Goal: Task Accomplishment & Management: Complete application form

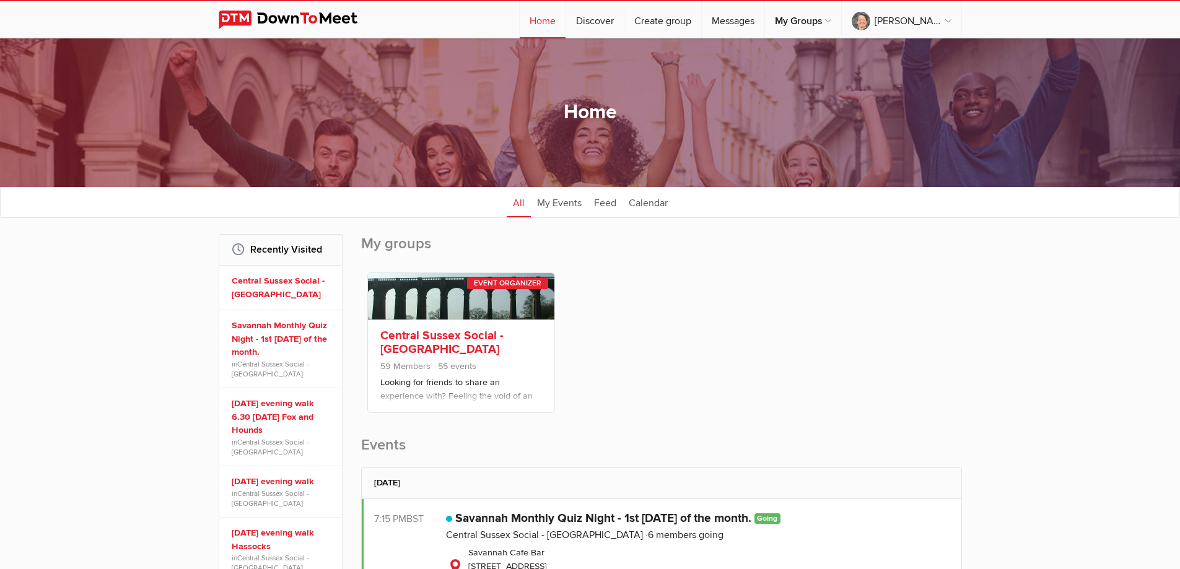
click at [478, 330] on link "Central Sussex Social - [GEOGRAPHIC_DATA]" at bounding box center [441, 342] width 123 height 28
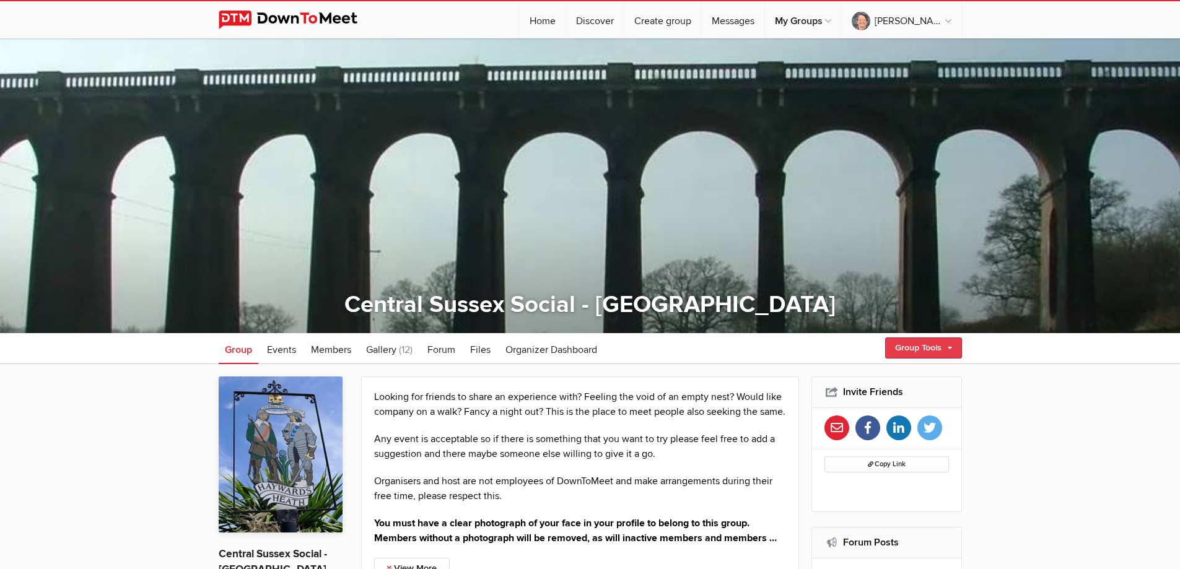
click at [951, 348] on link "Group Tools" at bounding box center [923, 348] width 77 height 21
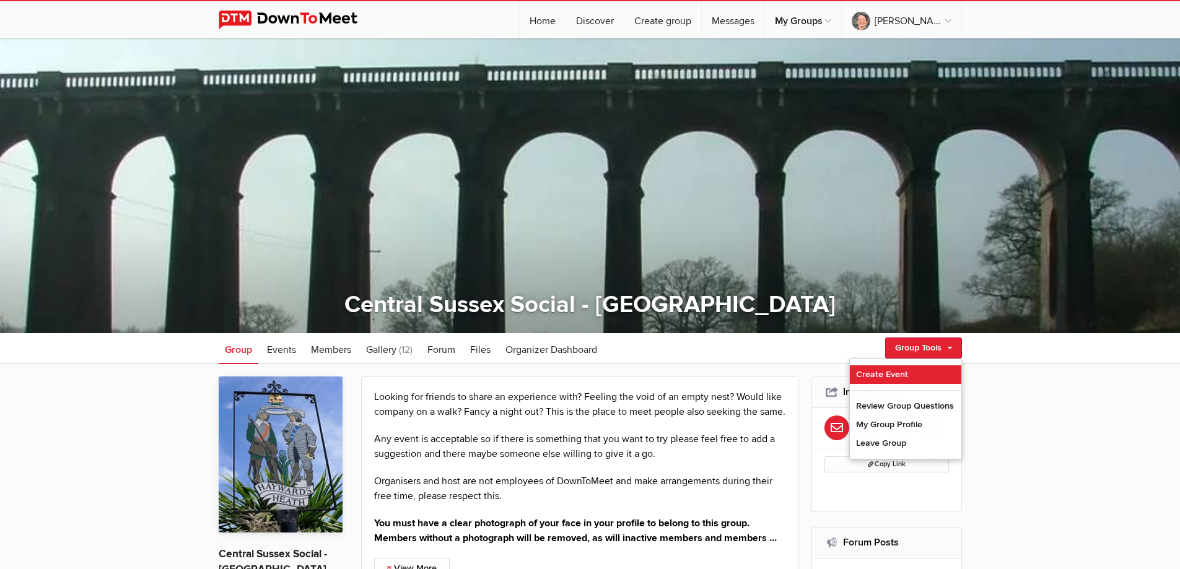
click at [894, 377] on link "Create Event" at bounding box center [906, 374] width 112 height 19
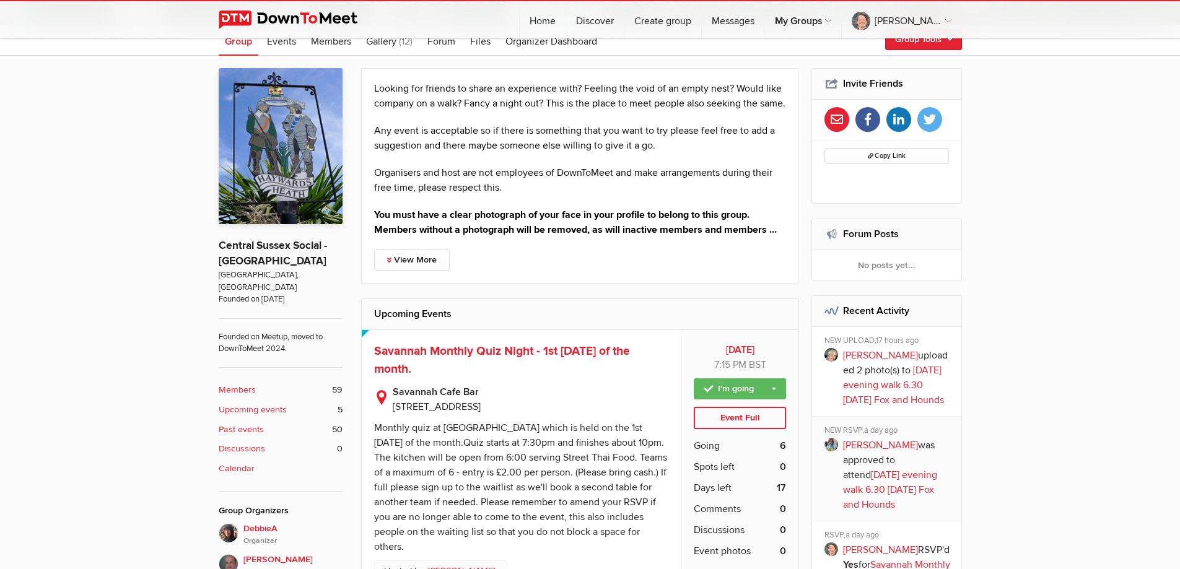
scroll to position [186, 0]
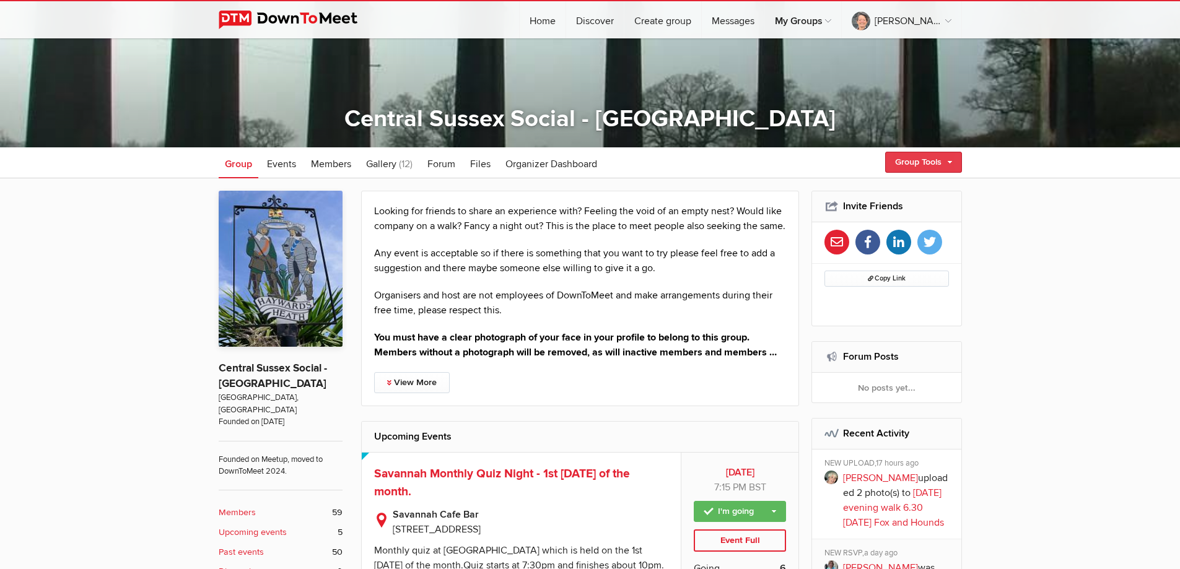
click at [948, 157] on link "Group Tools" at bounding box center [923, 162] width 77 height 21
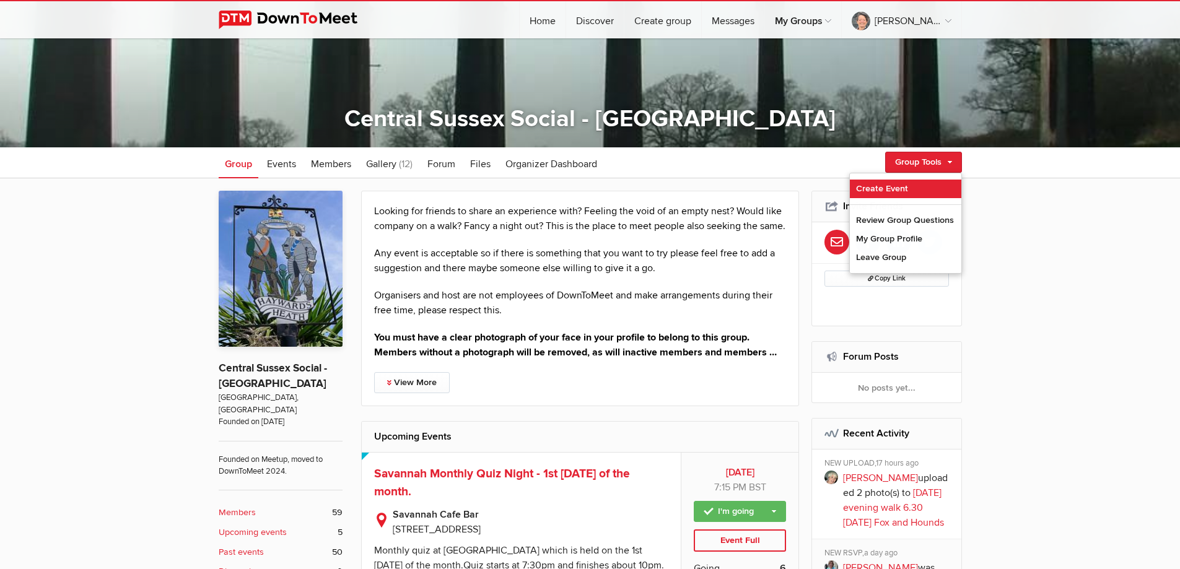
click at [875, 183] on link "Create Event" at bounding box center [906, 189] width 112 height 19
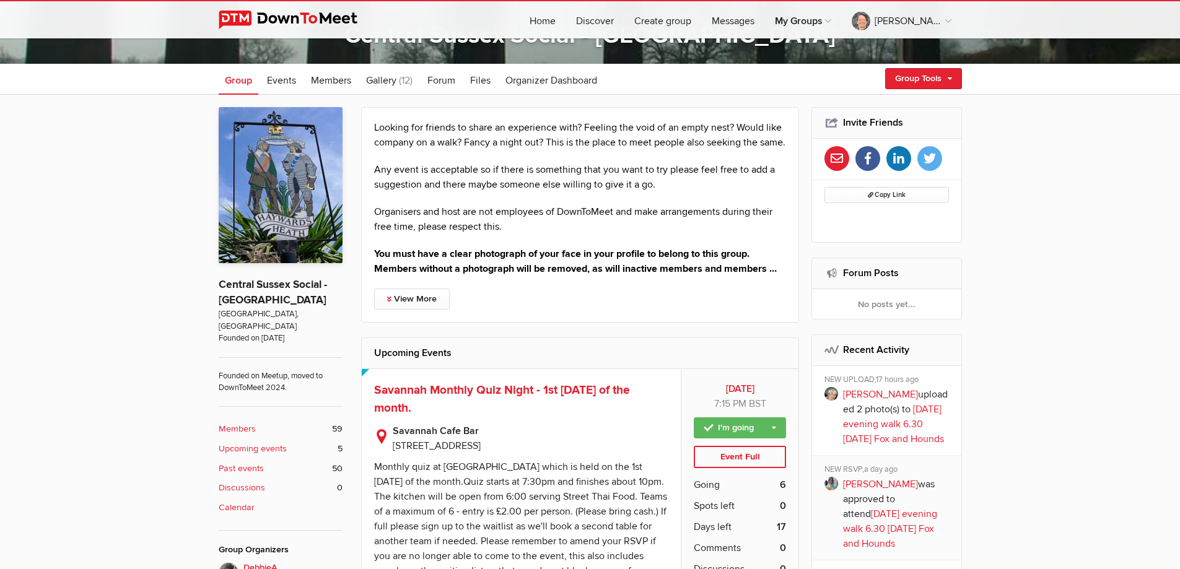
scroll to position [310, 0]
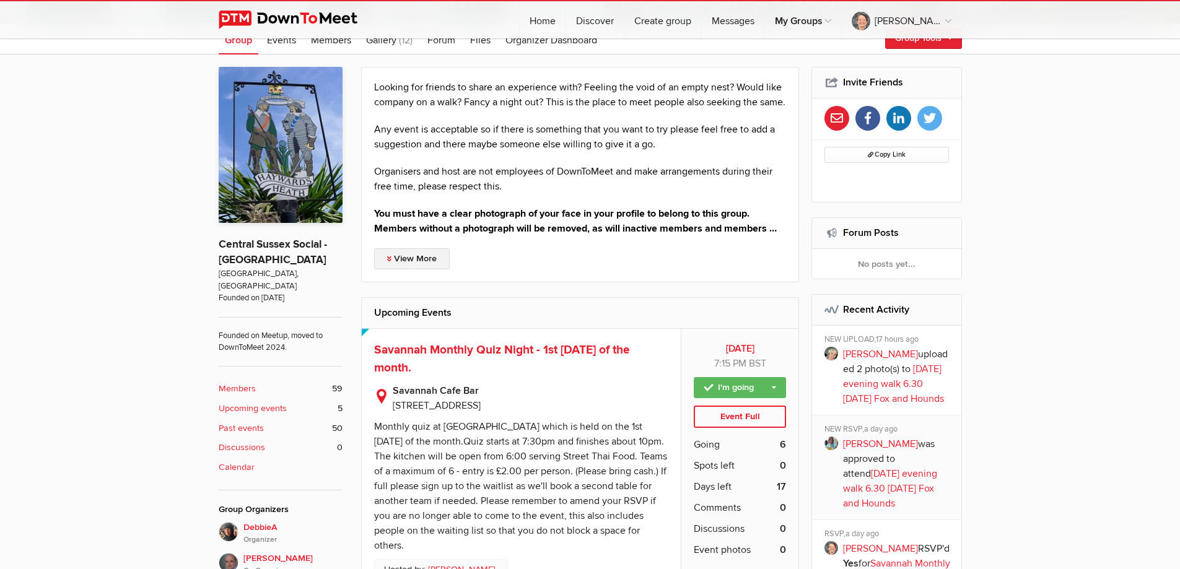
click at [421, 269] on link "View More" at bounding box center [412, 258] width 76 height 21
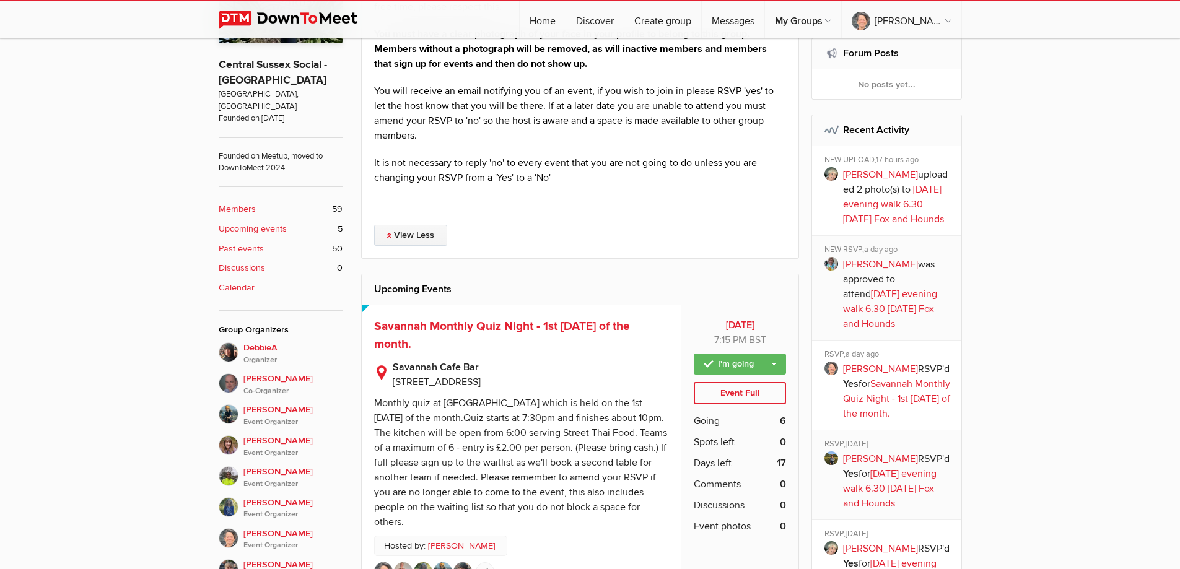
scroll to position [496, 0]
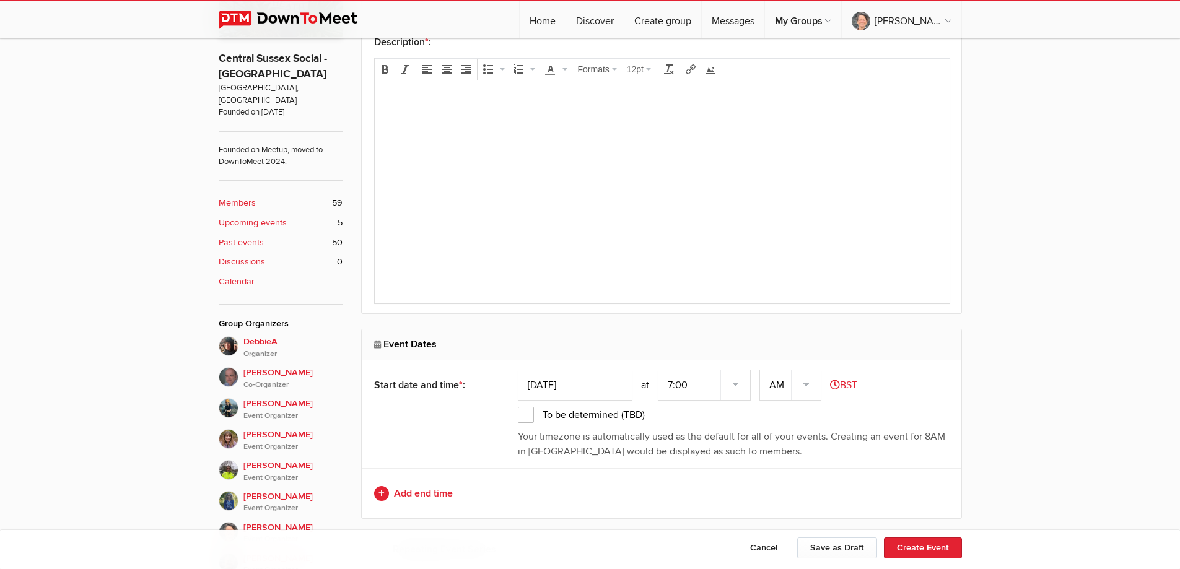
scroll to position [248, 0]
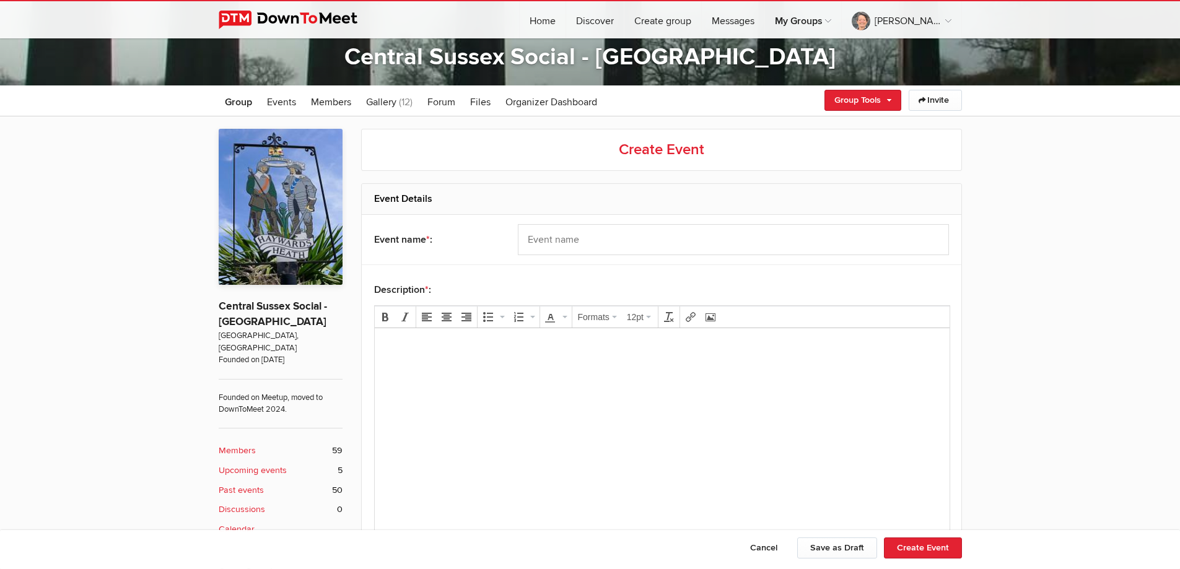
click at [590, 197] on h2 "Event Details" at bounding box center [661, 199] width 575 height 30
click at [540, 233] on input "text" at bounding box center [733, 239] width 431 height 31
drag, startPoint x: 665, startPoint y: 239, endPoint x: 675, endPoint y: 238, distance: 9.3
click at [675, 238] on input "[DATE] evening walk 6.30 [DATE] Fox and Hounds" at bounding box center [733, 239] width 431 height 31
drag, startPoint x: 719, startPoint y: 241, endPoint x: 834, endPoint y: 241, distance: 115.8
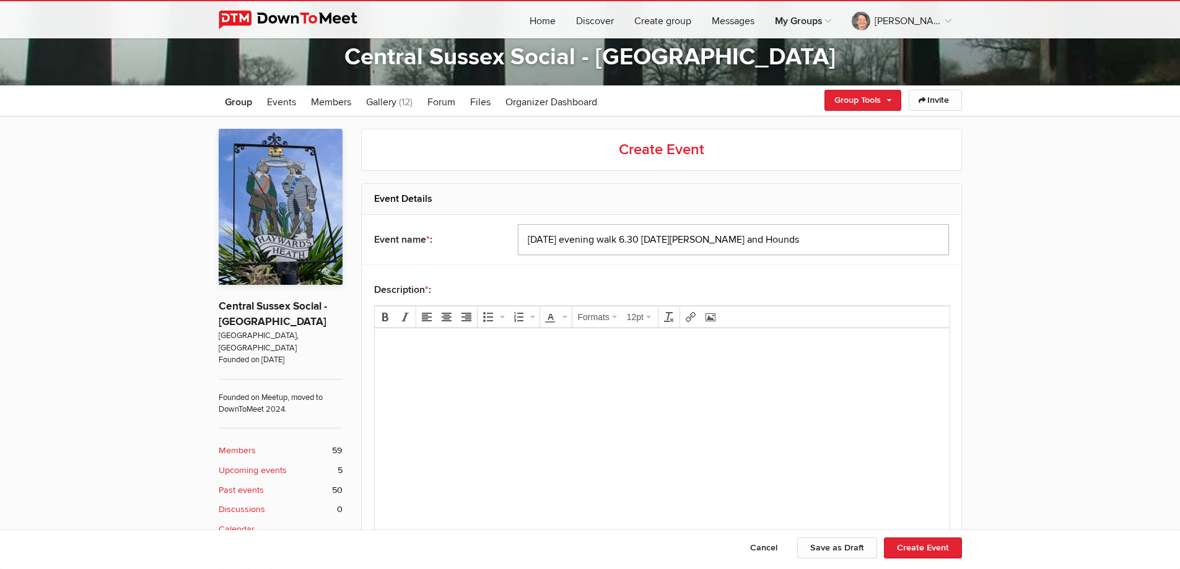
click at [834, 241] on input "[DATE] evening walk 6.30 [DATE][PERSON_NAME] and Hounds" at bounding box center [733, 239] width 431 height 31
type input "[DATE] evening walk 6.30 [DATE] [PERSON_NAME] and [PERSON_NAME]"
click at [411, 365] on body at bounding box center [661, 366] width 565 height 56
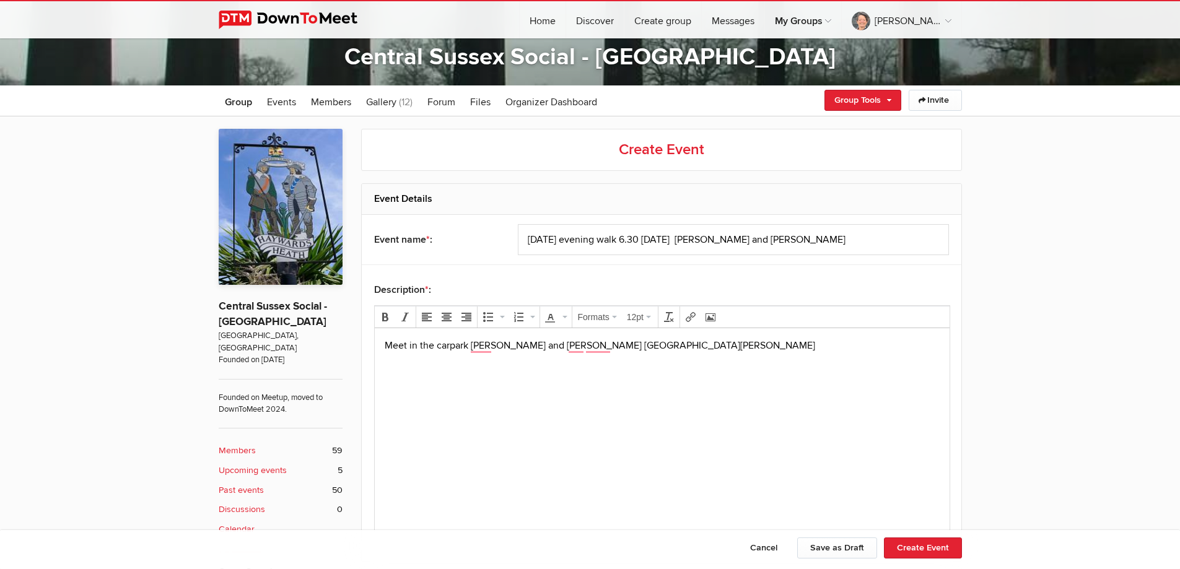
click at [616, 348] on p "Meet in the carpark [PERSON_NAME] and [PERSON_NAME] [GEOGRAPHIC_DATA][PERSON_NA…" at bounding box center [661, 345] width 555 height 15
drag, startPoint x: 567, startPoint y: 345, endPoint x: 696, endPoint y: 341, distance: 128.9
click at [696, 341] on p "Meet in the carpark [PERSON_NAME] and [PERSON_NAME] [GEOGRAPHIC_DATA][PERSON_NA…" at bounding box center [661, 345] width 555 height 15
click at [567, 346] on p "Meet in the carpark [PERSON_NAME] and [PERSON_NAME] [PERSON_NAME], [GEOGRAPHIC_…" at bounding box center [661, 345] width 555 height 15
click at [723, 346] on p "Meet in the carpark [PERSON_NAME] and [PERSON_NAME] .[PERSON_NAME], [GEOGRAPHIC…" at bounding box center [661, 345] width 555 height 15
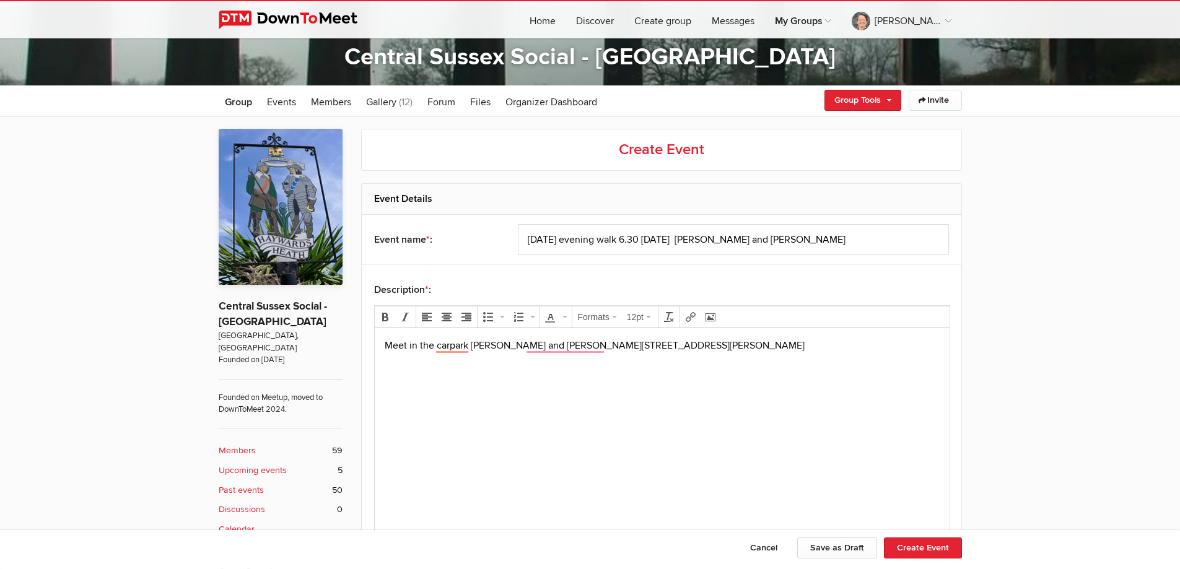
click at [406, 345] on p "Meet in the carpark [PERSON_NAME] and [PERSON_NAME] .[PERSON_NAME], [GEOGRAPHIC…" at bounding box center [661, 345] width 555 height 15
click at [752, 345] on p "Meet at 6.30 in the carpark [PERSON_NAME] and [PERSON_NAME] .[PERSON_NAME], [GE…" at bounding box center [661, 345] width 555 height 15
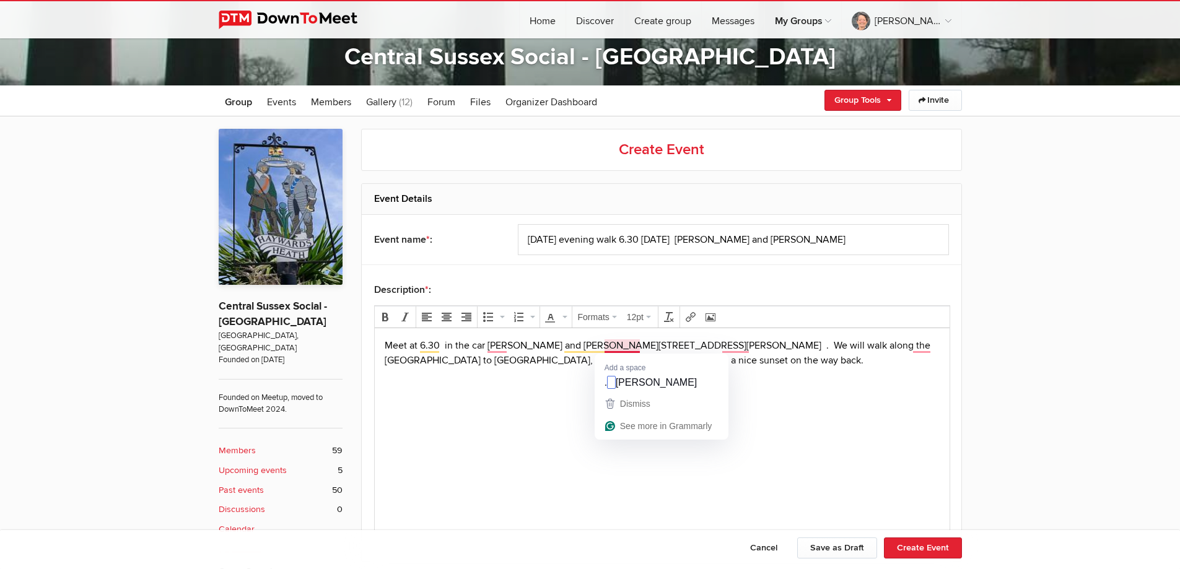
click at [606, 347] on p "Meet at 6.30 in the car [PERSON_NAME] and [PERSON_NAME] .[PERSON_NAME], [GEOGRA…" at bounding box center [661, 353] width 555 height 30
click at [766, 362] on p "Meet at 6.30 in the car [PERSON_NAME] and [PERSON_NAME] . [PERSON_NAME][STREET_…" at bounding box center [661, 353] width 555 height 30
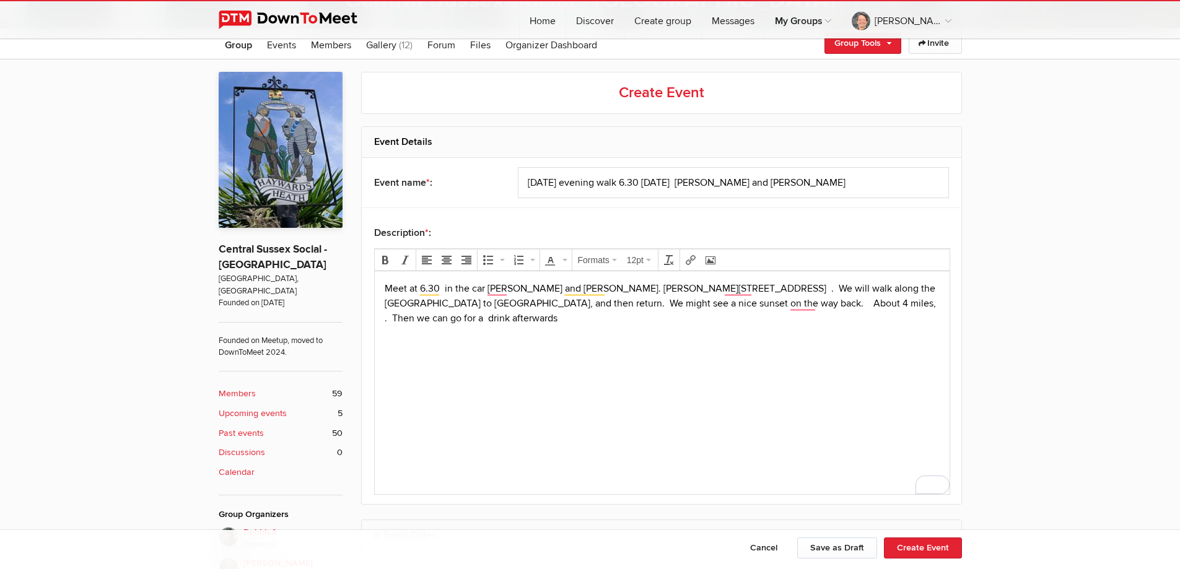
scroll to position [434, 0]
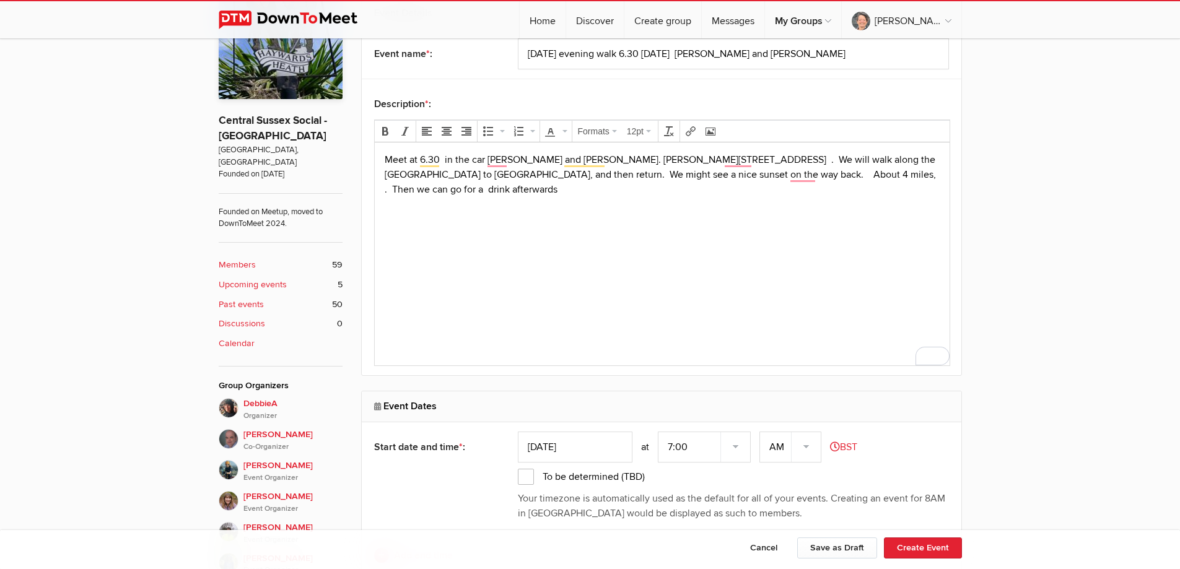
click at [572, 446] on input "[DATE]" at bounding box center [575, 447] width 115 height 31
type input "[DATE]"
click at [693, 449] on select "7:00 7:15 7:30 7:45 8:00 8:15 8:30 8:45 9:00 9:15 9:30 9:45 10:00 10:15 10:30 1…" at bounding box center [704, 447] width 93 height 31
select select "6:30:00"
click at [659, 432] on select "7:00 7:15 7:30 7:45 8:00 8:15 8:30 8:45 9:00 9:15 9:30 9:45 10:00 10:15 10:30 1…" at bounding box center [704, 447] width 93 height 31
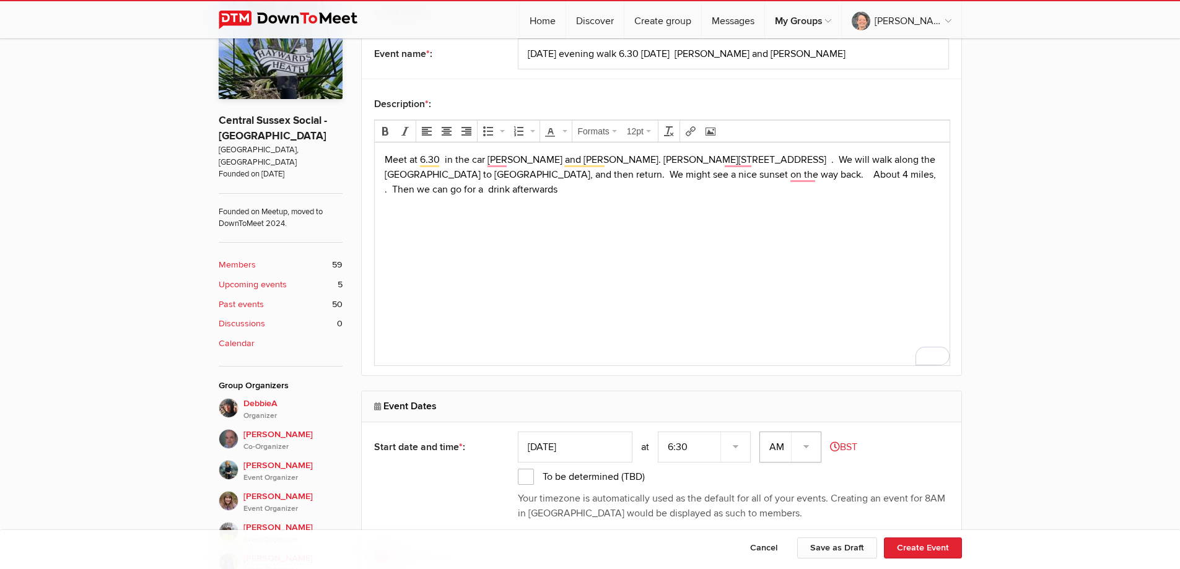
click at [783, 447] on select "AM PM" at bounding box center [790, 447] width 62 height 31
select select "PM"
click at [761, 432] on select "AM PM" at bounding box center [790, 447] width 62 height 31
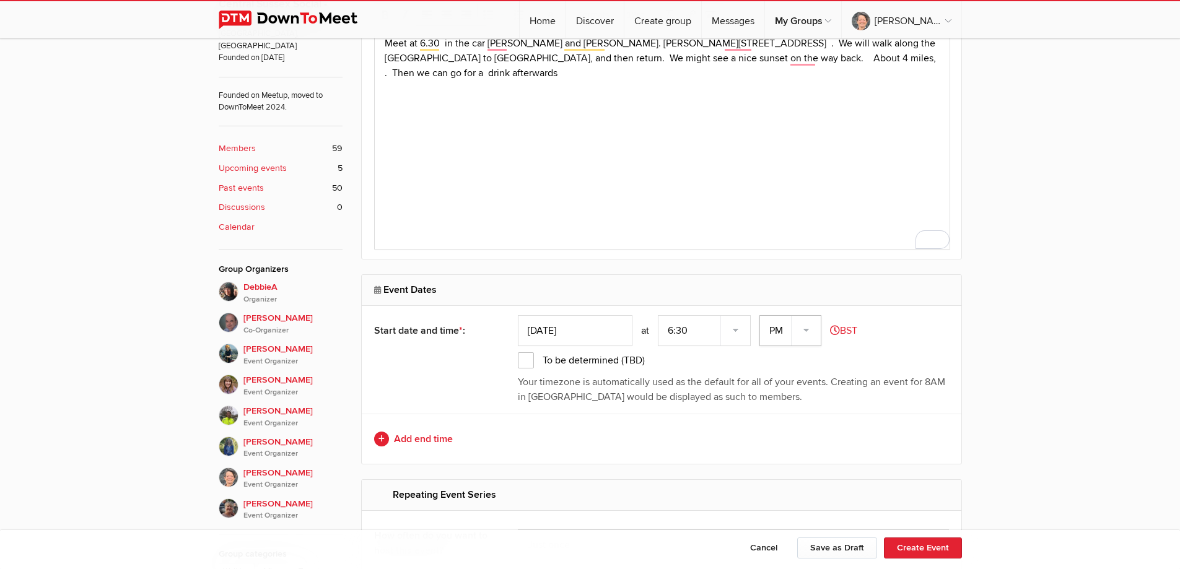
scroll to position [558, 0]
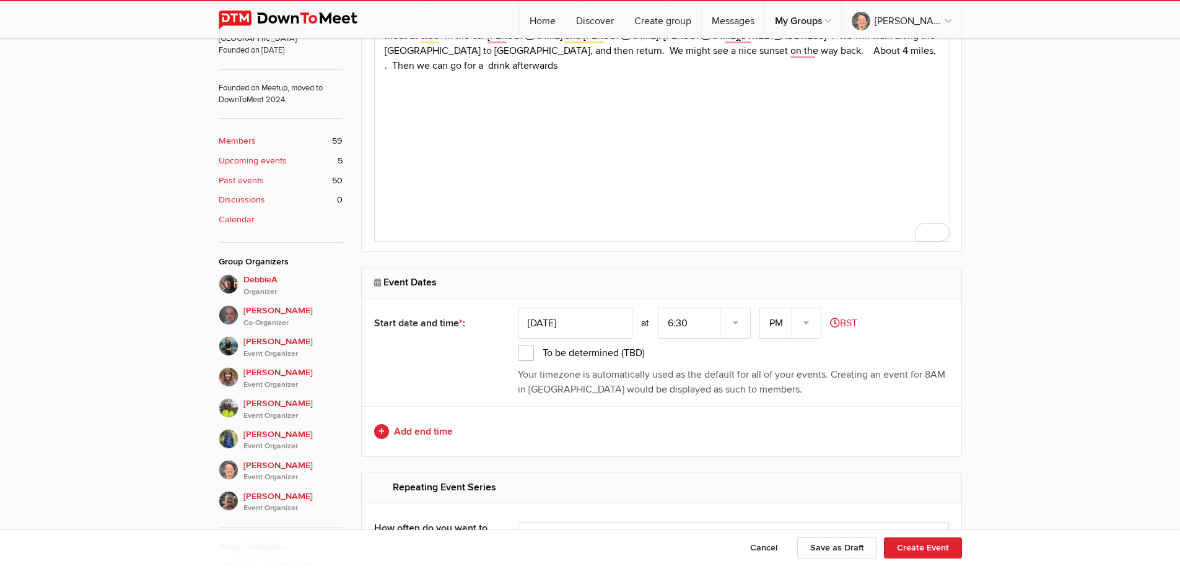
click at [816, 53] on p "Meet at 6.30 in the car [PERSON_NAME] and [PERSON_NAME] . [PERSON_NAME][STREET_…" at bounding box center [661, 50] width 555 height 45
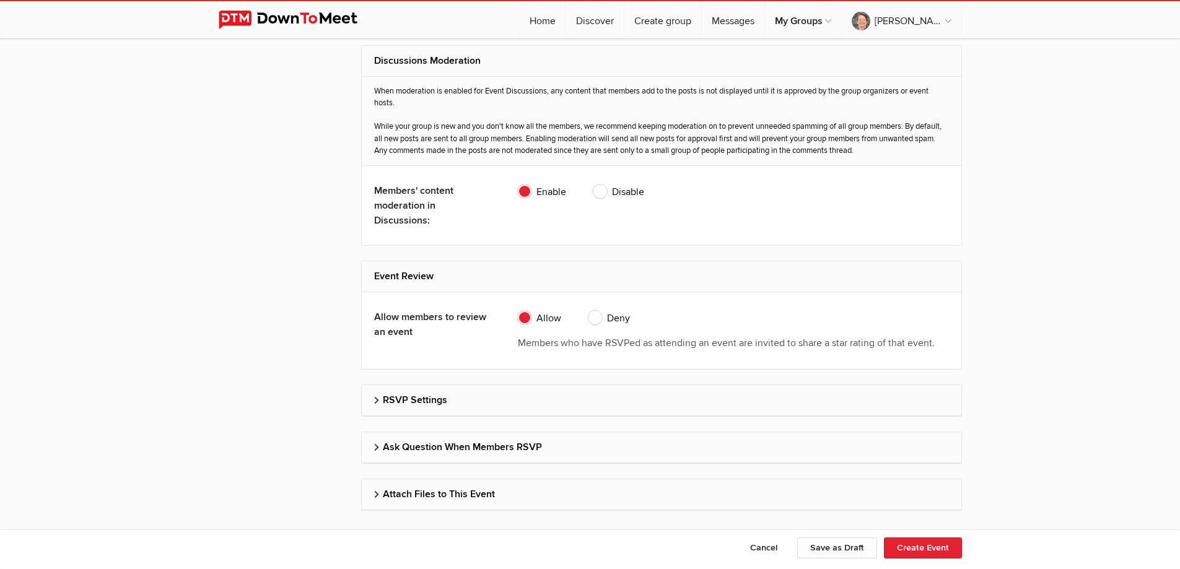
scroll to position [1858, 0]
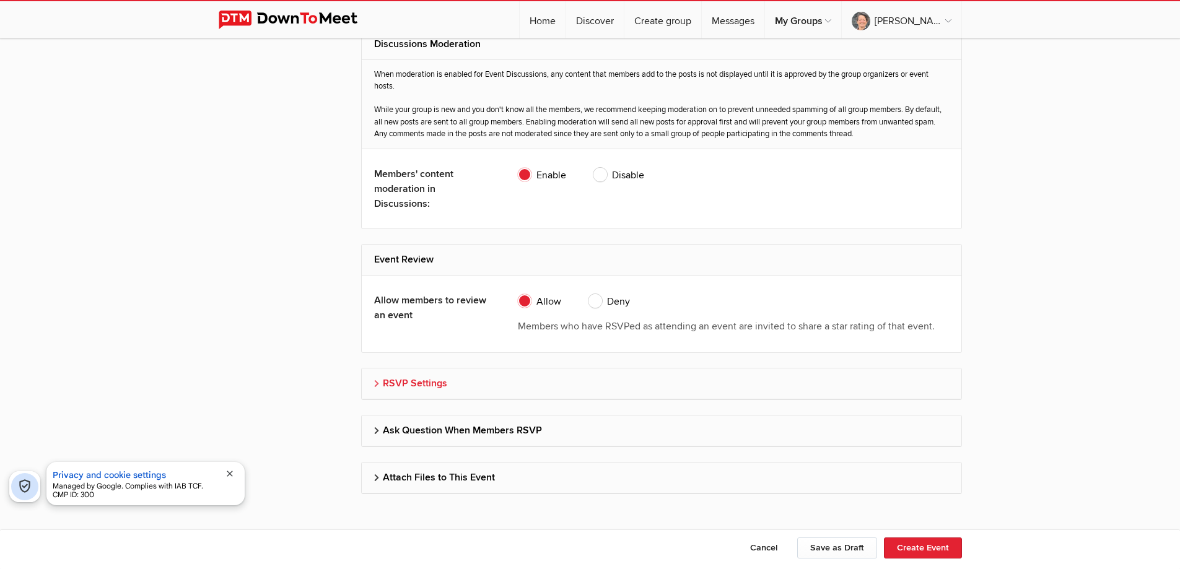
click at [509, 380] on h2 "RSVP Settings" at bounding box center [661, 384] width 575 height 30
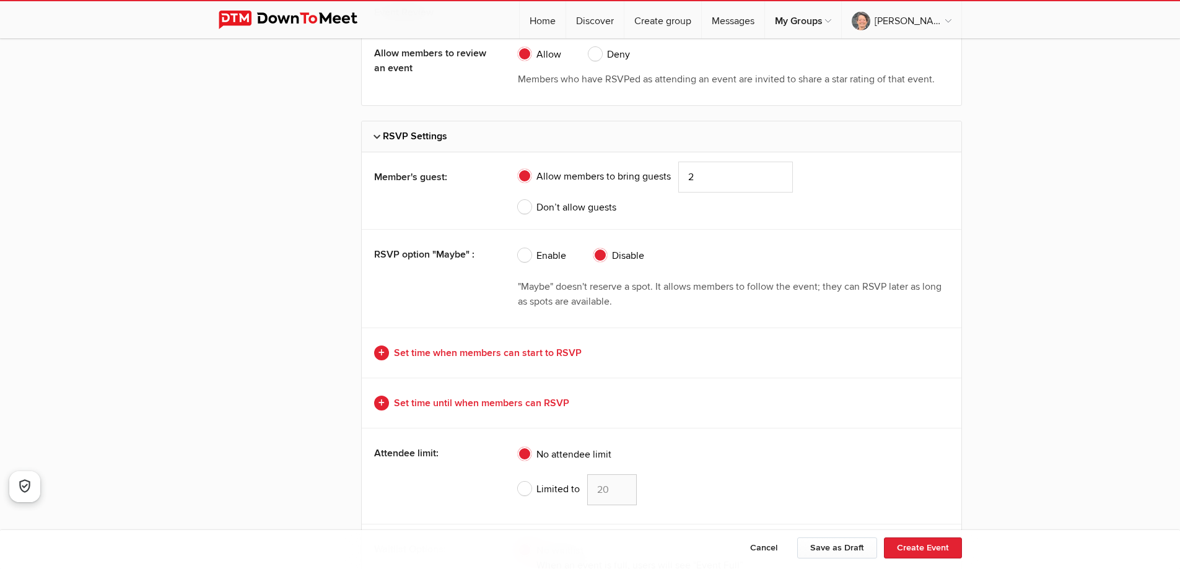
scroll to position [2106, 0]
click at [580, 403] on link "Set time until when members can RSVP" at bounding box center [661, 402] width 575 height 15
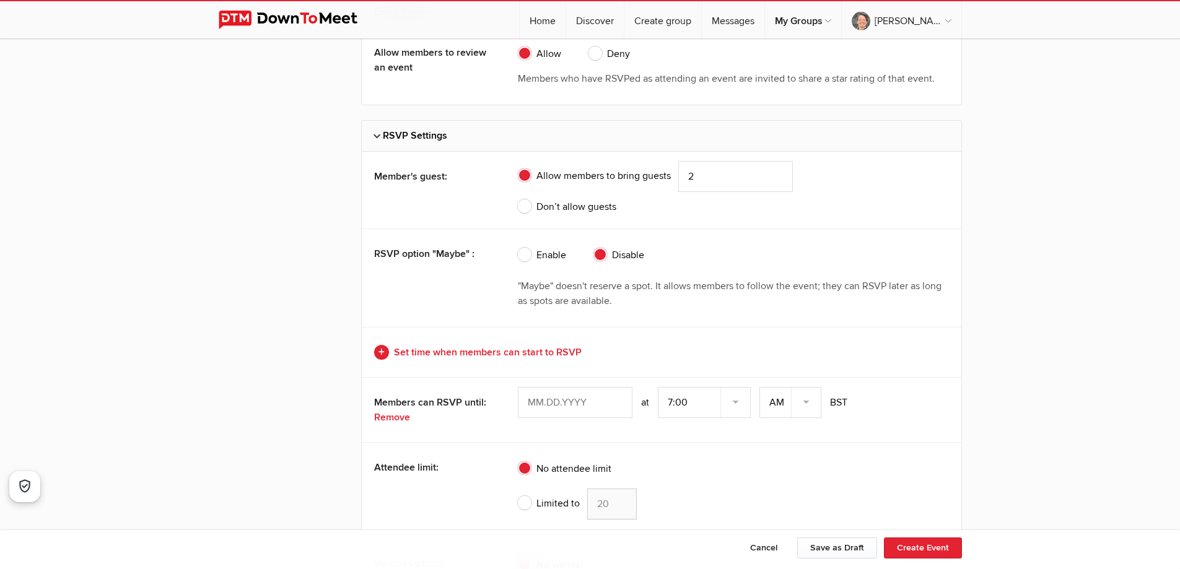
click at [568, 406] on input "text" at bounding box center [575, 402] width 115 height 31
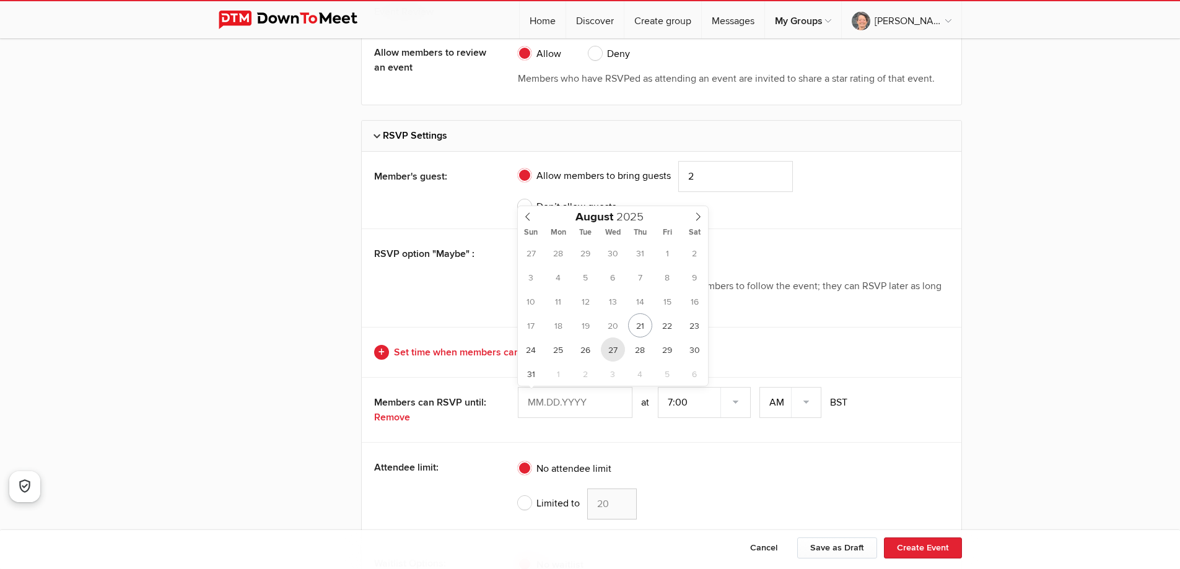
type input "[DATE]"
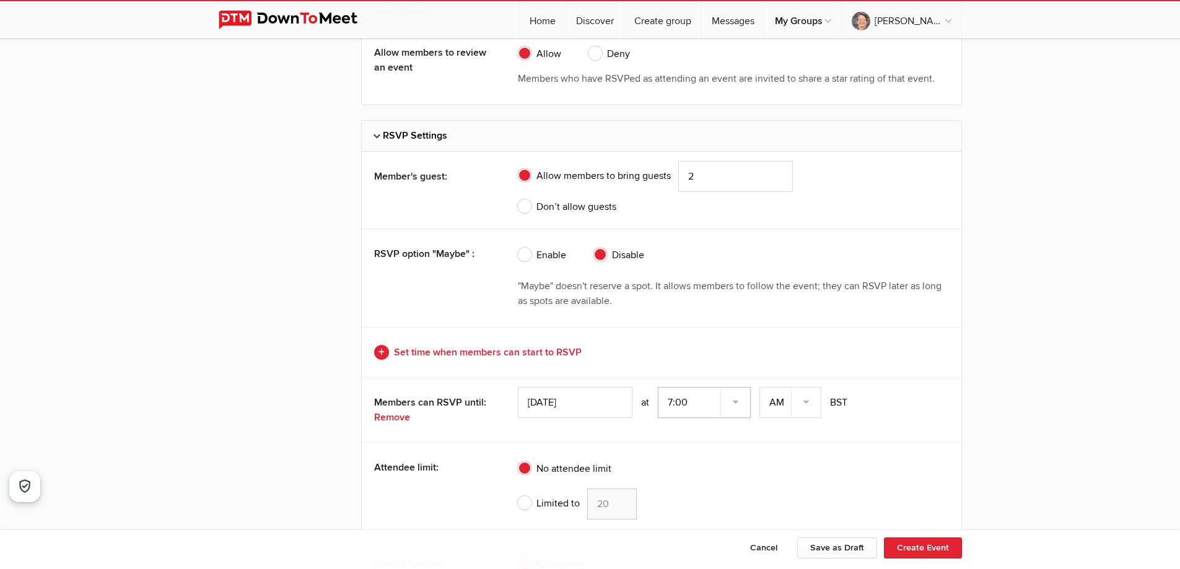
click at [737, 401] on select "7:00 7:15 7:30 7:45 8:00 8:15 8:30 8:45 9:00 9:15 9:30 9:45 10:00 10:15 10:30 1…" at bounding box center [704, 402] width 93 height 31
select select "5:00:00"
click at [659, 387] on select "7:00 7:15 7:30 7:45 8:00 8:15 8:30 8:45 9:00 9:15 9:30 9:45 10:00 10:15 10:30 1…" at bounding box center [704, 402] width 93 height 31
click at [810, 401] on select "AM PM" at bounding box center [790, 402] width 62 height 31
select select "PM"
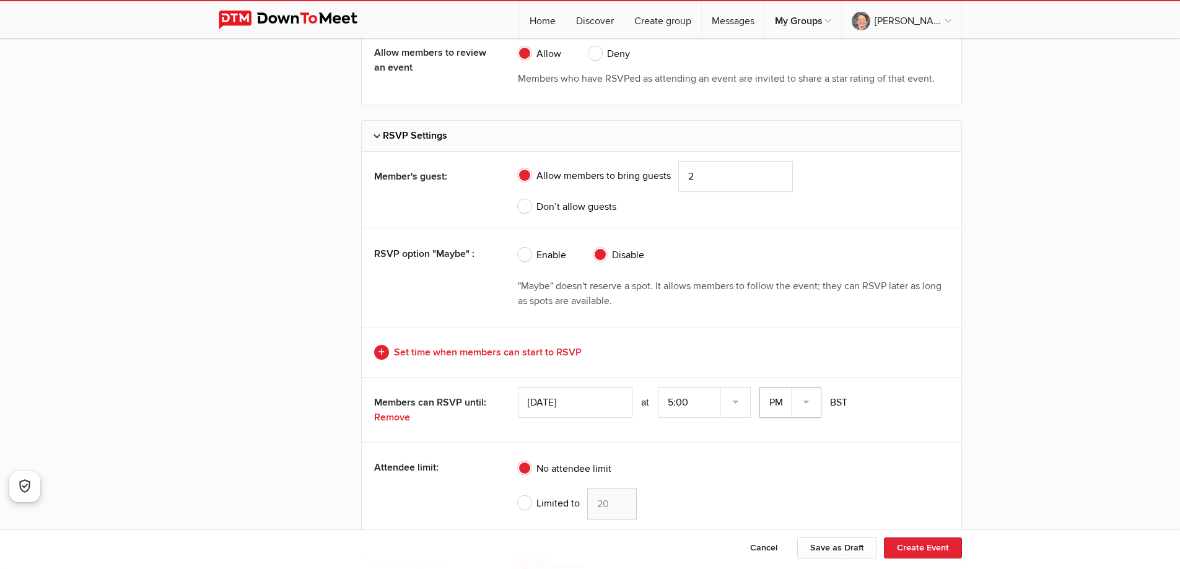
click at [761, 387] on select "AM PM" at bounding box center [790, 402] width 62 height 31
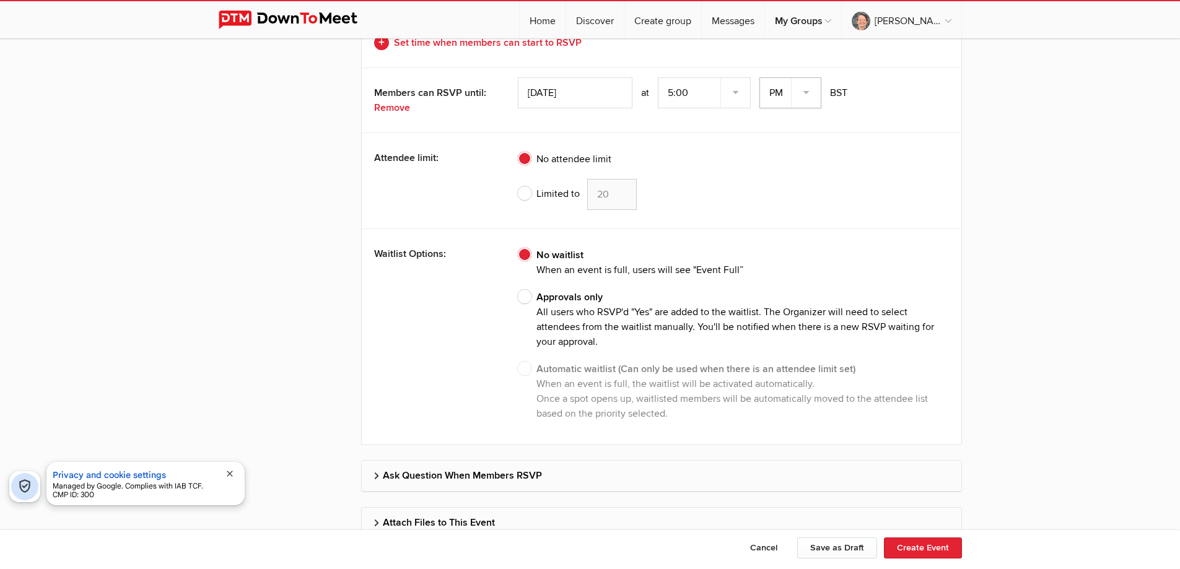
scroll to position [2475, 0]
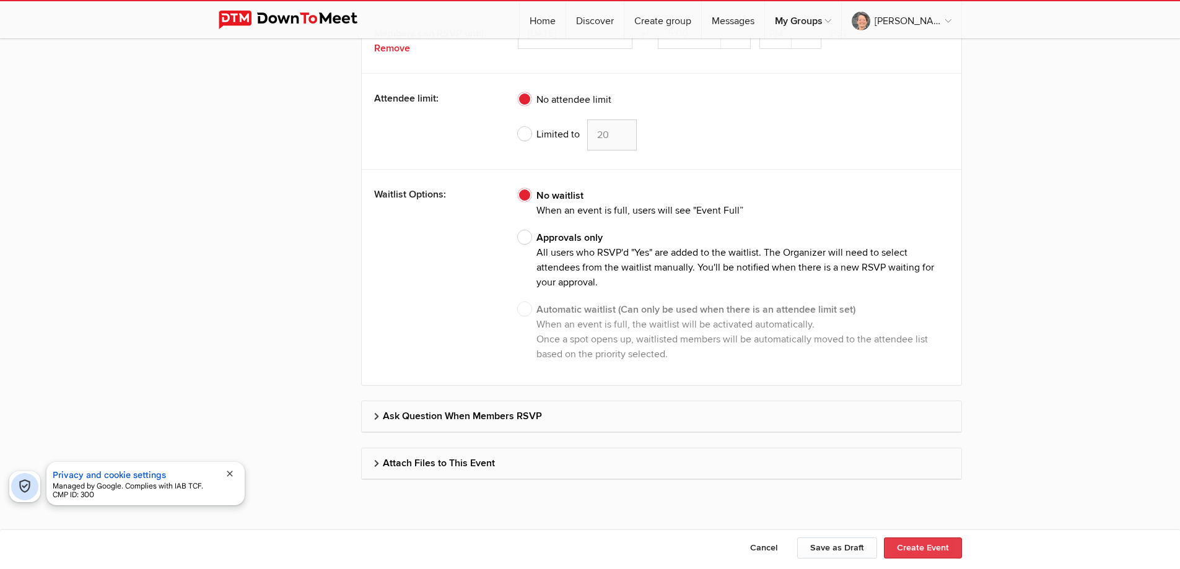
click at [904, 548] on button "Create Event" at bounding box center [923, 548] width 78 height 21
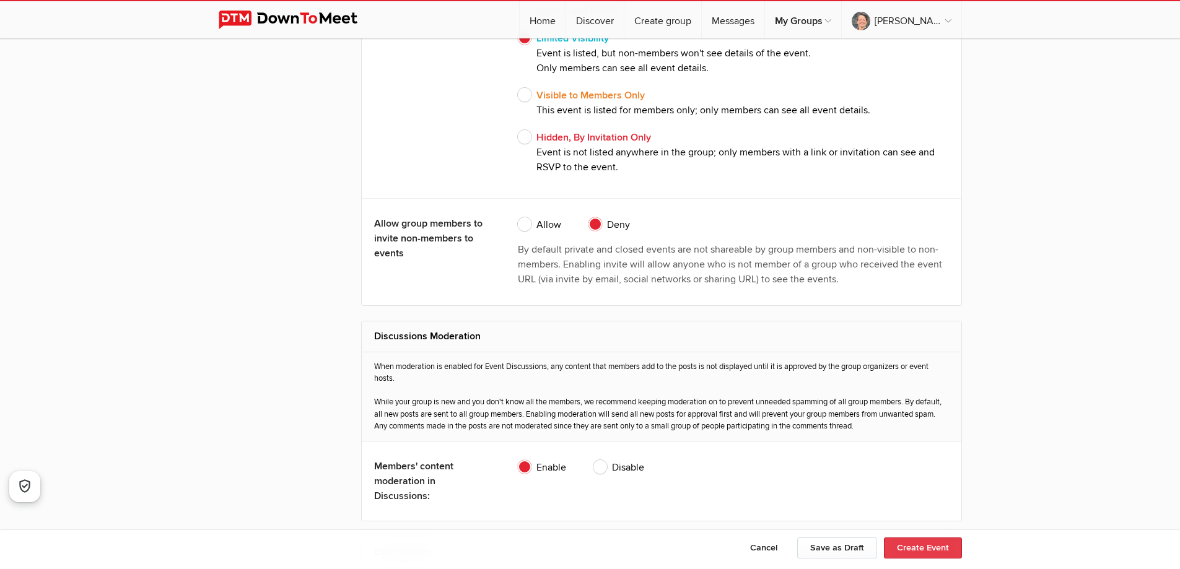
scroll to position [1162, 0]
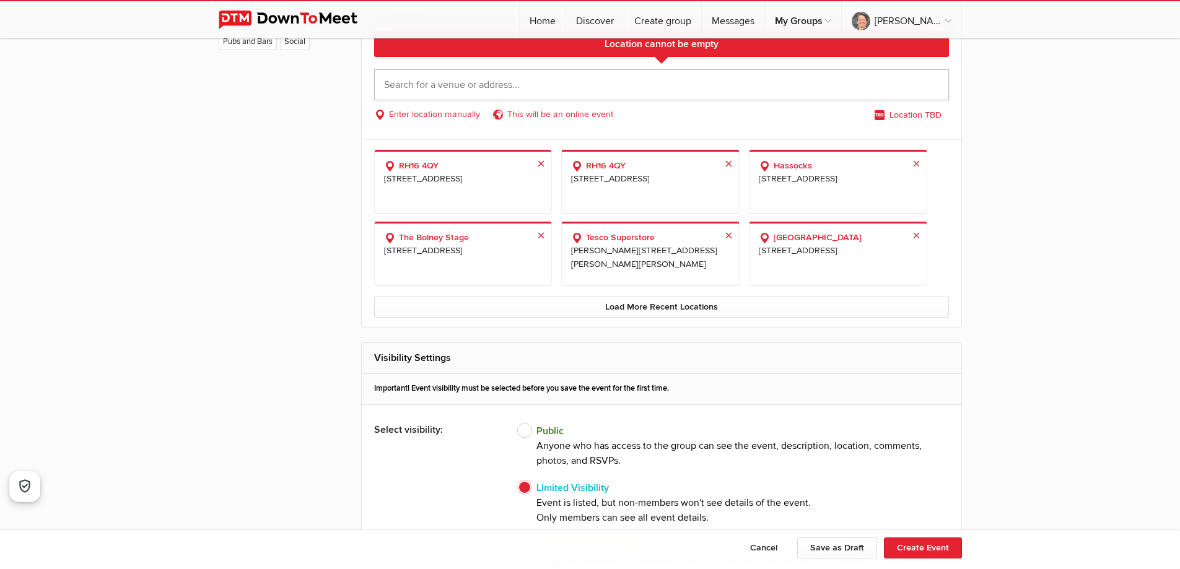
click at [461, 87] on input "text" at bounding box center [661, 84] width 575 height 31
paste input "[PERSON_NAME][STREET_ADDRESS]"
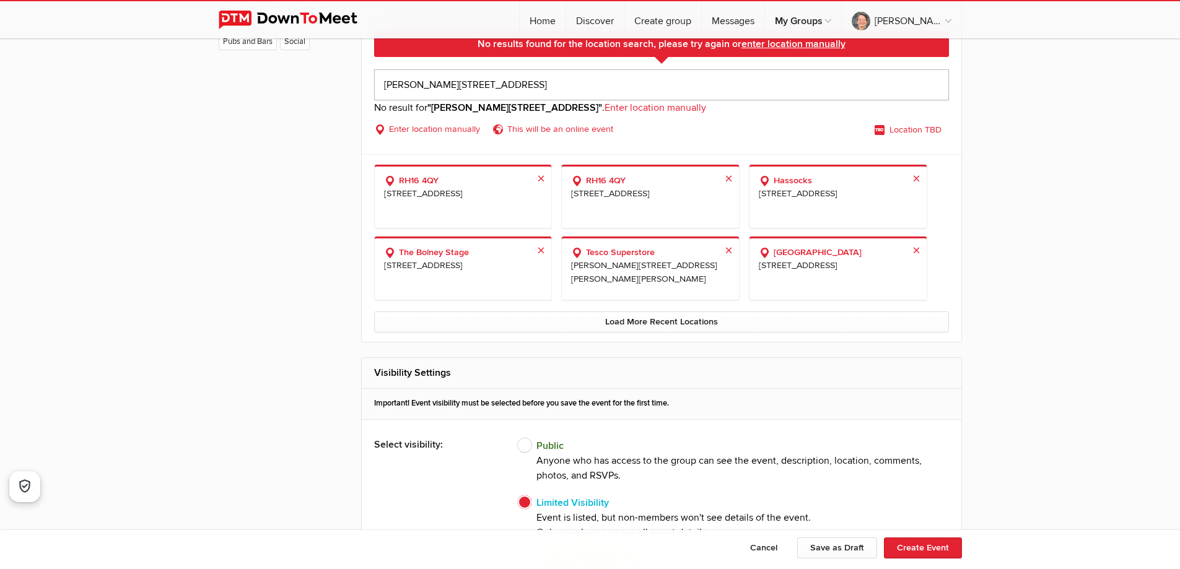
drag, startPoint x: 475, startPoint y: 79, endPoint x: 383, endPoint y: 82, distance: 92.4
click at [383, 82] on input "[PERSON_NAME][STREET_ADDRESS]" at bounding box center [661, 84] width 575 height 31
type input "BN6 9PQ"
click at [466, 130] on link "Enter location manually" at bounding box center [430, 130] width 113 height 14
select select
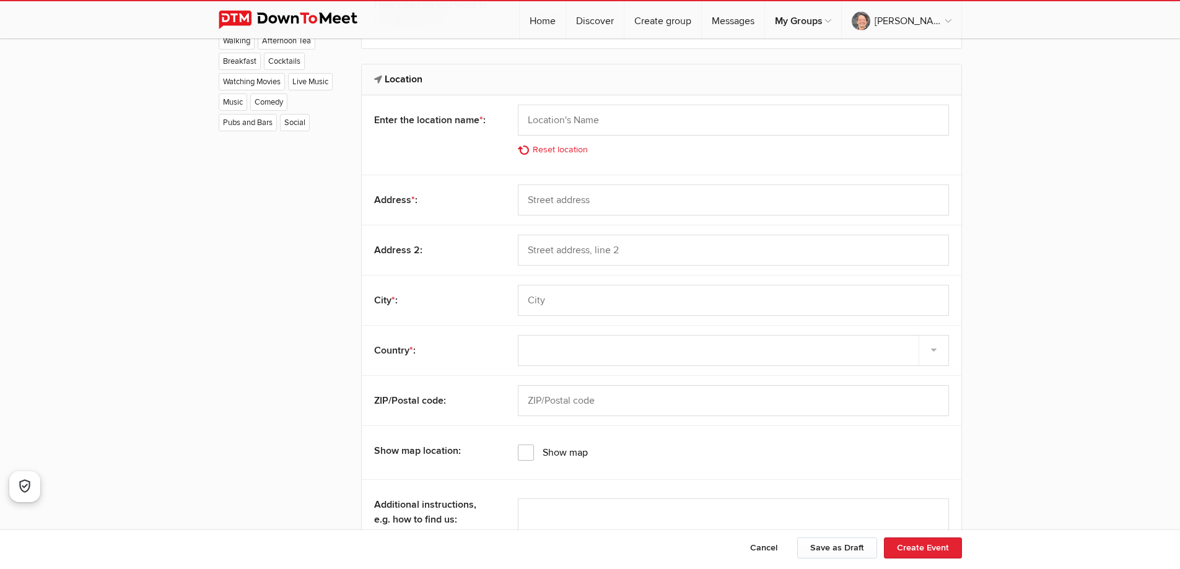
scroll to position [1100, 0]
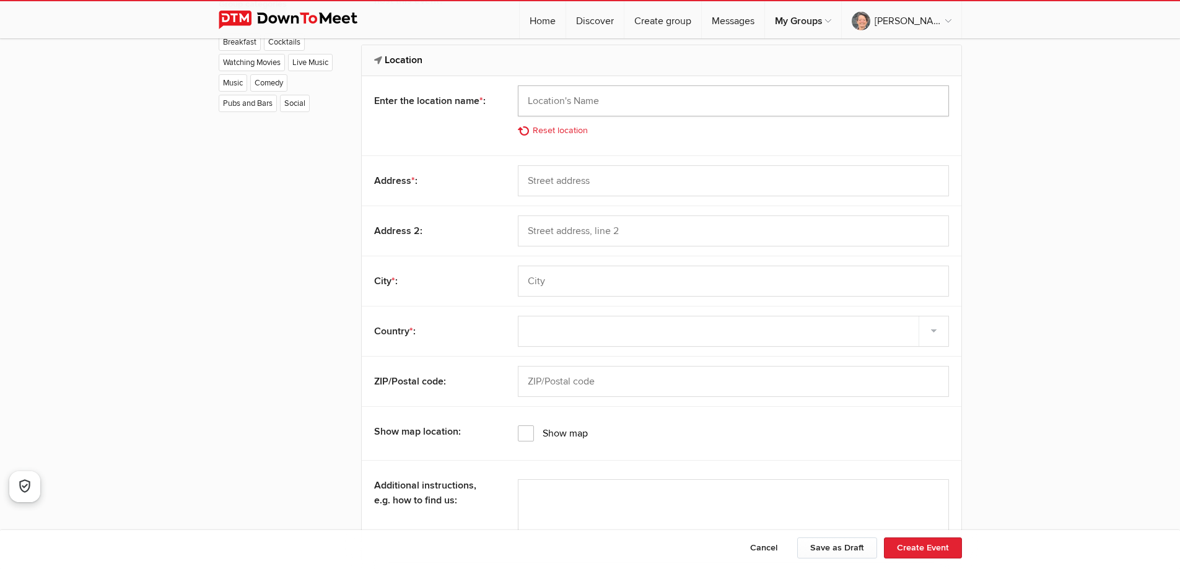
click at [563, 105] on input "text" at bounding box center [733, 100] width 431 height 31
paste input "[PERSON_NAME][STREET_ADDRESS]"
type input "[PERSON_NAME][STREET_ADDRESS]"
click at [582, 287] on input "text" at bounding box center [733, 281] width 431 height 31
type input "[GEOGRAPHIC_DATA]"
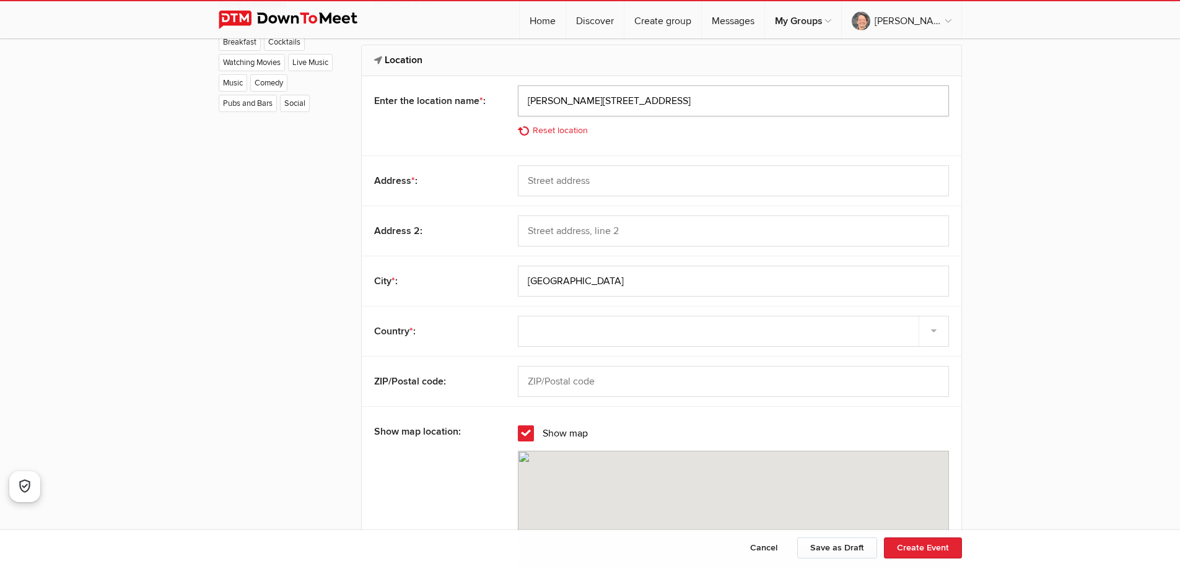
drag, startPoint x: 620, startPoint y: 100, endPoint x: 691, endPoint y: 110, distance: 71.3
click at [691, 110] on input "[PERSON_NAME][STREET_ADDRESS]" at bounding box center [733, 100] width 431 height 31
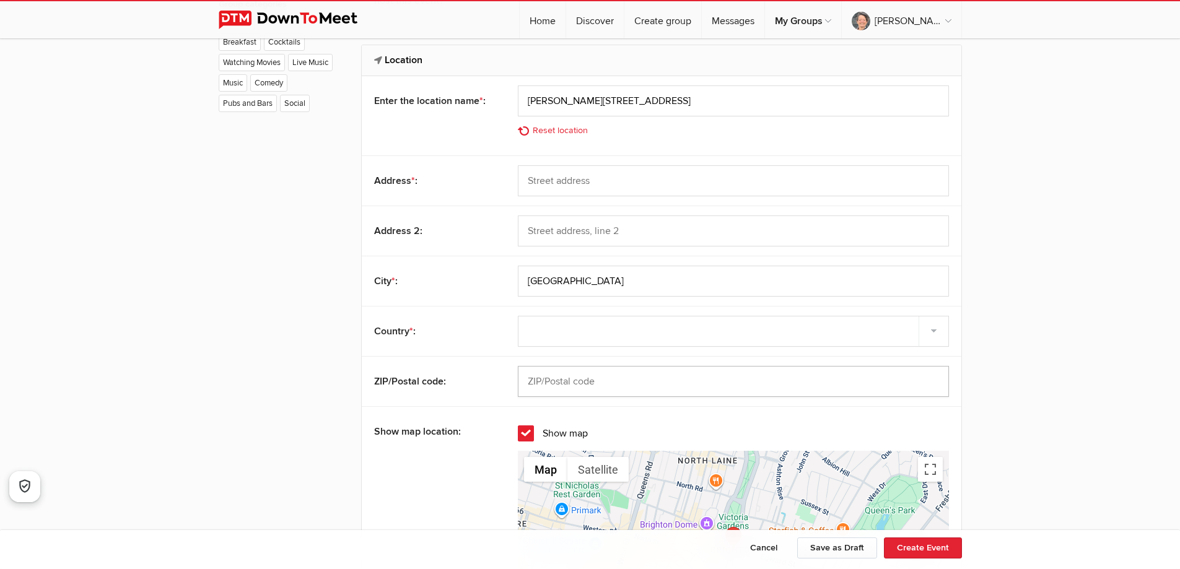
click at [578, 384] on input "text" at bounding box center [733, 381] width 431 height 31
paste input "BN6 9PQ"
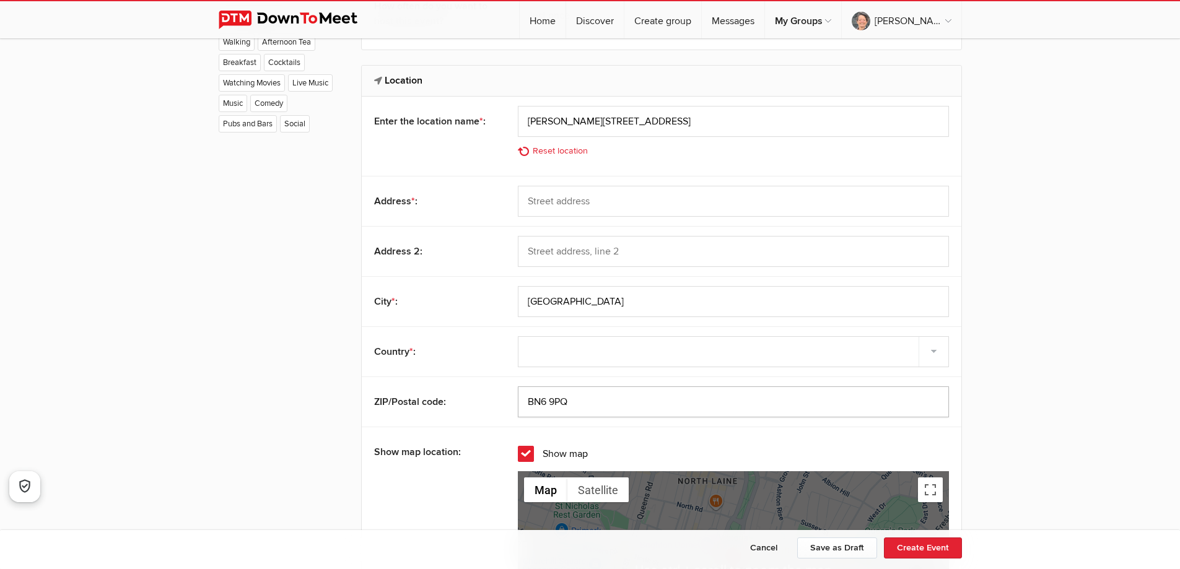
scroll to position [1224, 0]
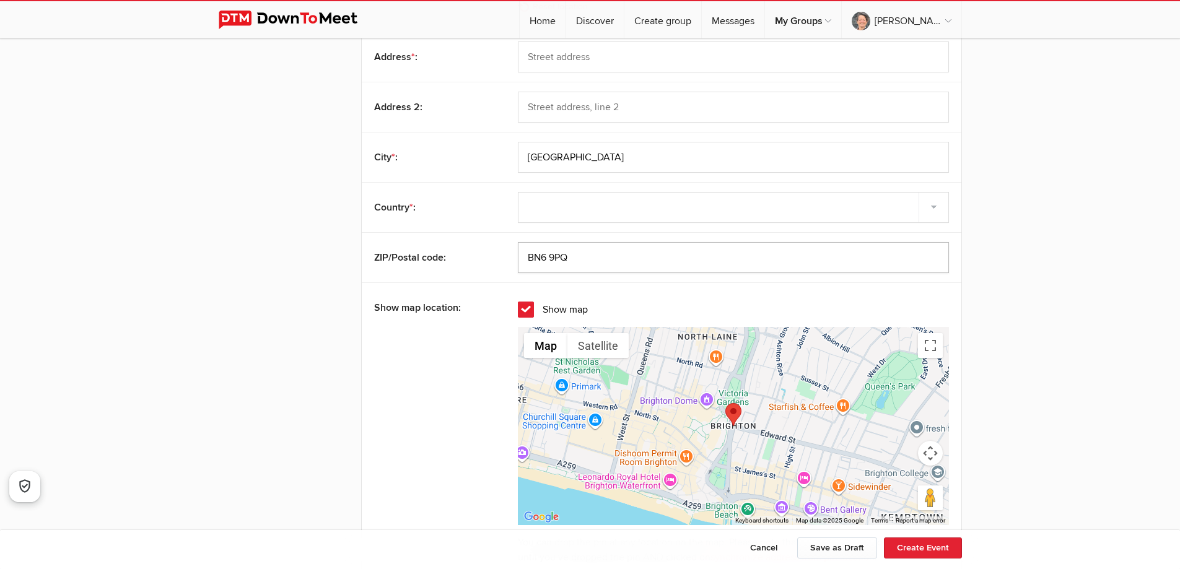
type input "BN6 9PQ"
click at [524, 304] on span "Show map" at bounding box center [553, 310] width 70 height 16
click at [0, 0] on input "Show map" at bounding box center [0, 0] width 0 height 0
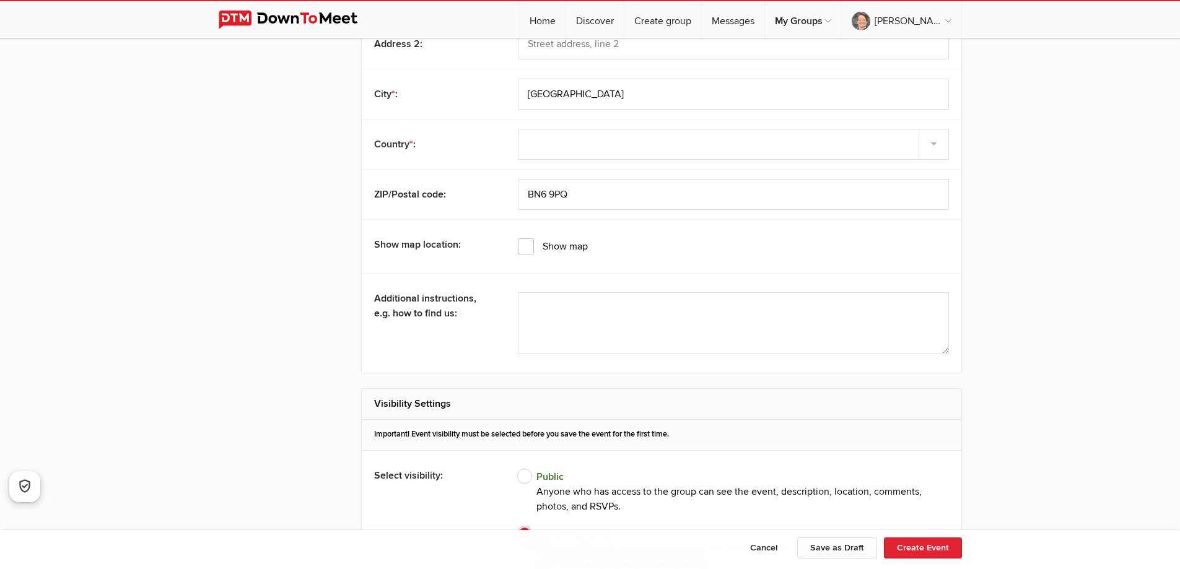
scroll to position [1286, 0]
click at [520, 248] on span "Show map" at bounding box center [553, 248] width 70 height 16
click at [0, 0] on input "Show map" at bounding box center [0, 0] width 0 height 0
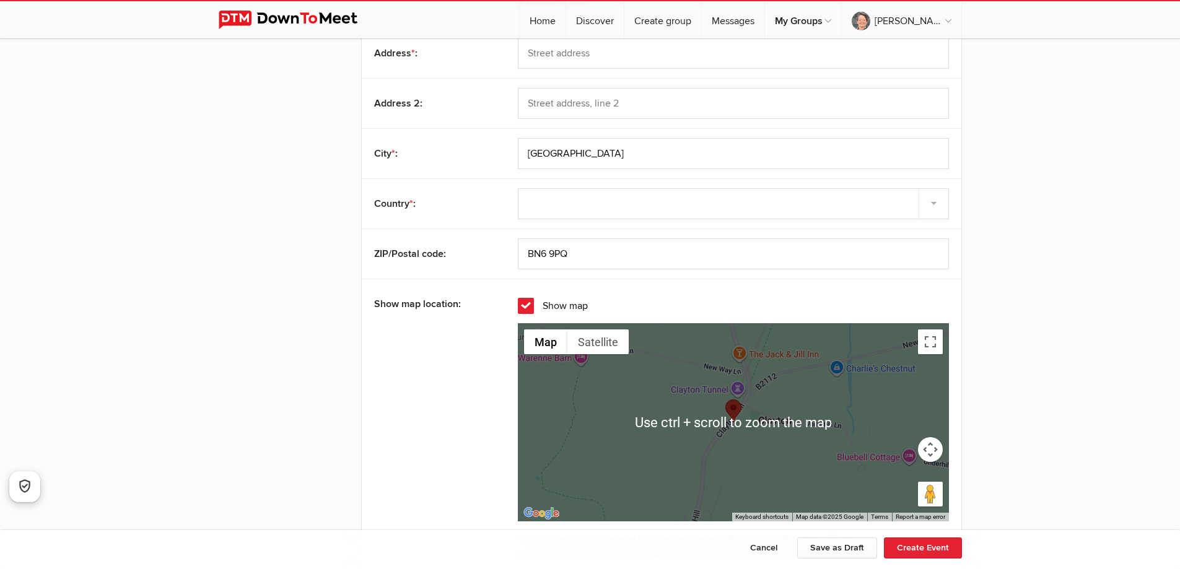
scroll to position [1348, 0]
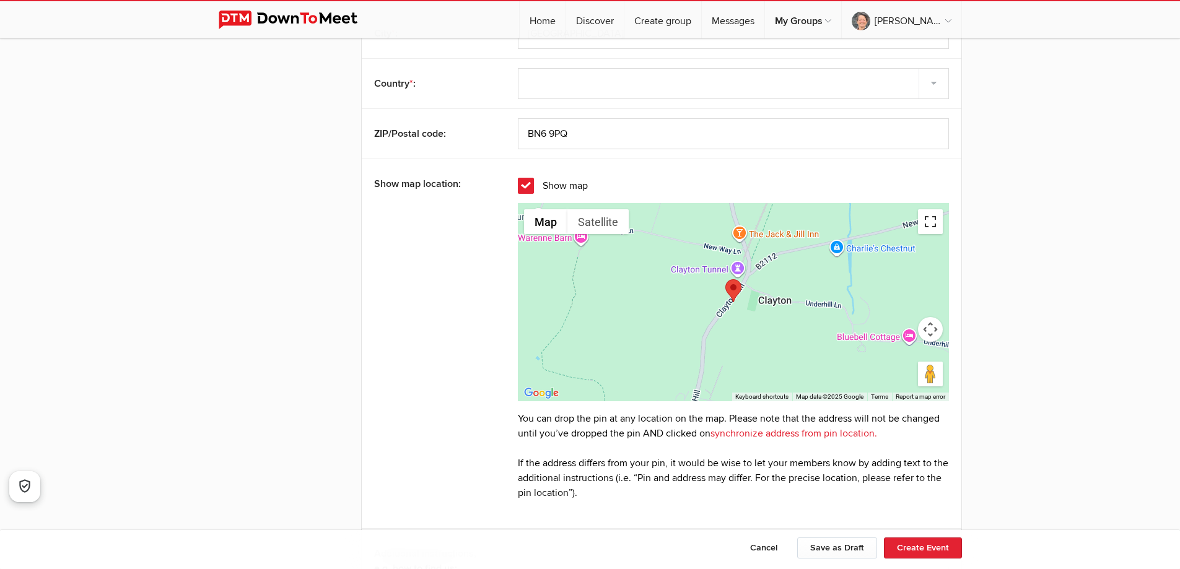
click at [937, 224] on button "Toggle fullscreen view" at bounding box center [930, 221] width 25 height 25
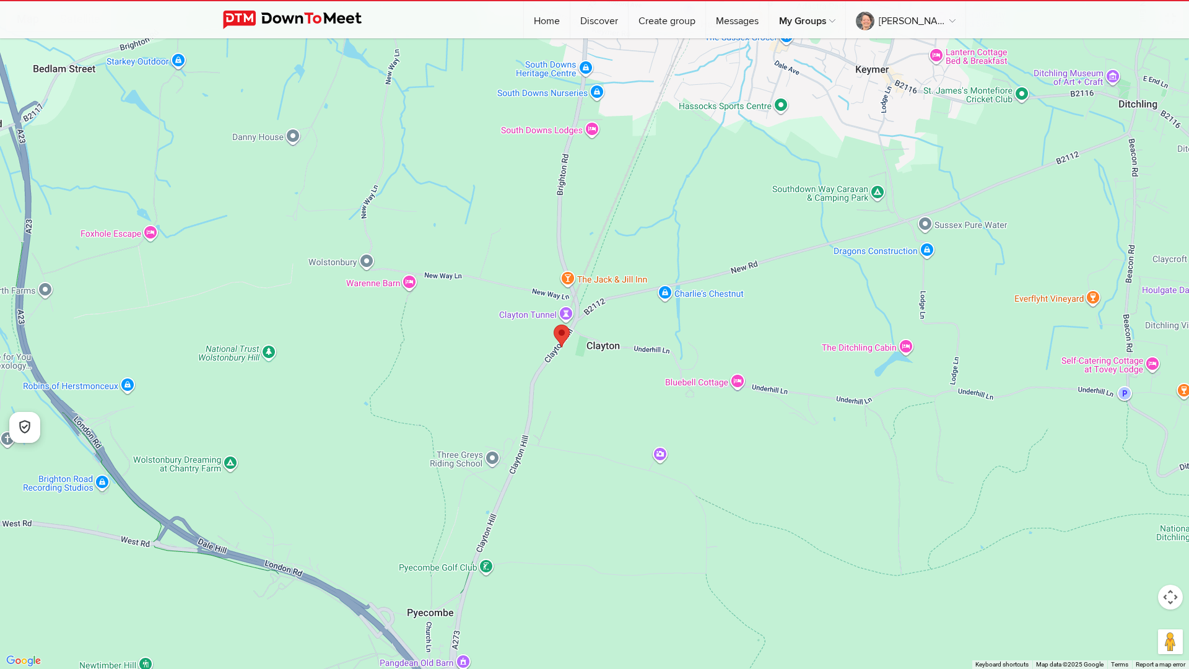
drag, startPoint x: 693, startPoint y: 382, endPoint x: 658, endPoint y: 398, distance: 38.0
click at [658, 398] on div at bounding box center [594, 334] width 1189 height 669
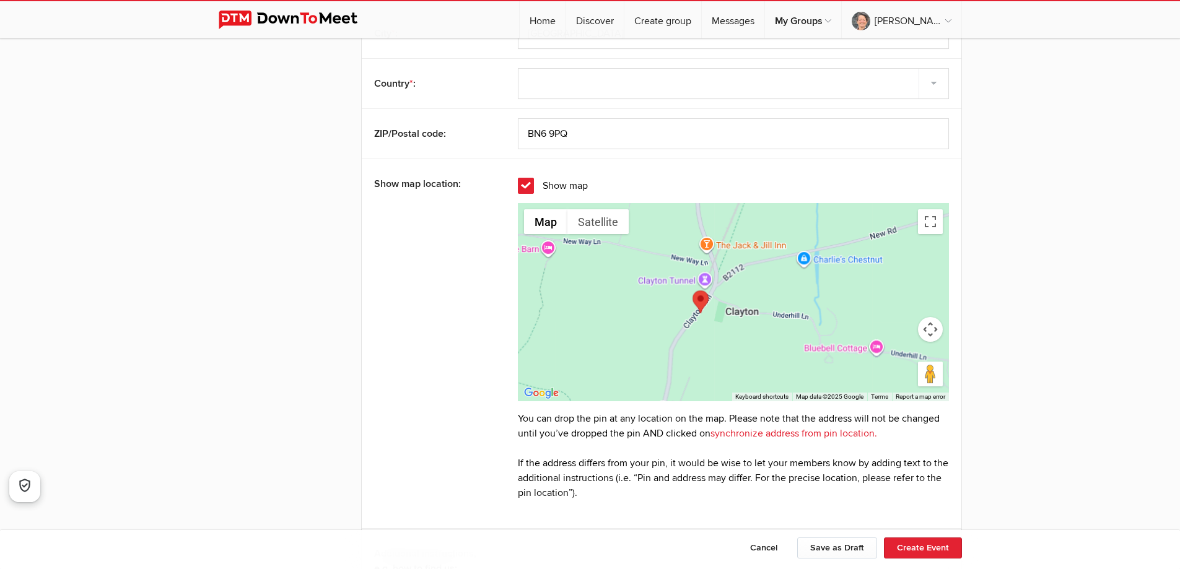
drag, startPoint x: 745, startPoint y: 331, endPoint x: 735, endPoint y: 325, distance: 12.0
click at [745, 331] on div at bounding box center [733, 302] width 431 height 198
drag, startPoint x: 701, startPoint y: 297, endPoint x: 701, endPoint y: 312, distance: 15.5
click at [691, 306] on area at bounding box center [691, 306] width 0 height 0
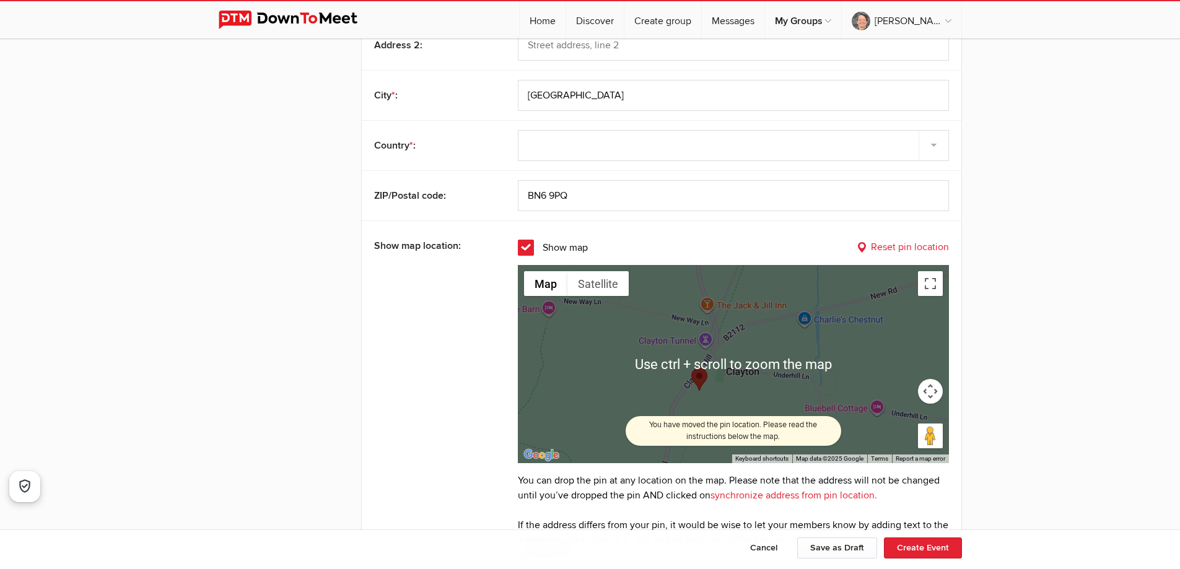
scroll to position [1410, 0]
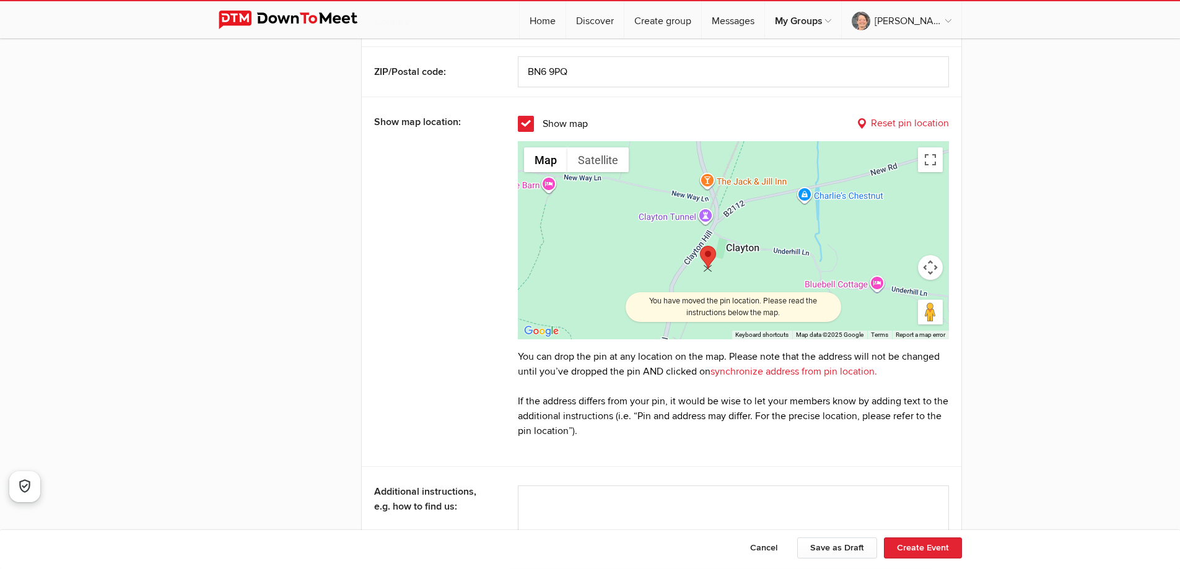
drag, startPoint x: 699, startPoint y: 260, endPoint x: 710, endPoint y: 261, distance: 10.7
click at [700, 246] on area at bounding box center [700, 246] width 0 height 0
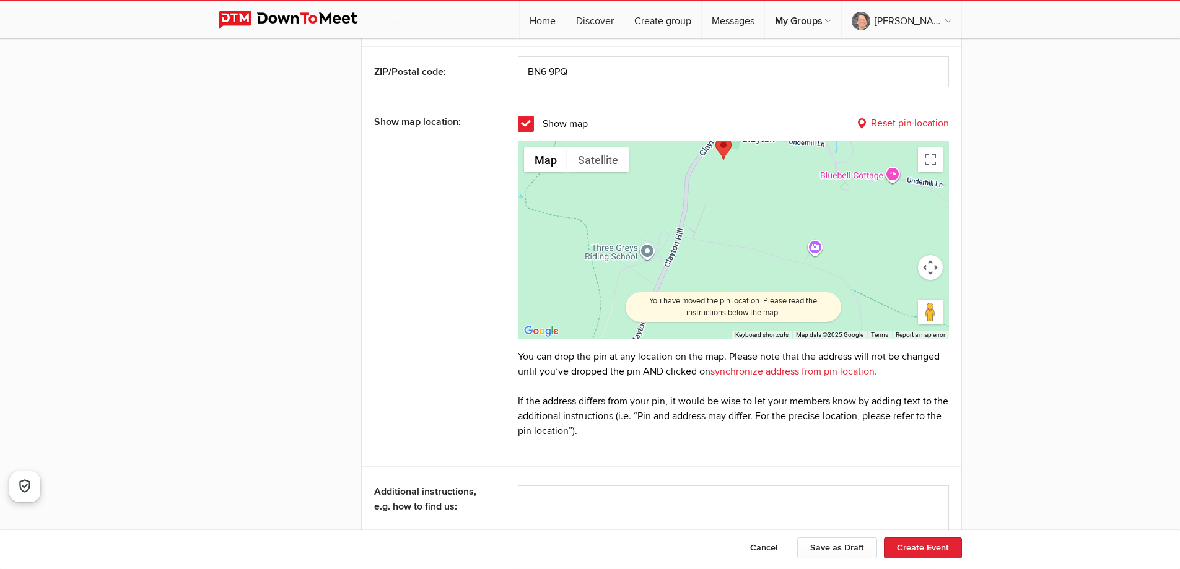
drag, startPoint x: 781, startPoint y: 285, endPoint x: 797, endPoint y: 175, distance: 111.3
click at [797, 175] on div at bounding box center [733, 240] width 431 height 198
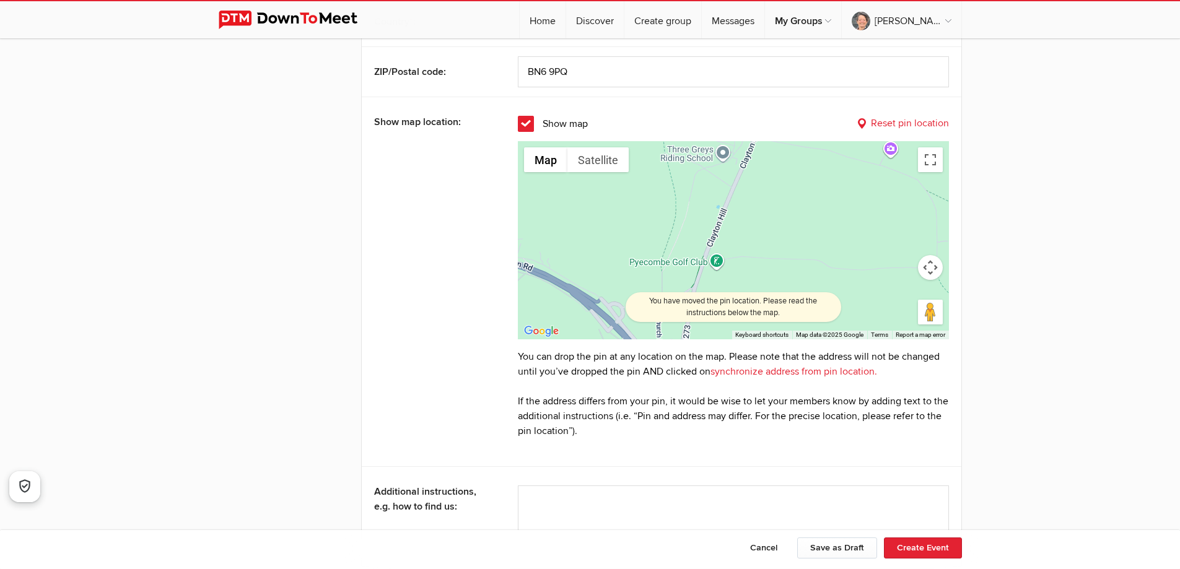
drag, startPoint x: 733, startPoint y: 260, endPoint x: 768, endPoint y: 211, distance: 60.0
click at [809, 159] on div at bounding box center [733, 240] width 431 height 198
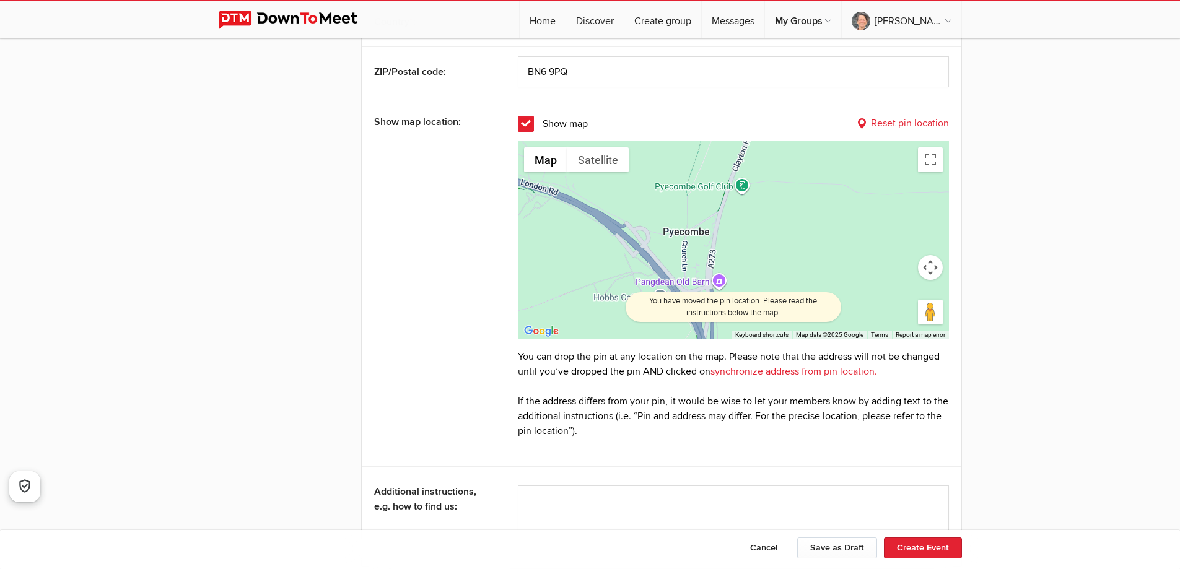
drag, startPoint x: 756, startPoint y: 230, endPoint x: 783, endPoint y: 150, distance: 85.0
click at [783, 150] on div at bounding box center [733, 240] width 431 height 198
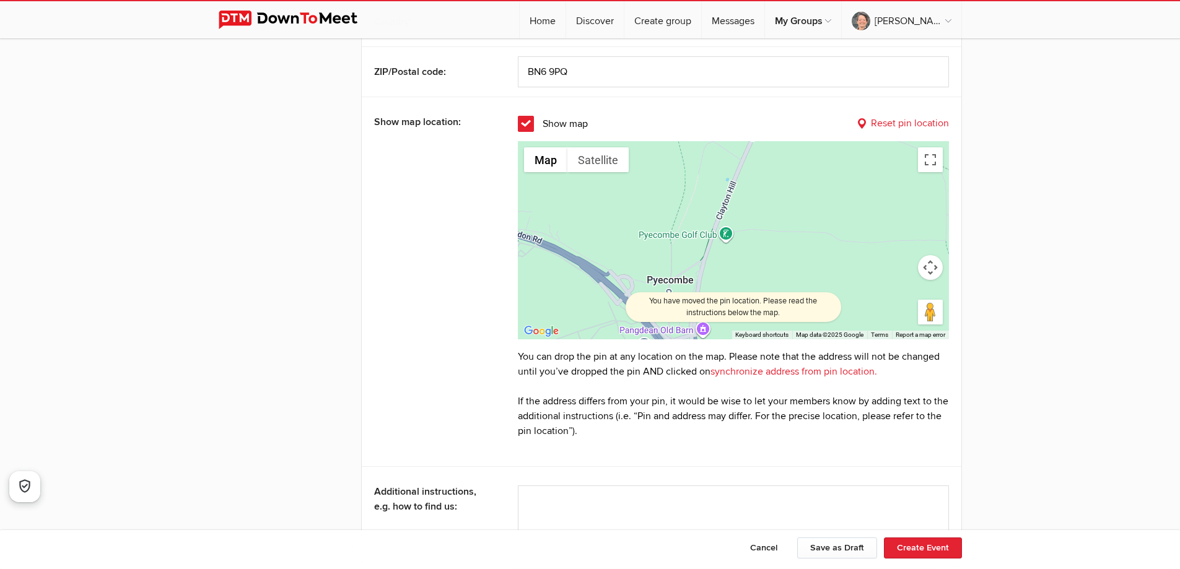
drag, startPoint x: 727, startPoint y: 273, endPoint x: 720, endPoint y: 279, distance: 9.2
click at [714, 315] on div "← Move left → Move right ↑ Move up ↓ Move down + Zoom in - Zoom out Home Jump l…" at bounding box center [733, 290] width 431 height 316
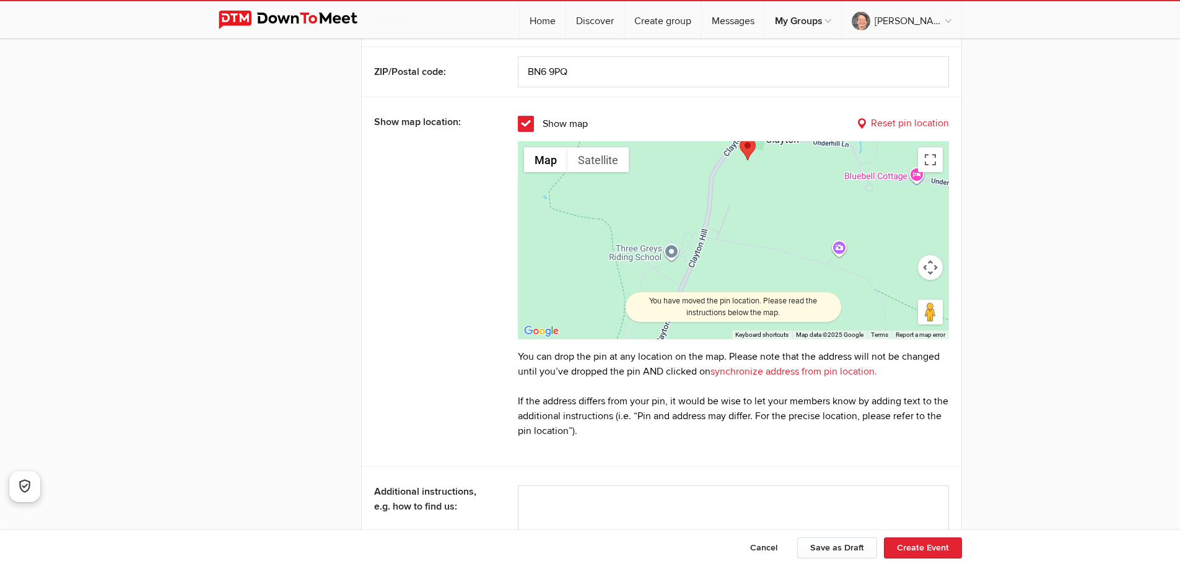
drag, startPoint x: 752, startPoint y: 208, endPoint x: 681, endPoint y: 343, distance: 152.1
click at [669, 369] on div "← Move left → Move right ↑ Move up ↓ Move down + Zoom in - Zoom out Home Jump l…" at bounding box center [733, 290] width 431 height 316
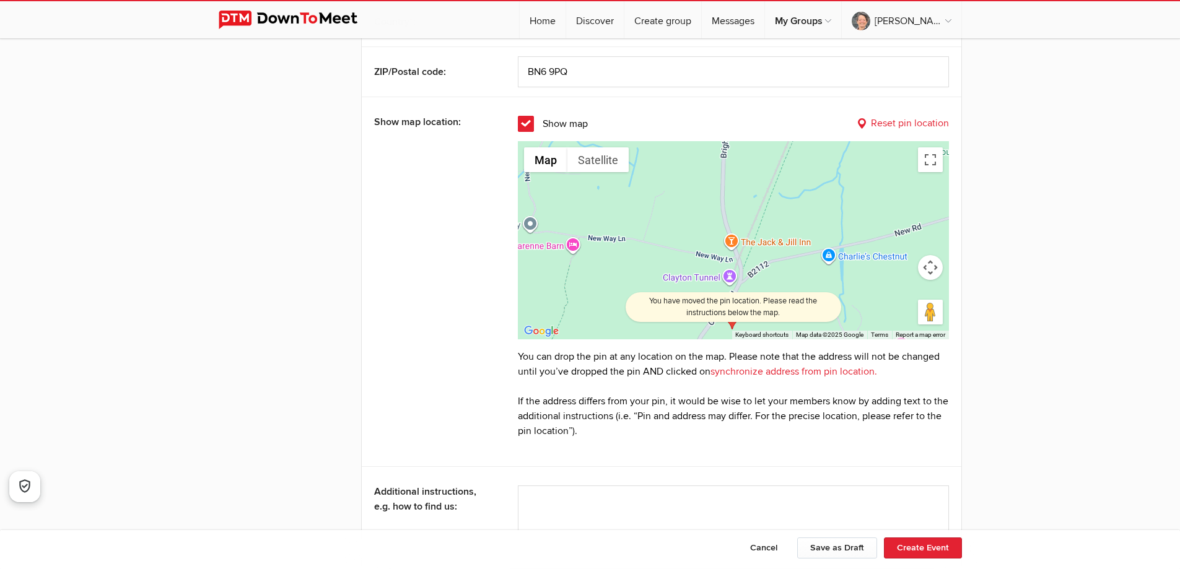
drag, startPoint x: 757, startPoint y: 223, endPoint x: 765, endPoint y: 362, distance: 139.6
click at [765, 362] on div "← Move left → Move right ↑ Move up ↓ Move down + Zoom in - Zoom out Home Jump l…" at bounding box center [733, 290] width 431 height 316
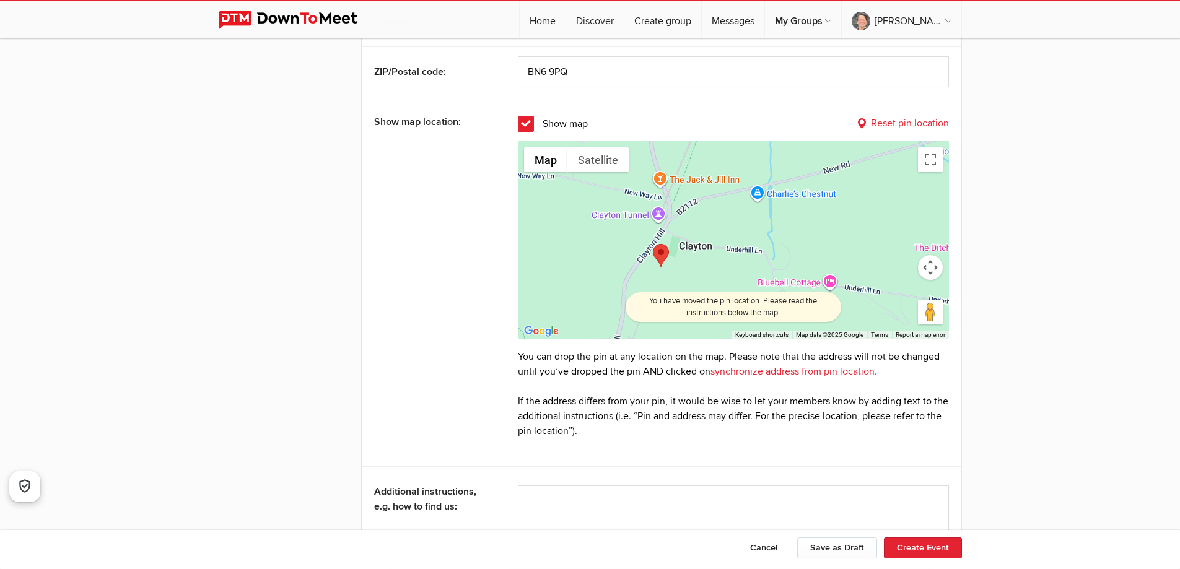
drag, startPoint x: 773, startPoint y: 278, endPoint x: 712, endPoint y: 218, distance: 85.4
click at [712, 218] on div at bounding box center [733, 240] width 431 height 198
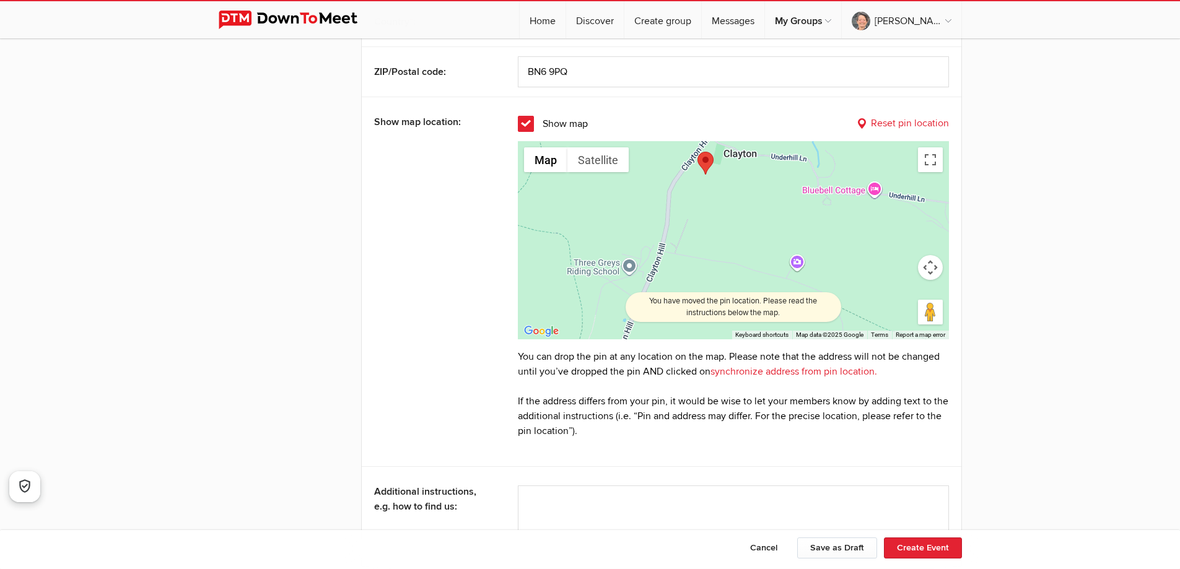
drag, startPoint x: 693, startPoint y: 270, endPoint x: 738, endPoint y: 177, distance: 103.6
click at [738, 177] on div at bounding box center [733, 240] width 431 height 198
drag, startPoint x: 704, startPoint y: 160, endPoint x: 781, endPoint y: 263, distance: 128.0
click at [773, 251] on area at bounding box center [773, 251] width 0 height 0
click at [782, 374] on link "synchronize address from pin location." at bounding box center [794, 371] width 167 height 12
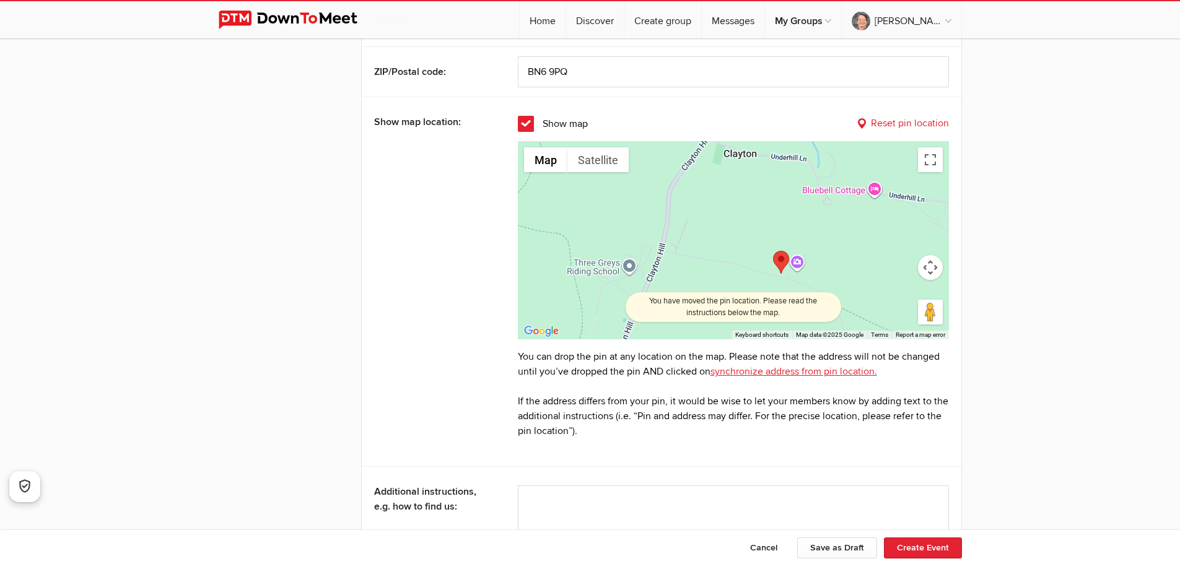
type input "[PERSON_NAME]"
select select "[GEOGRAPHIC_DATA]"
type input "BN6 9PG"
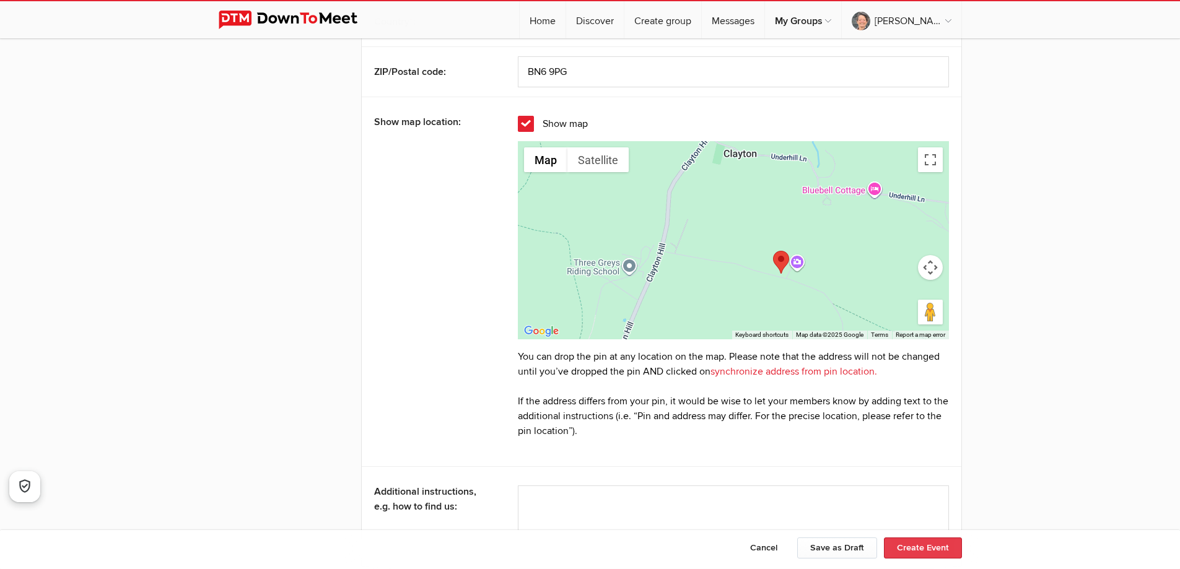
click at [906, 540] on button "Create Event" at bounding box center [923, 548] width 78 height 21
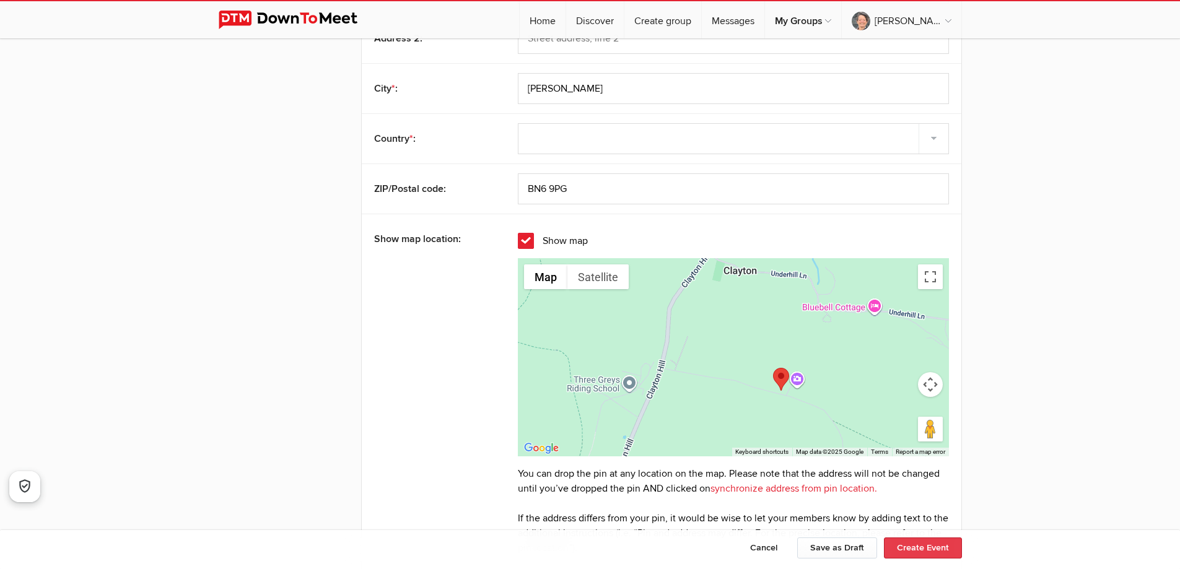
scroll to position [1242, 0]
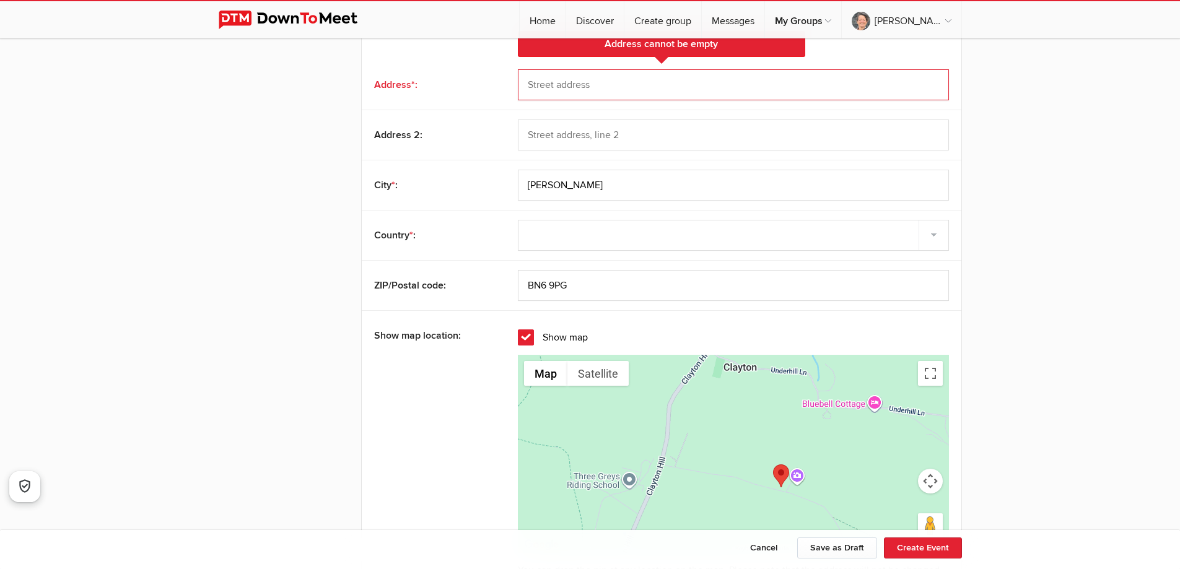
click at [599, 85] on input "text" at bounding box center [733, 84] width 431 height 31
type input "[GEOGRAPHIC_DATA]"
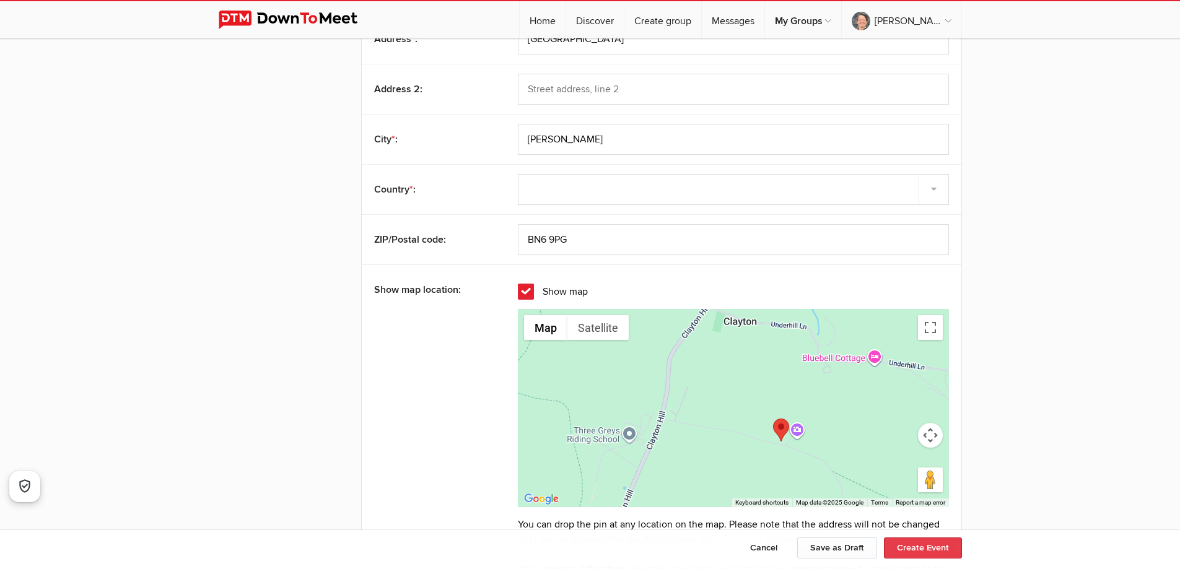
click at [931, 545] on button "Create Event" at bounding box center [923, 548] width 78 height 21
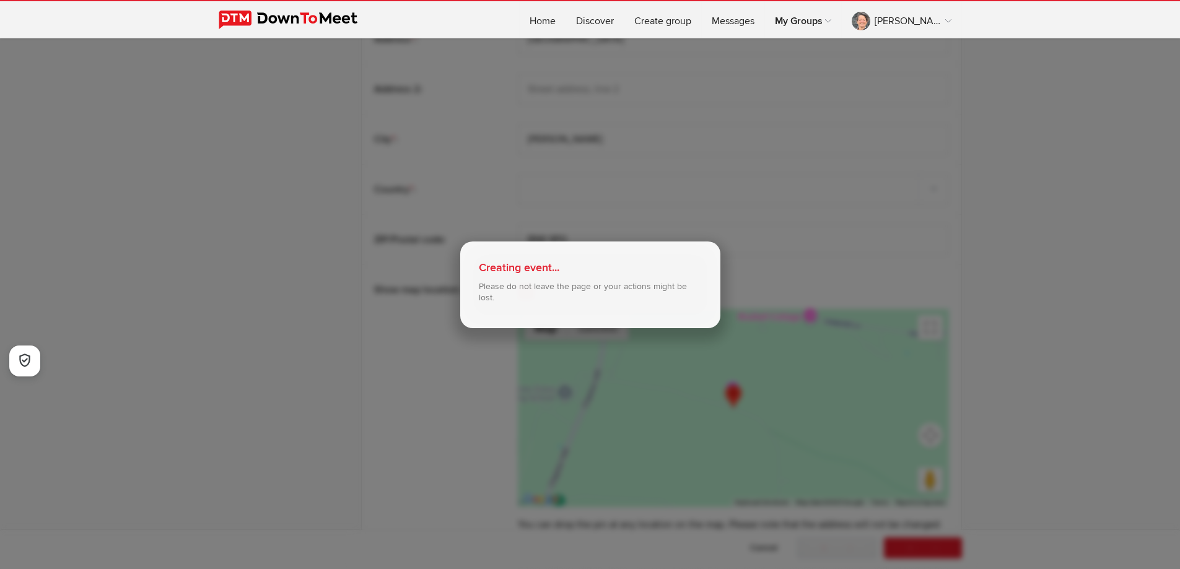
click at [584, 297] on div "Creating event... Please do not leave the page or your actions might be lost." at bounding box center [590, 285] width 260 height 87
click at [514, 292] on div "Creating event... Please do not leave the page or your actions might be lost." at bounding box center [590, 285] width 260 height 87
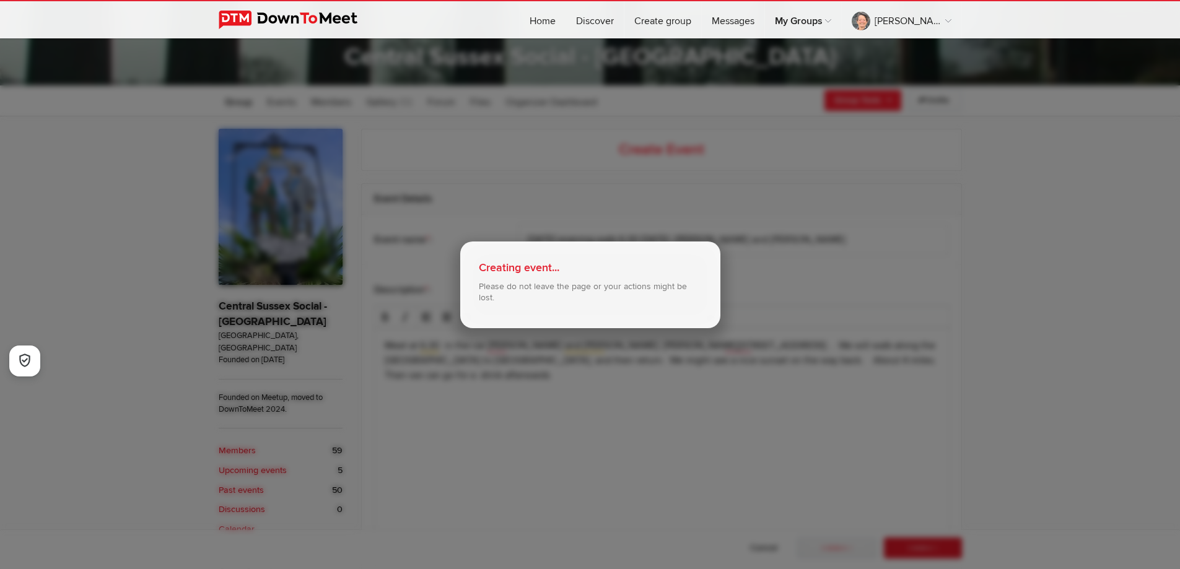
click at [714, 438] on div "Creating event... Please do not leave the page or your actions might be lost." at bounding box center [590, 284] width 1180 height 569
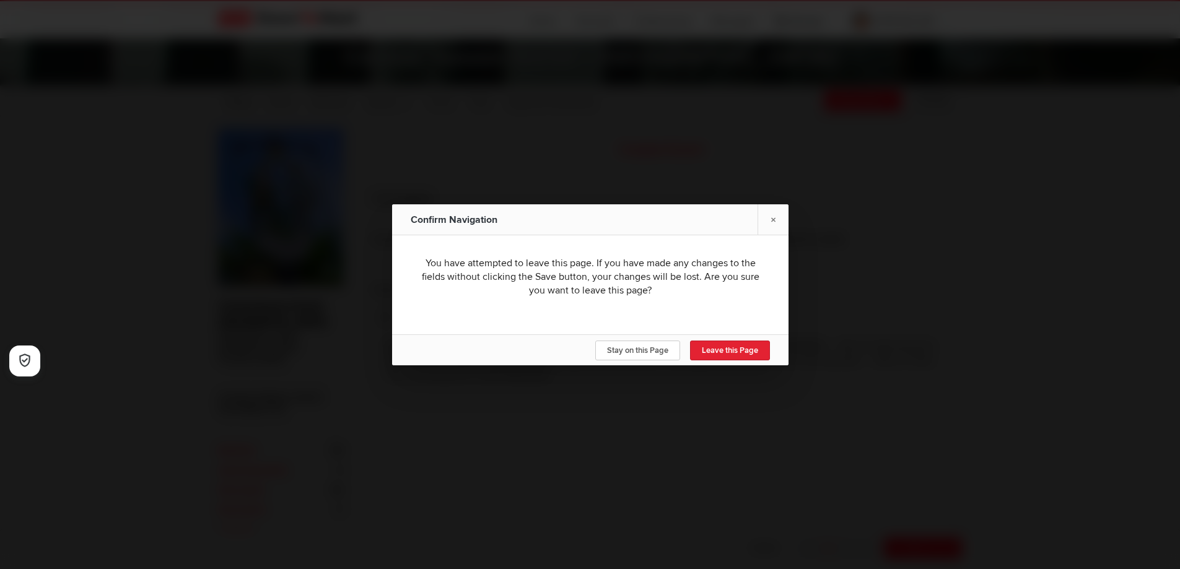
scroll to position [496, 0]
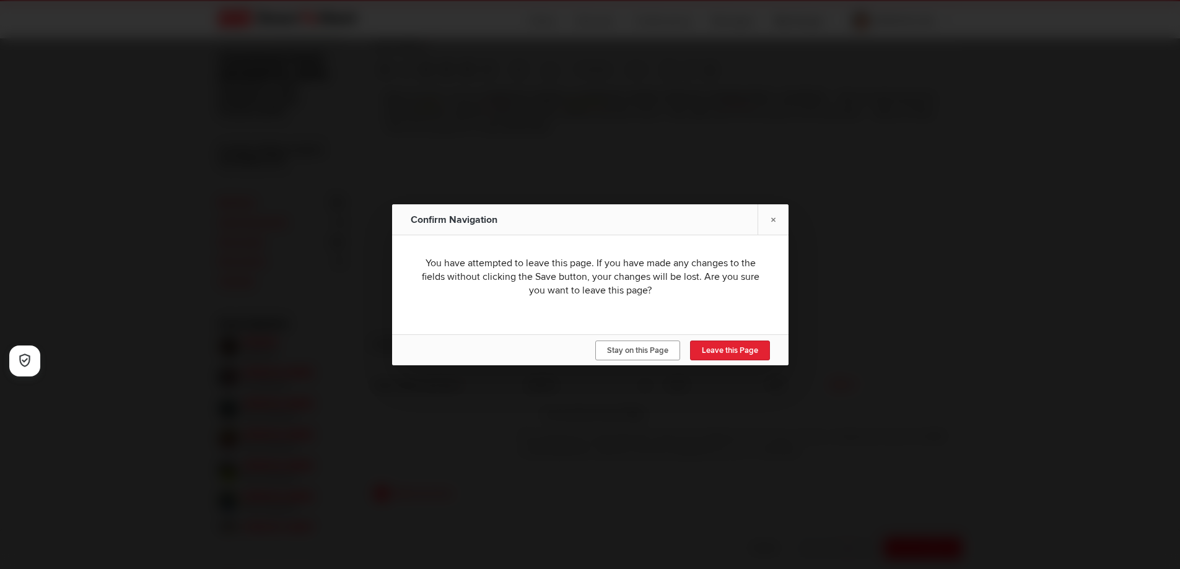
click at [651, 351] on span "Stay on this Page" at bounding box center [637, 351] width 61 height 10
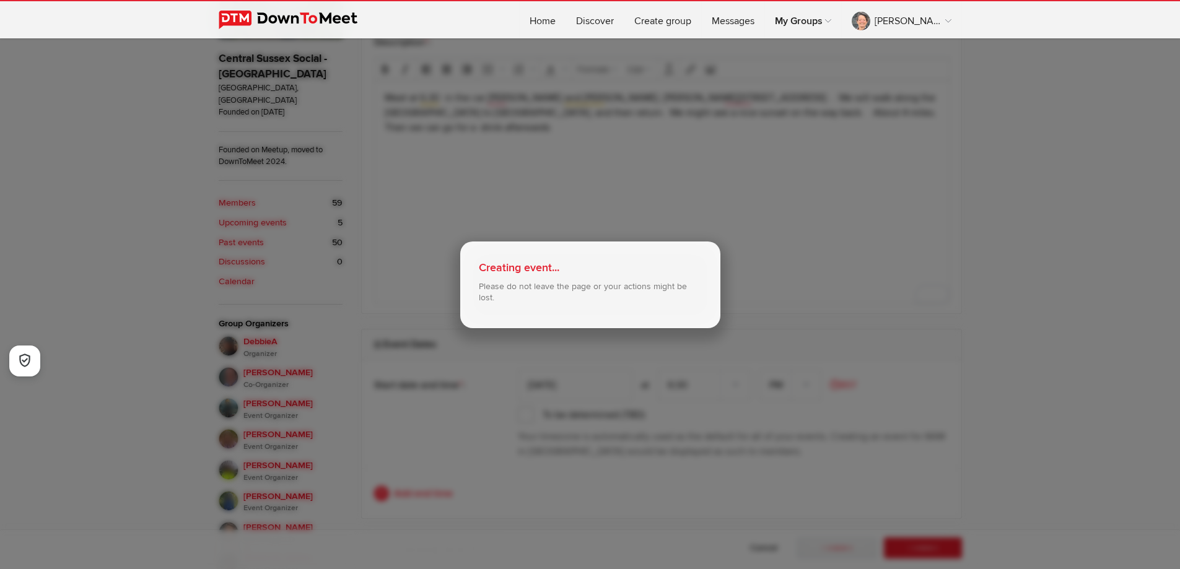
click at [574, 329] on div "Creating event... Please do not leave the page or your actions might be lost." at bounding box center [590, 284] width 1180 height 569
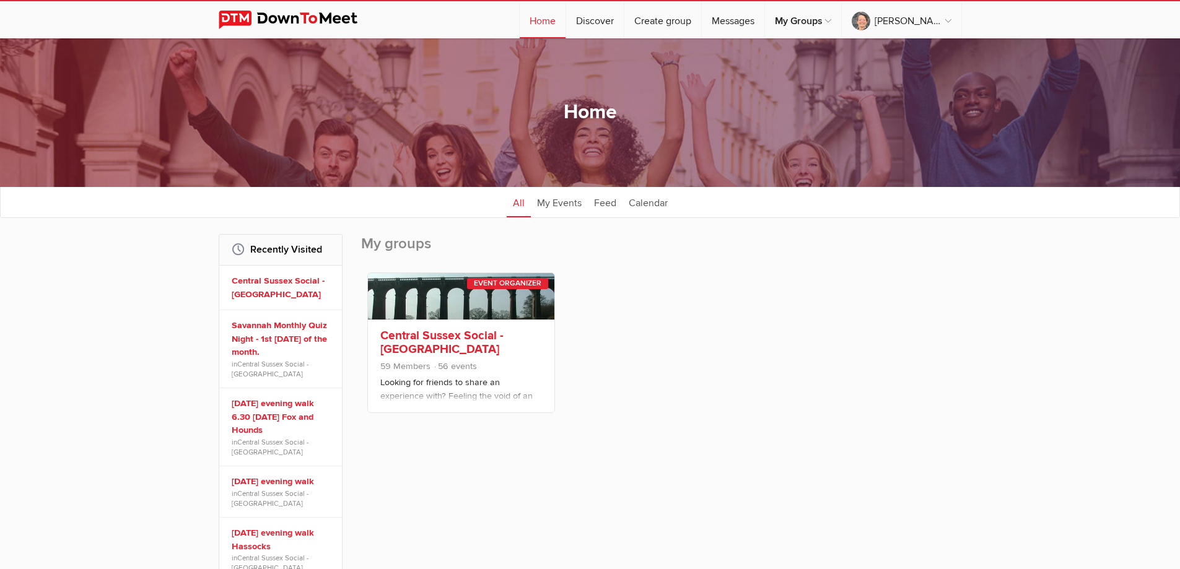
click at [459, 303] on link at bounding box center [461, 296] width 186 height 46
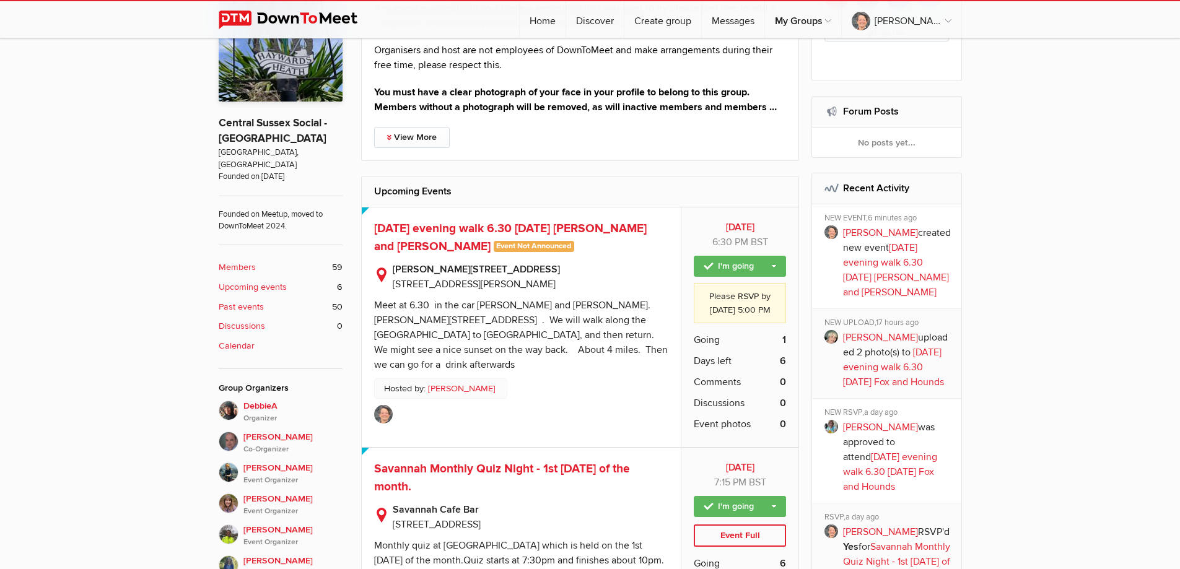
scroll to position [434, 0]
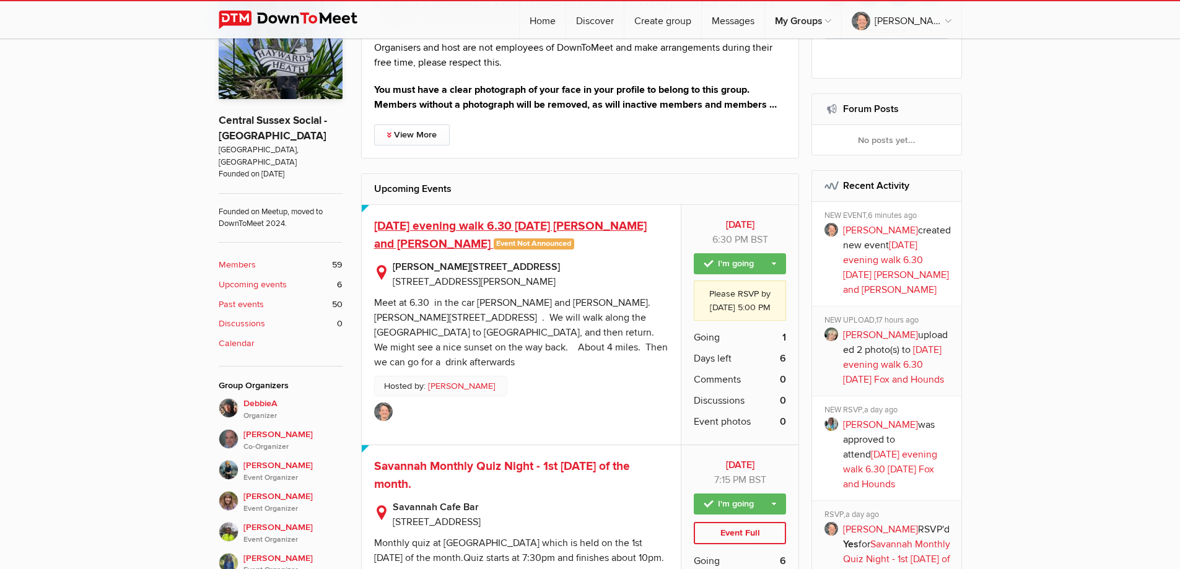
click at [546, 240] on span "[DATE] evening walk 6.30 [DATE] [PERSON_NAME] and [PERSON_NAME]" at bounding box center [510, 235] width 273 height 33
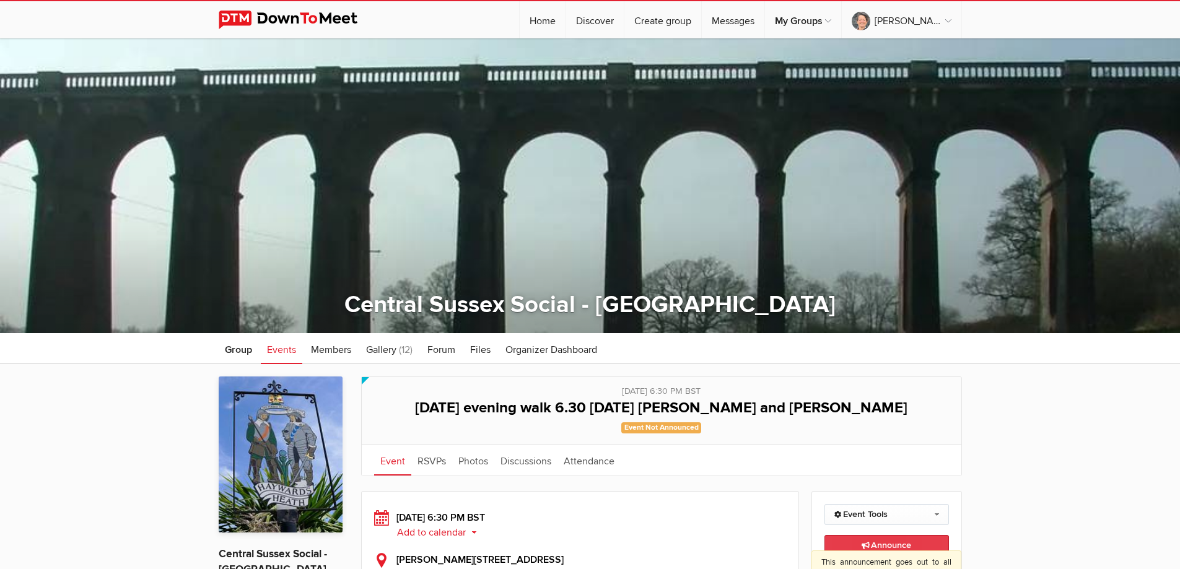
click at [902, 540] on span "Announce This announcement goes out to all group members. Additionally, three e…" at bounding box center [887, 545] width 50 height 11
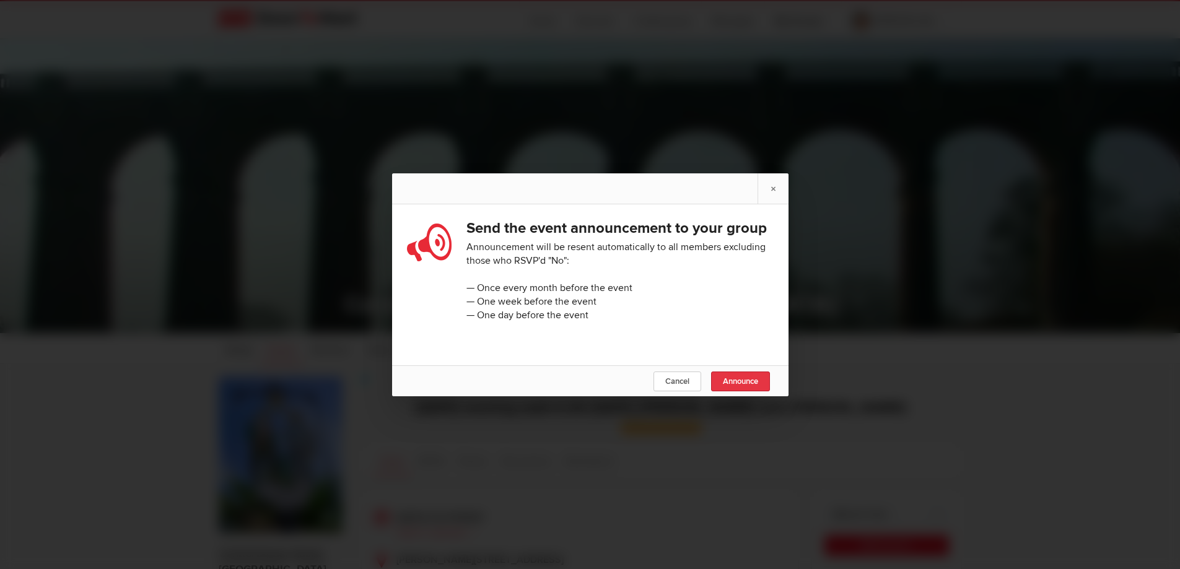
click at [733, 387] on span "Announce" at bounding box center [740, 382] width 35 height 10
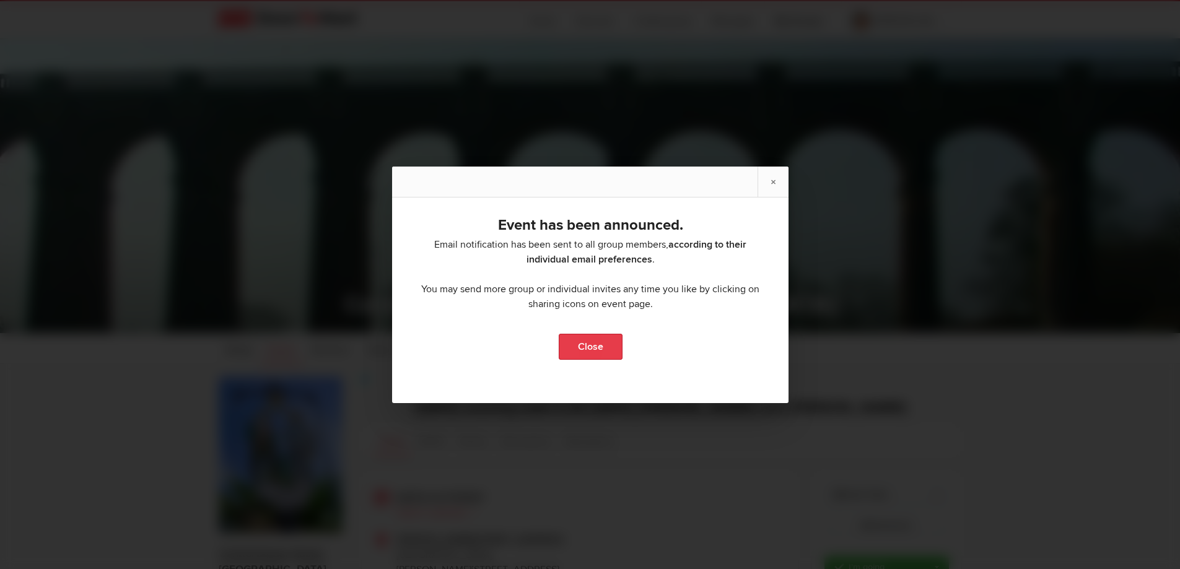
click at [589, 349] on link "Close" at bounding box center [590, 347] width 64 height 26
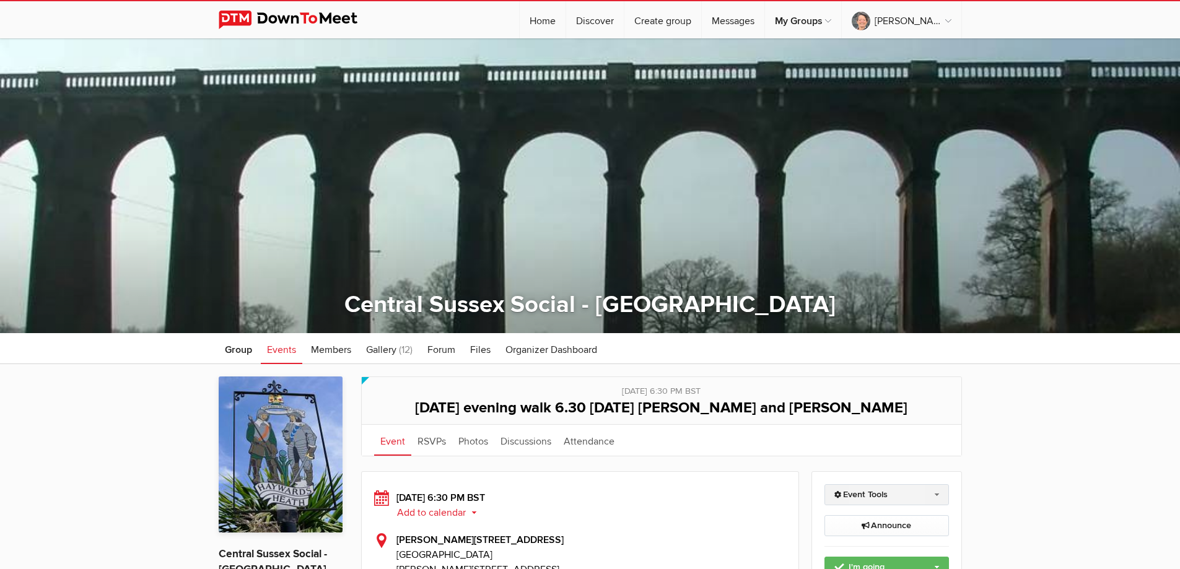
click at [914, 496] on link "Event Tools" at bounding box center [886, 494] width 125 height 21
click at [540, 348] on span "Organizer Dashboard" at bounding box center [551, 350] width 92 height 12
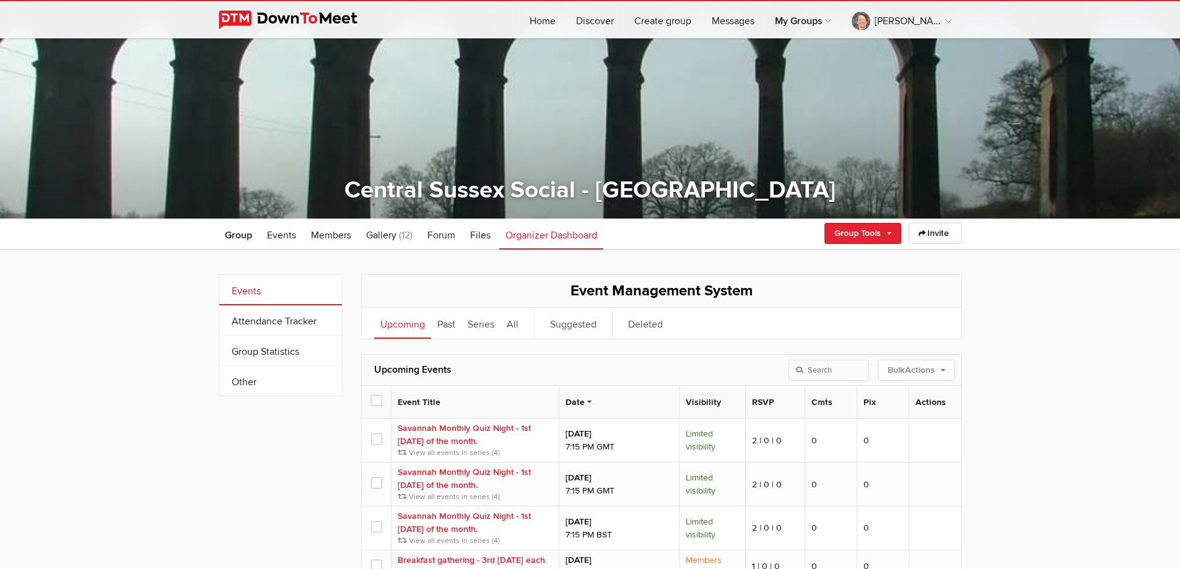
scroll to position [124, 0]
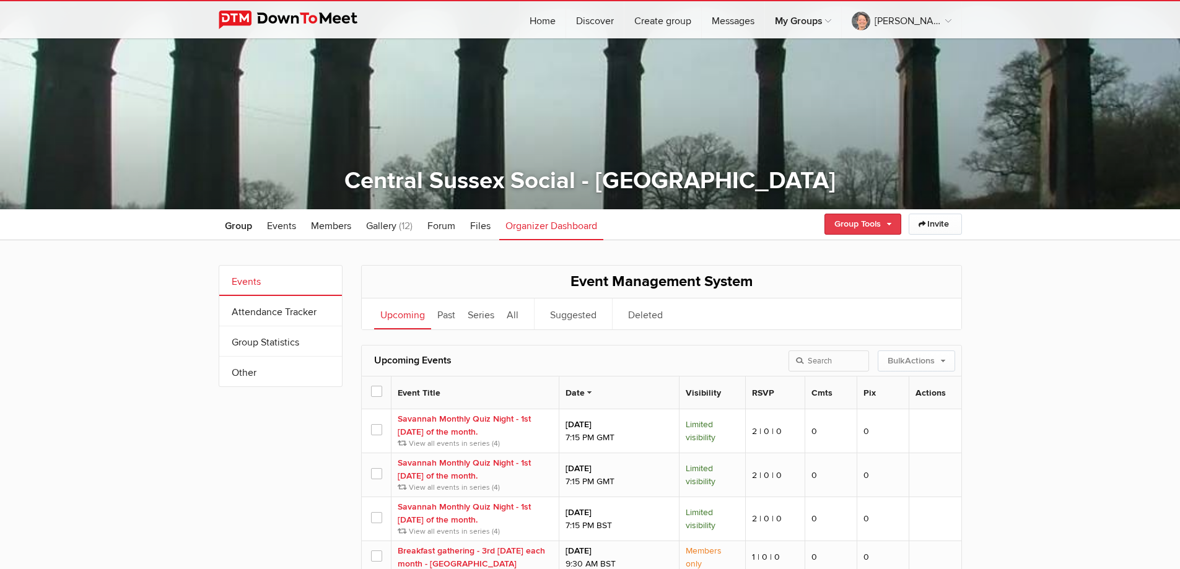
click at [875, 225] on link "Group Tools" at bounding box center [862, 224] width 77 height 21
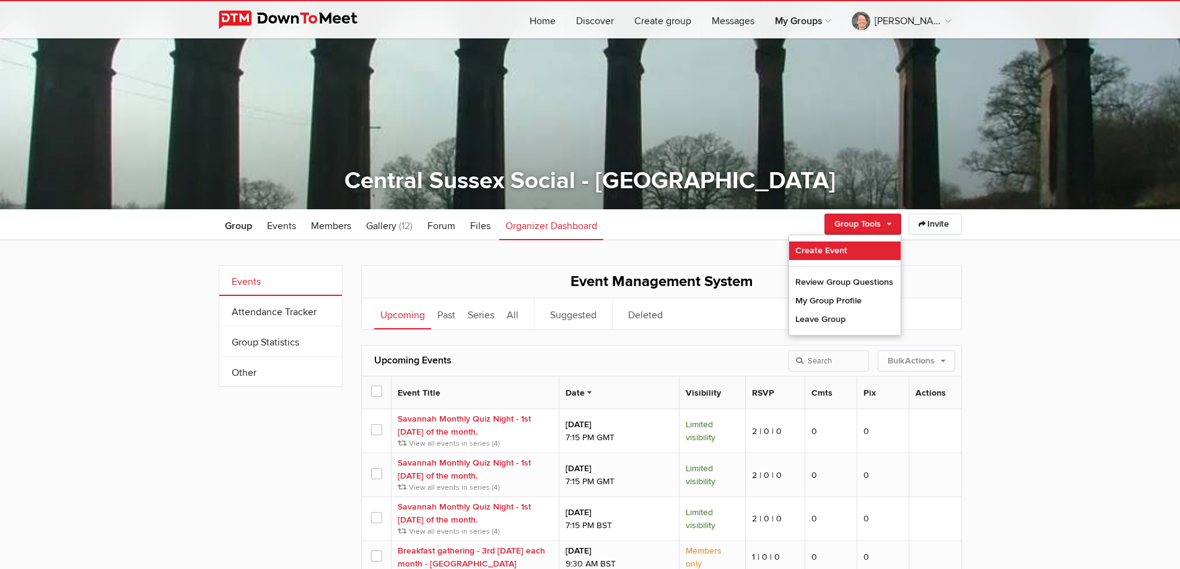
click at [814, 245] on link "Create Event" at bounding box center [845, 251] width 112 height 19
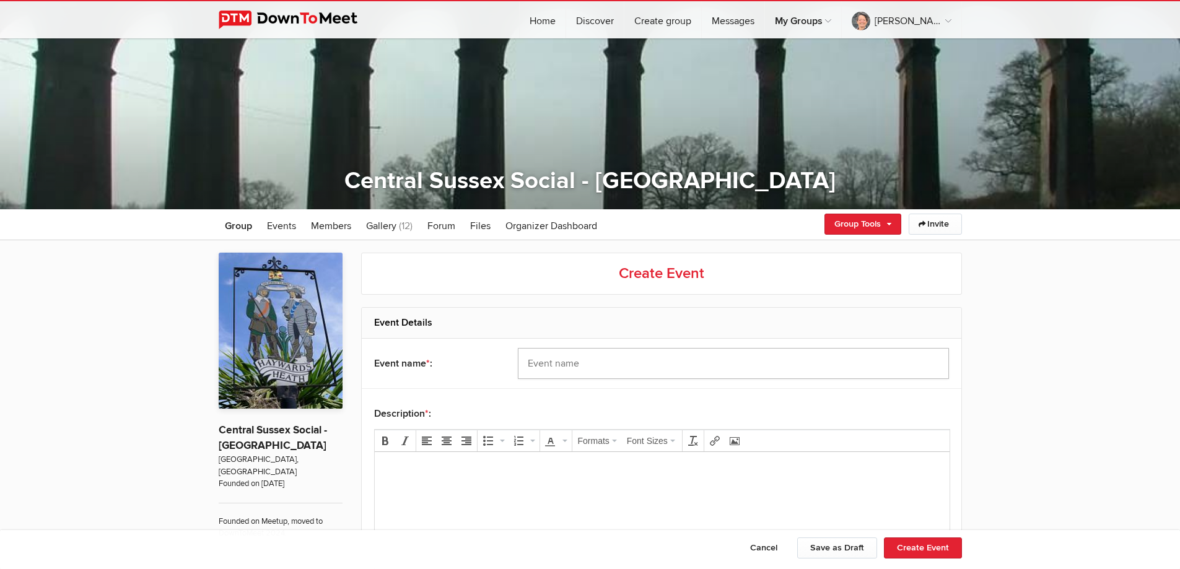
click at [586, 363] on input "text" at bounding box center [733, 363] width 431 height 31
type input "Sunday walk 7th Sept 10.30 Staplefield"
click at [470, 465] on p at bounding box center [661, 469] width 555 height 15
drag, startPoint x: 419, startPoint y: 470, endPoint x: 409, endPoint y: 473, distance: 9.6
click at [409, 473] on p "Meet at Staplefield Rd, Slaugham Rd, Staplefield, Haywards Heath RH17 6EU" at bounding box center [661, 469] width 555 height 15
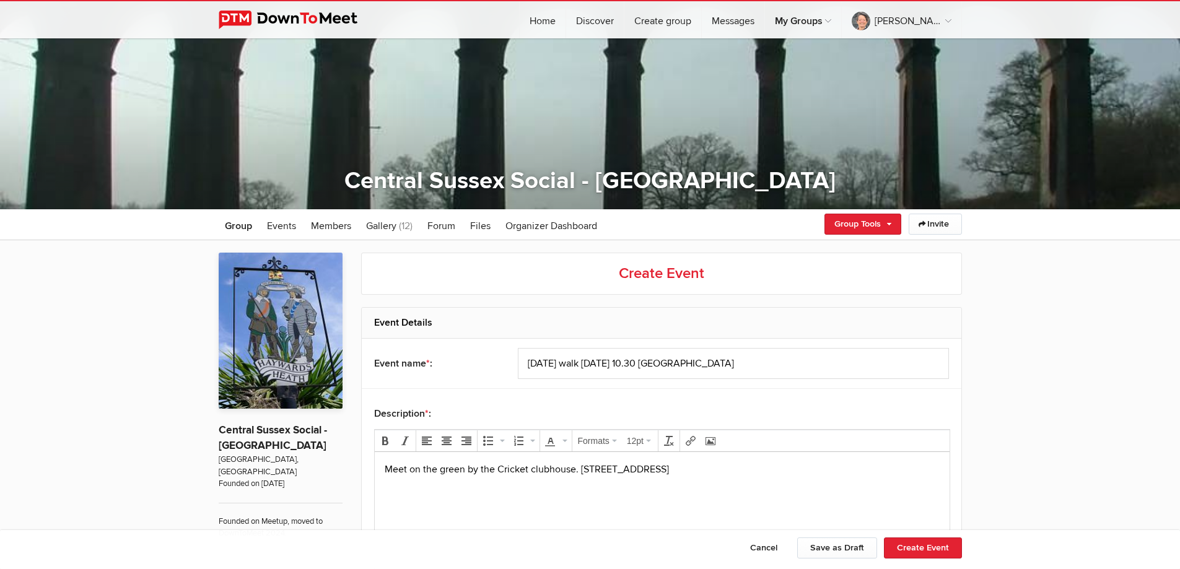
click at [891, 465] on p "Meet on the green by the Cricket clubhouse. Staplefield Rd, Slaugham Rd, Staple…" at bounding box center [661, 469] width 555 height 15
click at [574, 470] on p "Meet on the green by the Cricket clubhouse. Staplefield Rd, Slaugham Rd, Staple…" at bounding box center [661, 477] width 555 height 30
drag, startPoint x: 707, startPoint y: 468, endPoint x: 768, endPoint y: 467, distance: 60.7
click at [768, 467] on span "Staplefield Rd, Slaugham Rd, Staplefield, Haywards Heath RH17 6EU. Circular wal…" at bounding box center [648, 476] width 528 height 27
drag, startPoint x: 771, startPoint y: 468, endPoint x: 653, endPoint y: 463, distance: 118.4
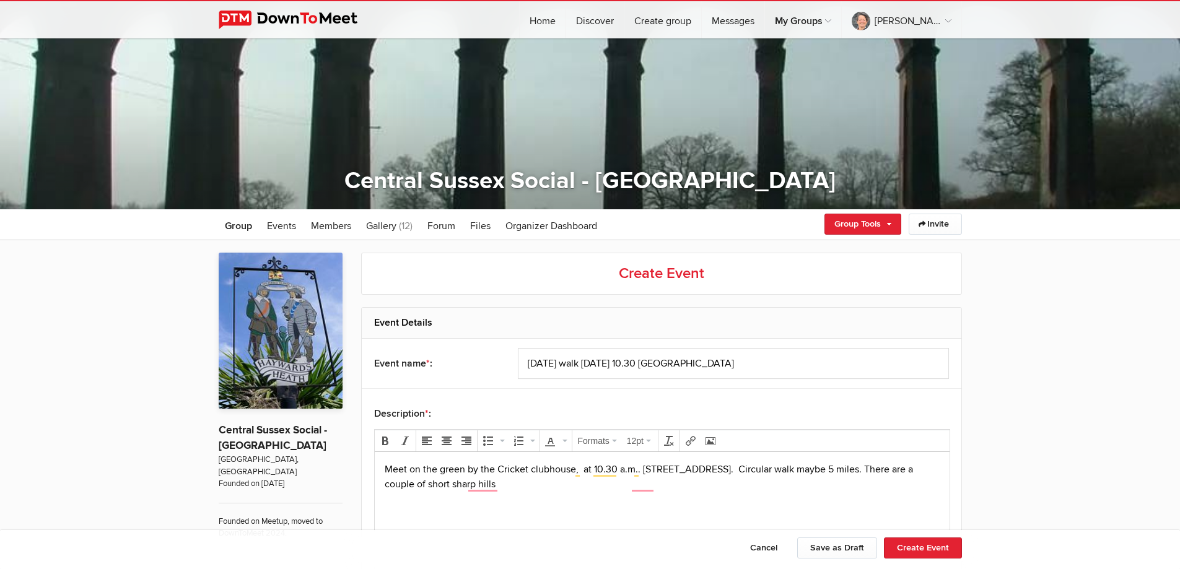
click at [653, 463] on span "Staplefield Rd, Slaugham Rd, Staplefield, Haywards Heath RH17 6EU. Circular wal…" at bounding box center [648, 476] width 528 height 27
drag, startPoint x: 647, startPoint y: 466, endPoint x: 772, endPoint y: 463, distance: 125.2
click at [772, 463] on span "Staplefield Rd, Slaugham Rd, Staplefield, Haywards Heath RH17 6EU. Circular wal…" at bounding box center [648, 476] width 528 height 27
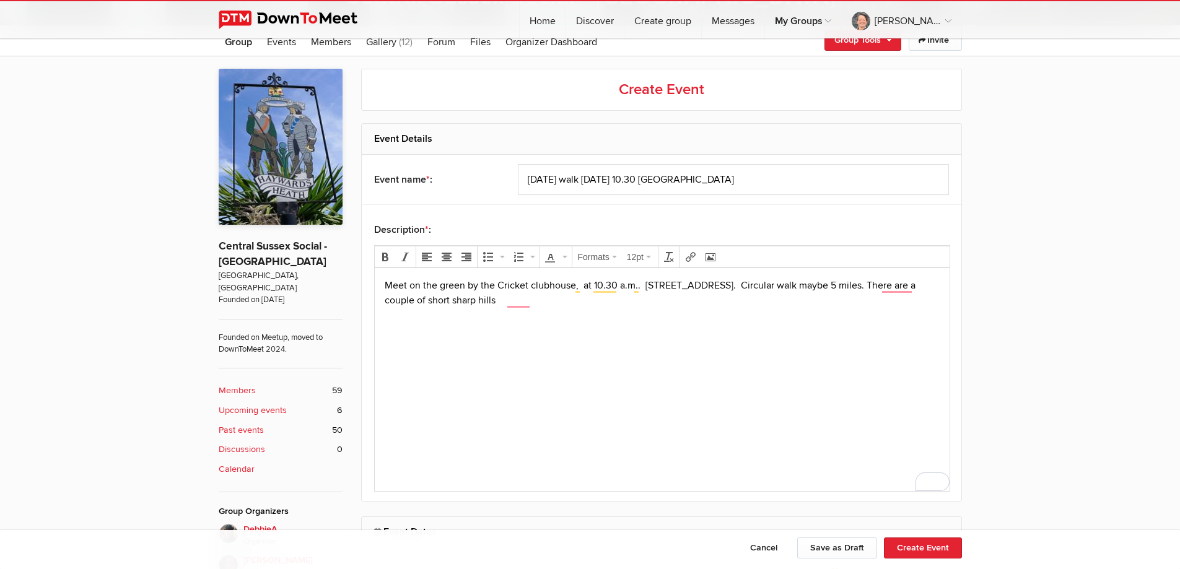
scroll to position [310, 0]
click at [585, 299] on p "Meet on the green by the Cricket clubhouse, at 10.30 a.m.. Staplefield, Hayward…" at bounding box center [661, 291] width 555 height 30
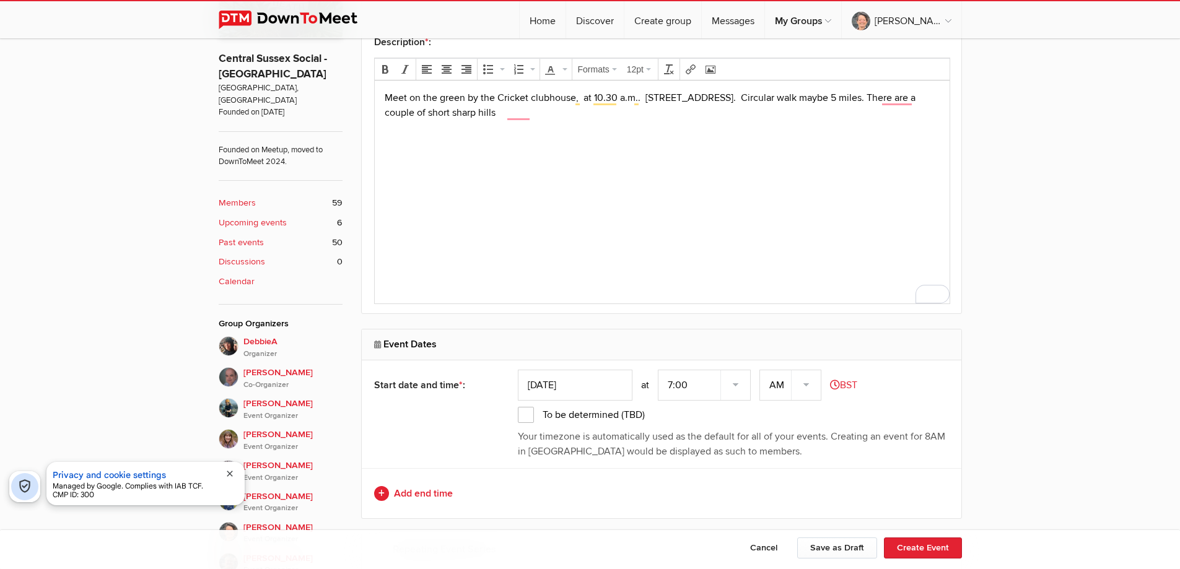
click at [598, 383] on input "[DATE]" at bounding box center [575, 385] width 115 height 31
click at [698, 195] on icon at bounding box center [698, 199] width 9 height 9
type input "Sep 07, 2025"
click at [680, 387] on select "7:00 7:15 7:30 7:45 8:00 8:15 8:30 8:45 9:00 9:15 9:30 9:45 10:00 10:15 10:30 1…" at bounding box center [704, 385] width 93 height 31
select select "10:30:00"
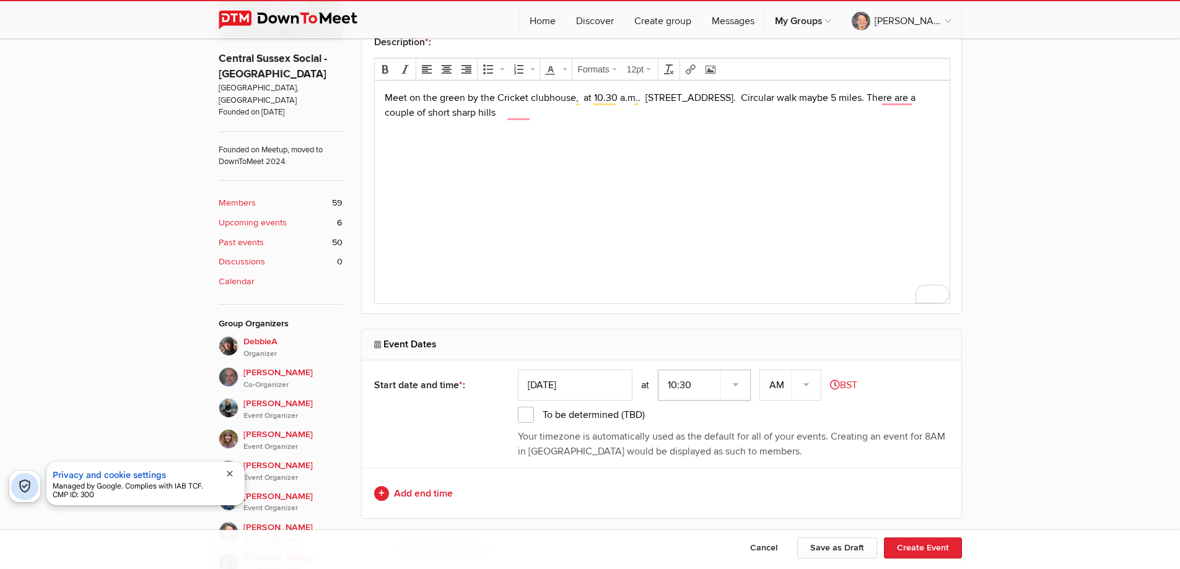
click at [659, 370] on select "7:00 7:15 7:30 7:45 8:00 8:15 8:30 8:45 9:00 9:15 9:30 9:45 10:00 10:15 10:30 1…" at bounding box center [704, 385] width 93 height 31
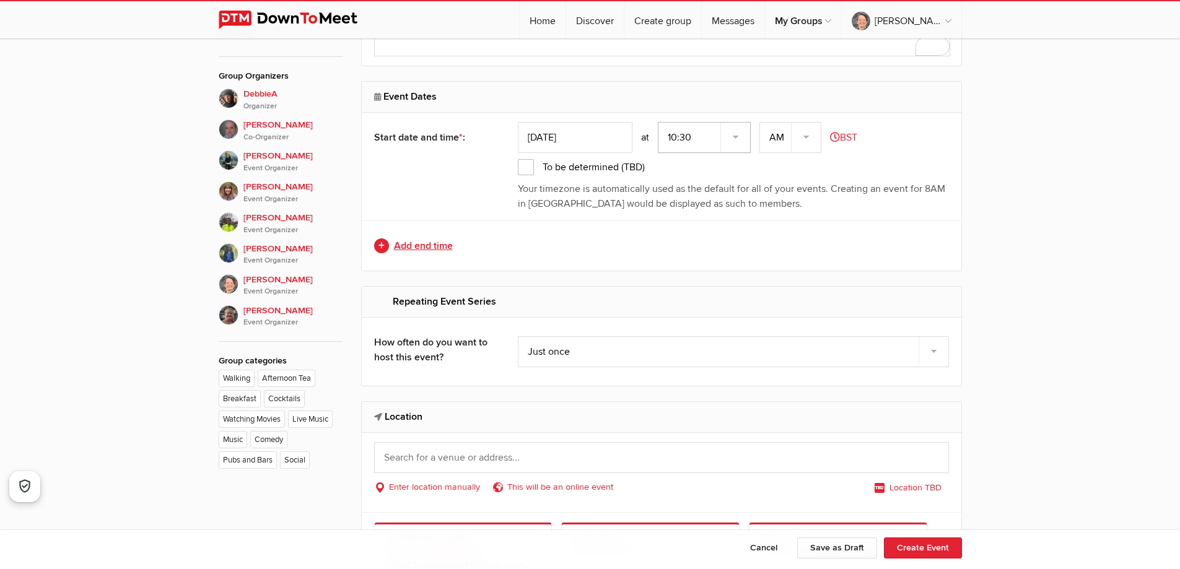
scroll to position [805, 0]
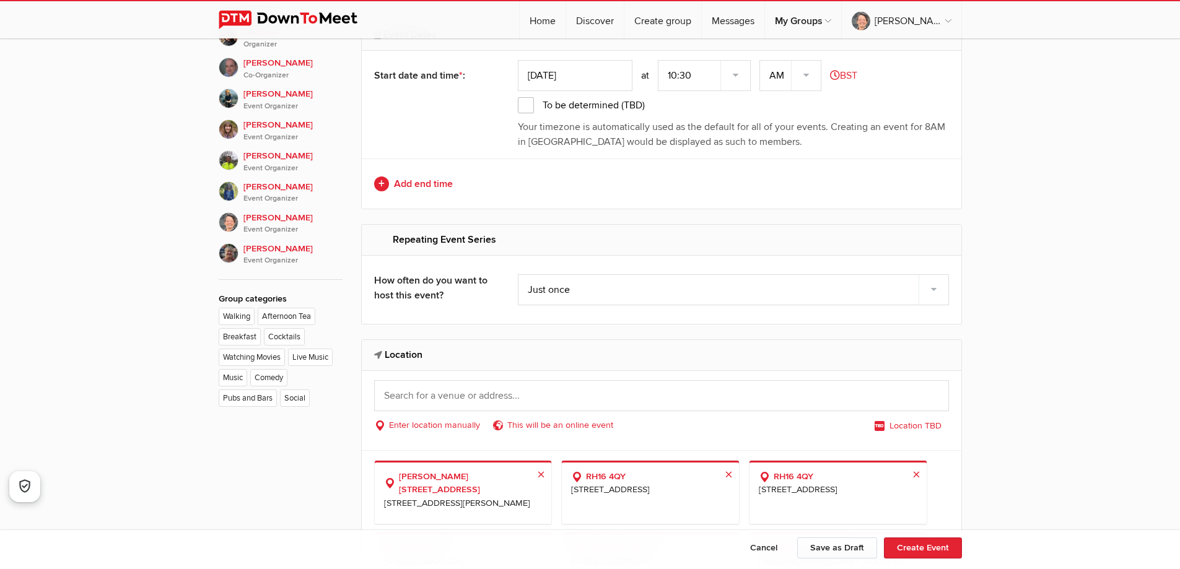
click at [445, 357] on h2 "Location" at bounding box center [661, 355] width 575 height 30
click at [409, 393] on input "text" at bounding box center [661, 395] width 575 height 31
drag, startPoint x: 446, startPoint y: 390, endPoint x: 422, endPoint y: 395, distance: 24.5
click at [422, 395] on input "text" at bounding box center [661, 395] width 575 height 31
paste input "Staplefield Rd, Slaugham Rd, Staplefield, Haywards Heath RH17 6EU"
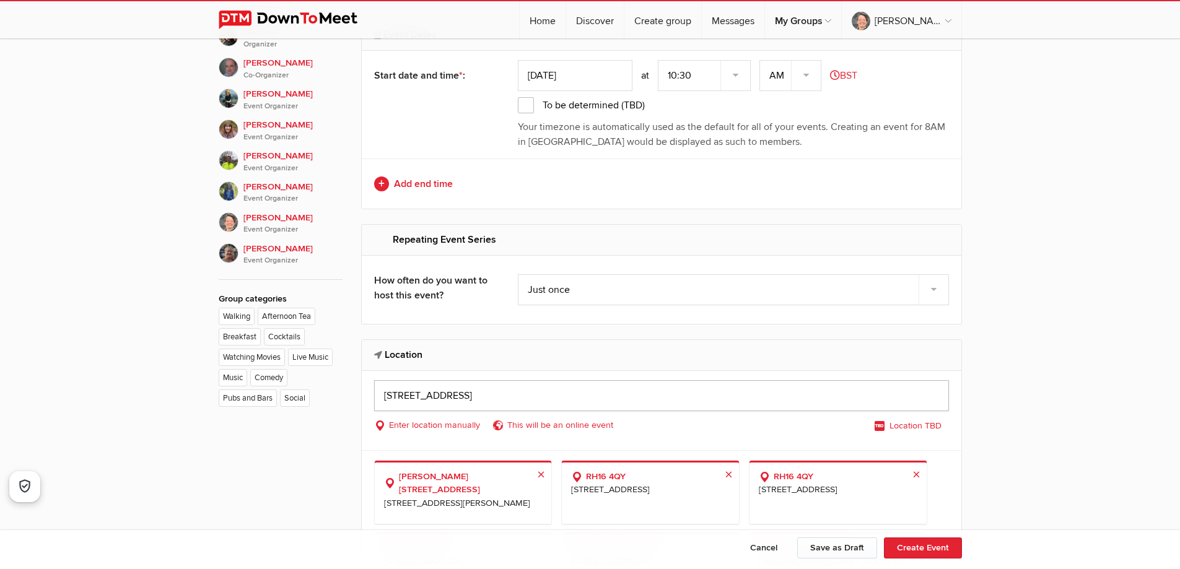
drag, startPoint x: 448, startPoint y: 392, endPoint x: 558, endPoint y: 391, distance: 109.7
click at [558, 391] on input "Staplefield Rd, Slaugham Rd, Staplefield, Haywards Heath RH17 6EU" at bounding box center [661, 395] width 575 height 31
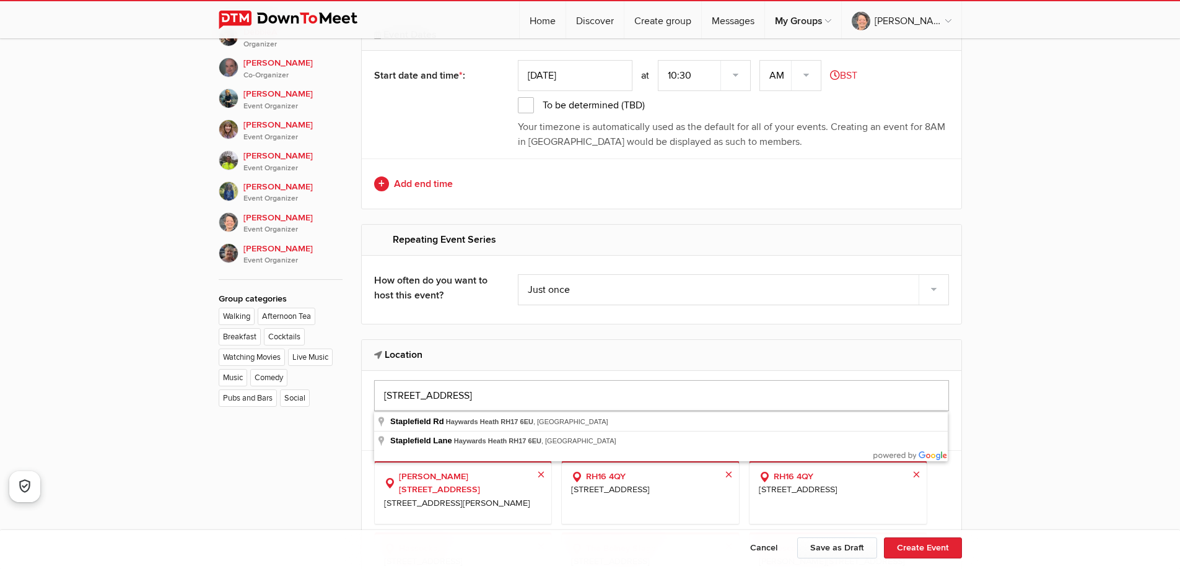
click at [626, 398] on input "Staplefield Rd, Haywards Heath RH17 6EU" at bounding box center [661, 395] width 575 height 31
type input "Staplefield Lane, Haywards Heath RH17 6EU, UK"
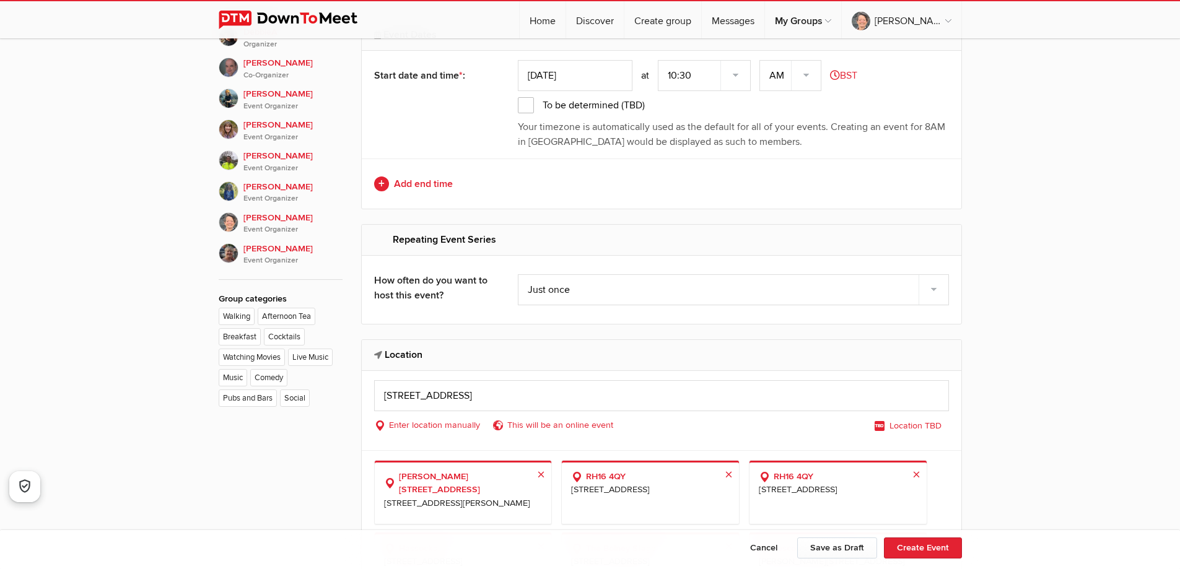
select select "[GEOGRAPHIC_DATA]"
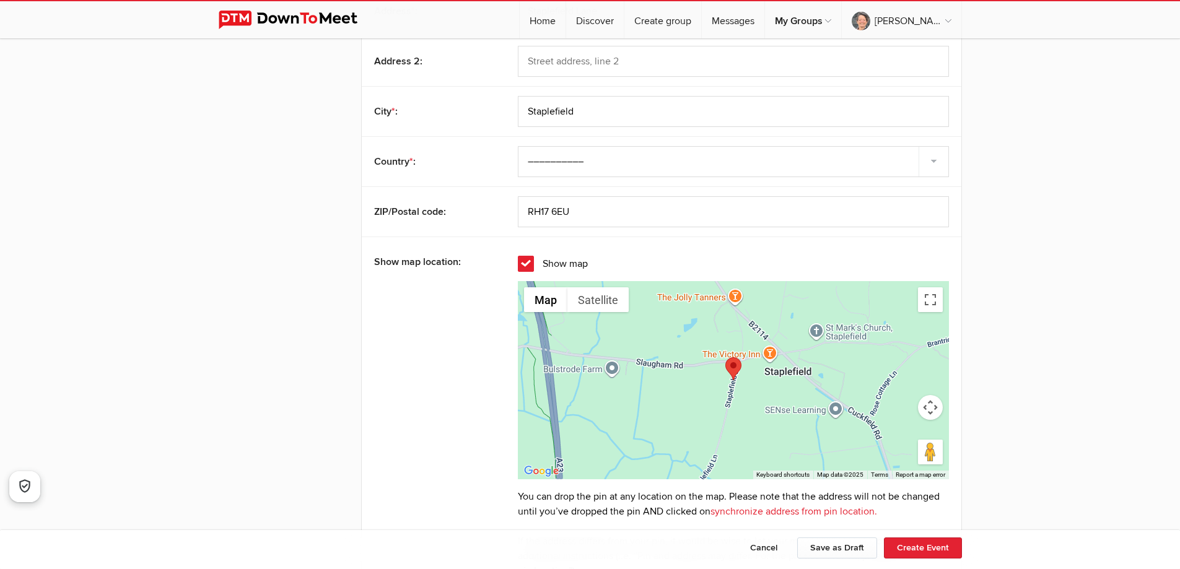
scroll to position [1301, 0]
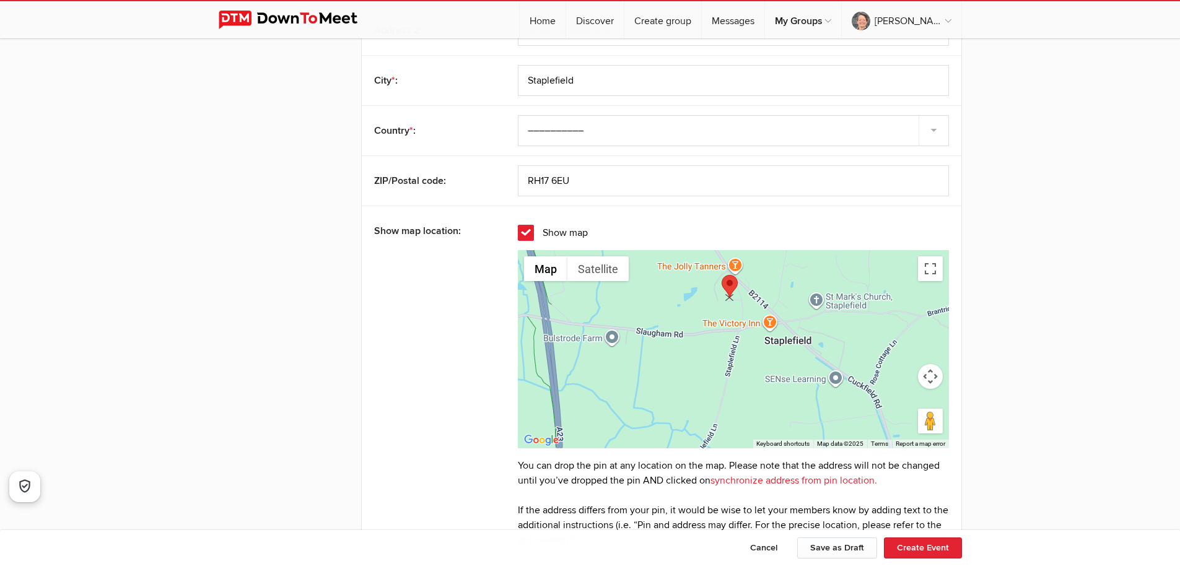
drag, startPoint x: 733, startPoint y: 338, endPoint x: 729, endPoint y: 285, distance: 53.4
click at [722, 275] on area at bounding box center [722, 275] width 0 height 0
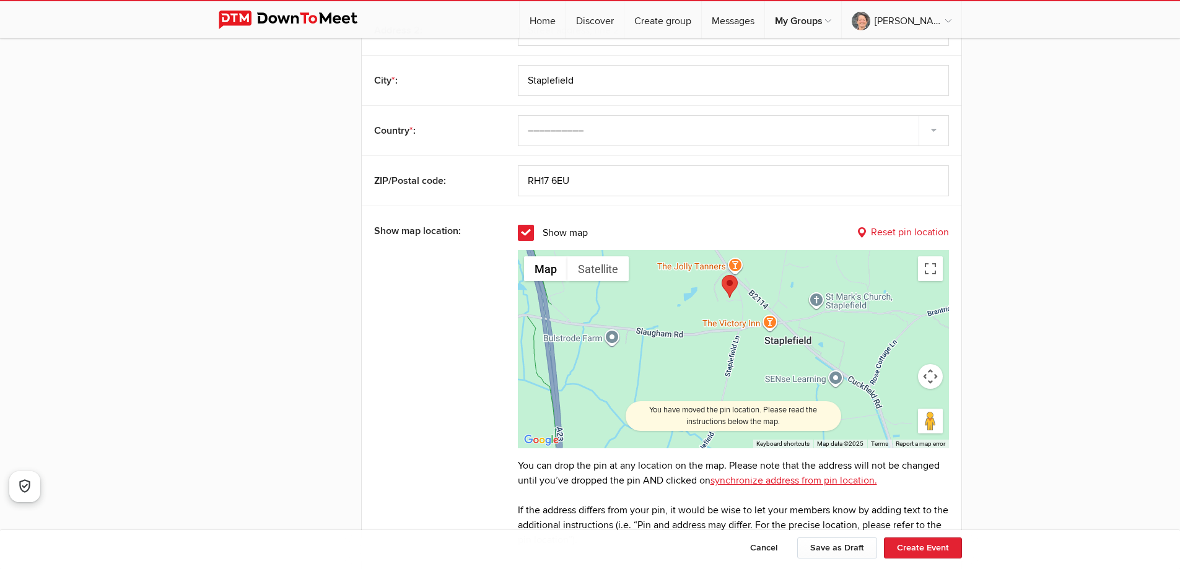
click at [862, 482] on link "synchronize address from pin location." at bounding box center [794, 481] width 167 height 12
type input "Haywards Heath"
type input "RH17 6EG"
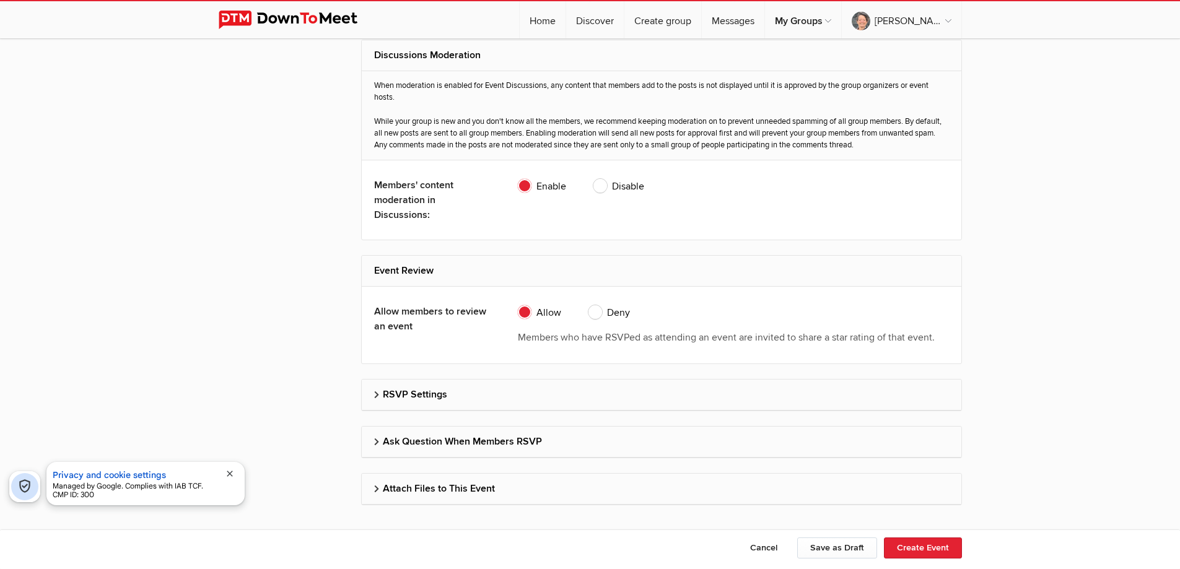
scroll to position [2405, 0]
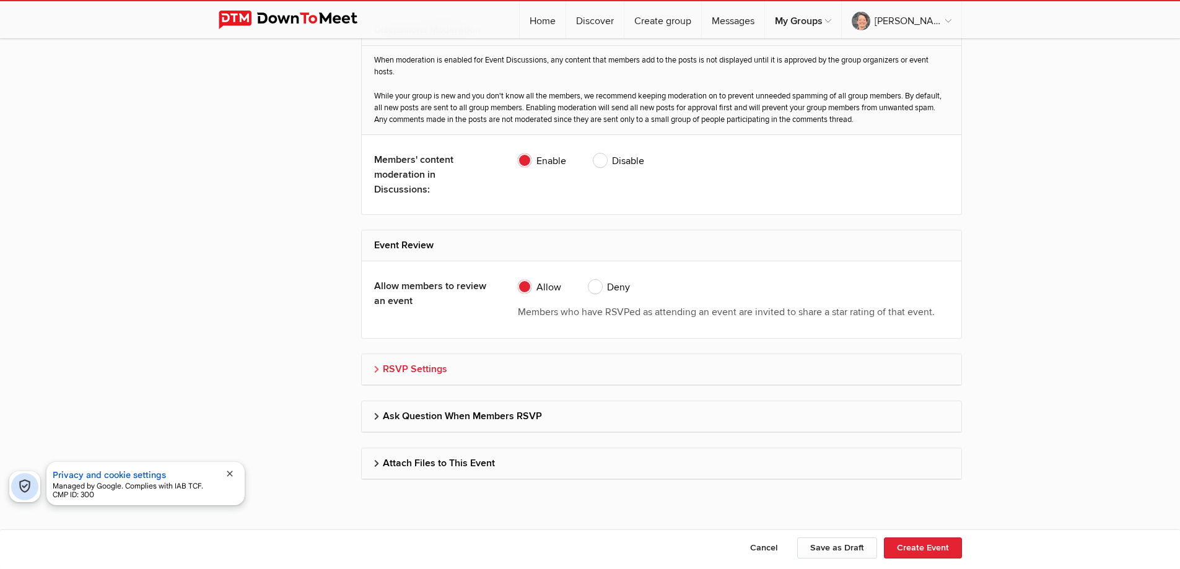
click at [538, 369] on h2 "RSVP Settings" at bounding box center [661, 369] width 575 height 30
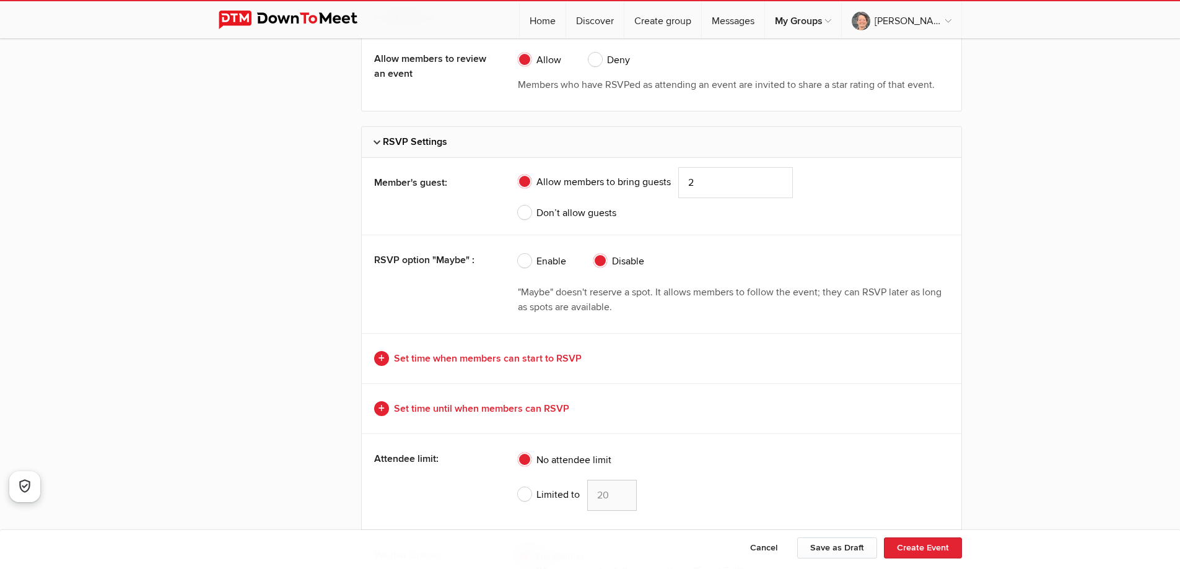
scroll to position [2653, 0]
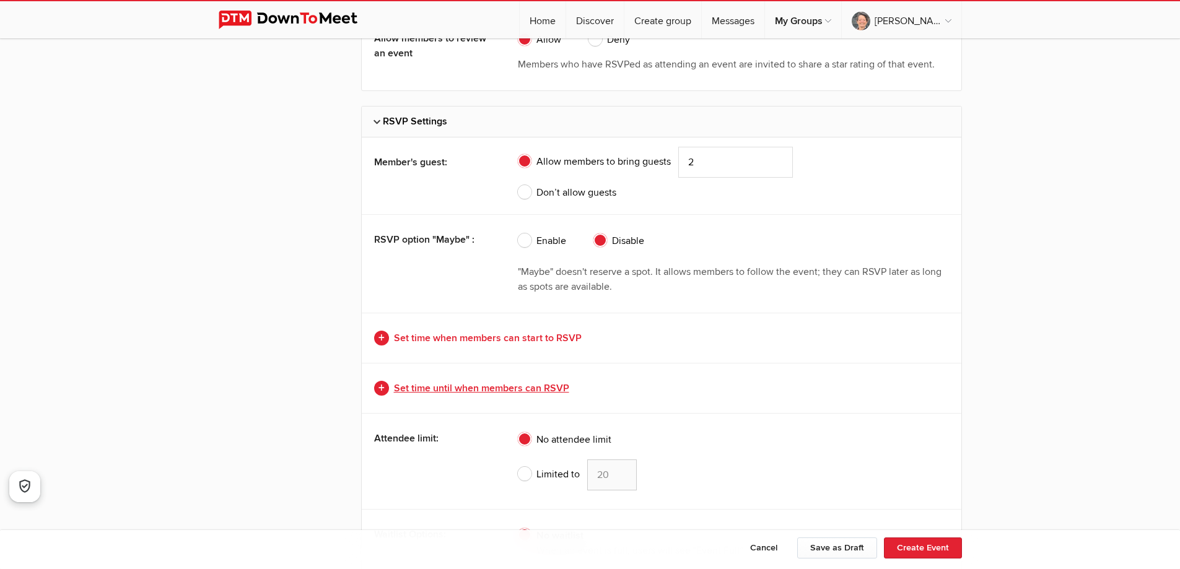
click at [564, 387] on link "Set time until when members can RSVP" at bounding box center [661, 388] width 575 height 15
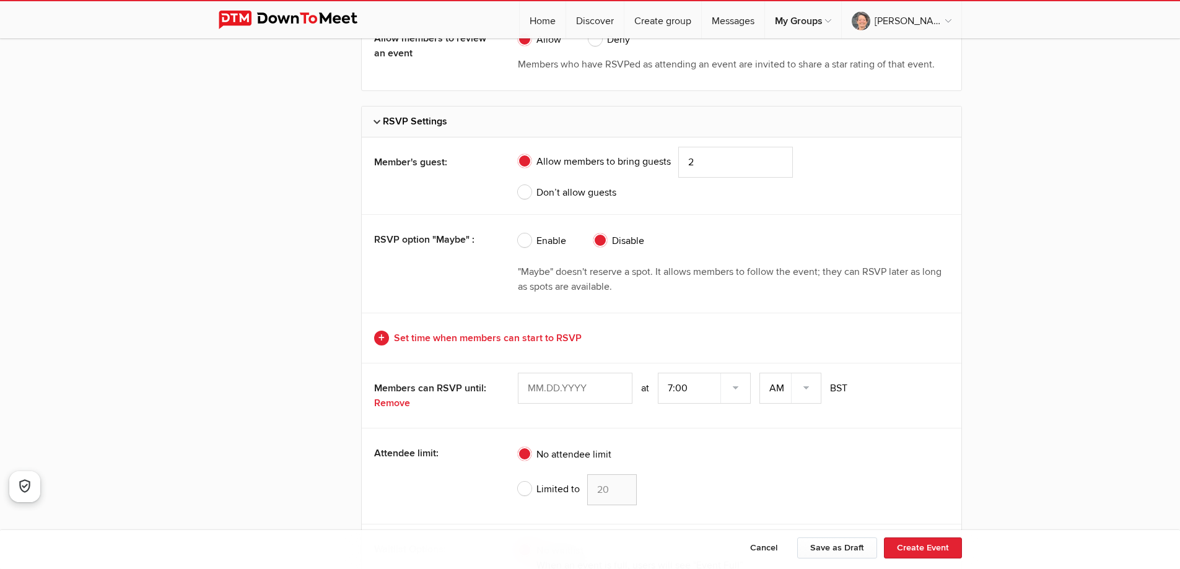
click at [575, 393] on input "text" at bounding box center [575, 388] width 115 height 31
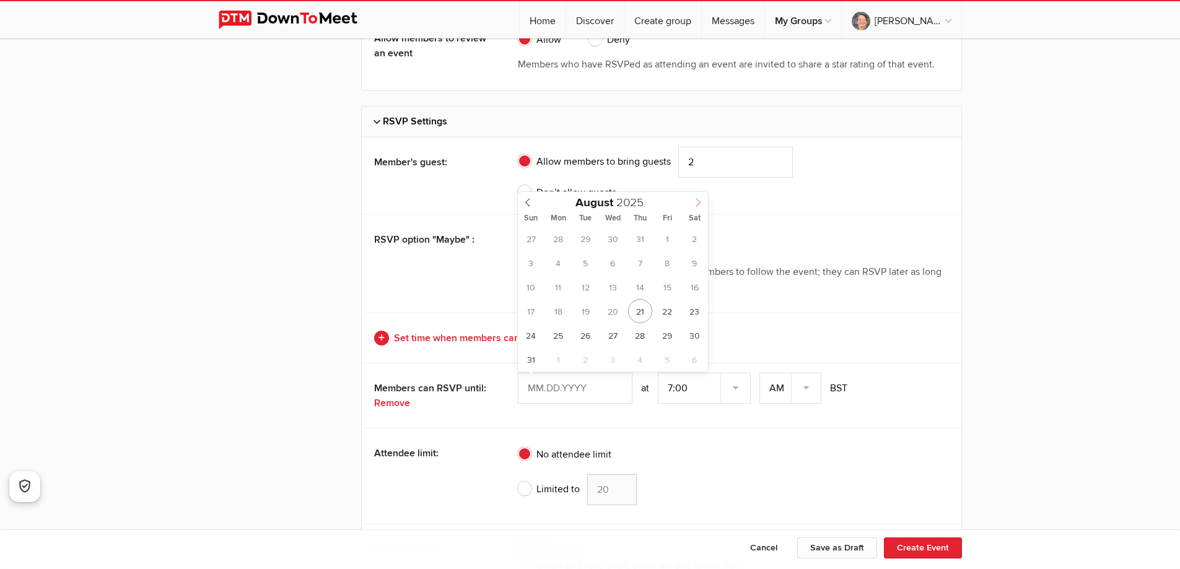
click at [692, 199] on span at bounding box center [698, 200] width 20 height 17
type input "Sep 07, 2025"
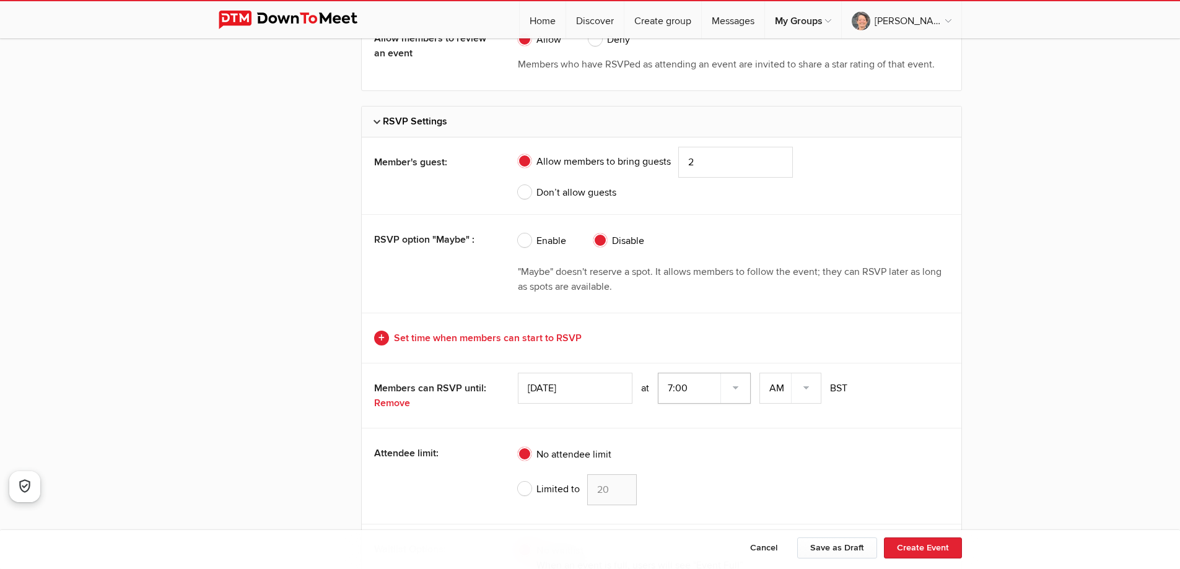
click at [736, 388] on select "7:00 7:15 7:30 7:45 8:00 8:15 8:30 8:45 9:00 9:15 9:30 9:45 10:00 10:15 10:30 1…" at bounding box center [704, 388] width 93 height 31
select select "9:00:00"
click at [659, 373] on select "7:00 7:15 7:30 7:45 8:00 8:15 8:30 8:45 9:00 9:15 9:30 9:45 10:00 10:15 10:30 1…" at bounding box center [704, 388] width 93 height 31
click at [912, 546] on button "Create Event" at bounding box center [923, 548] width 78 height 21
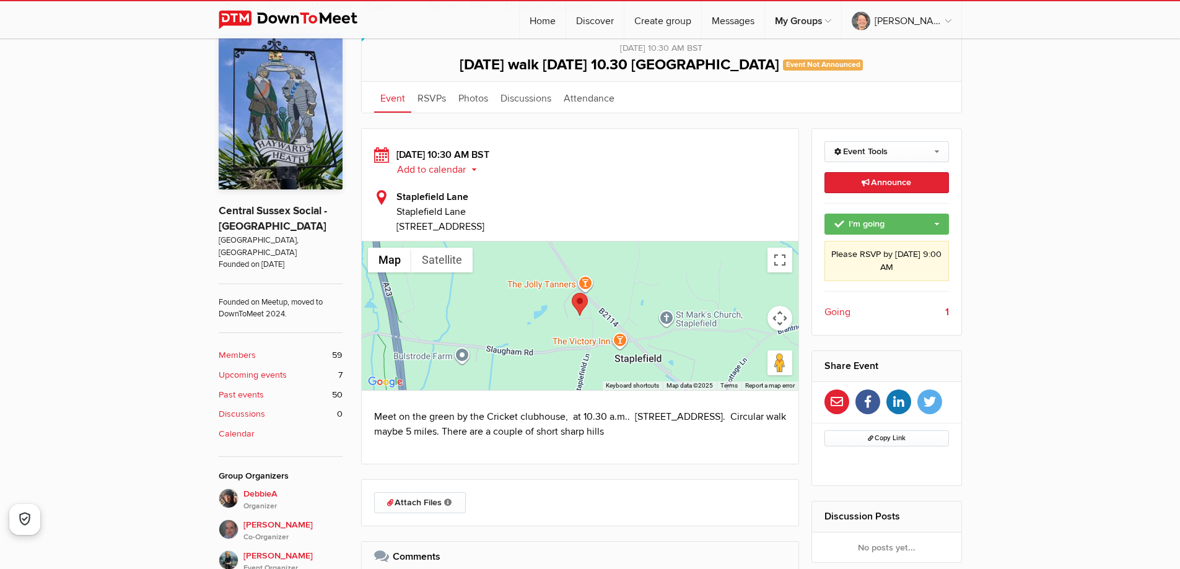
scroll to position [434, 0]
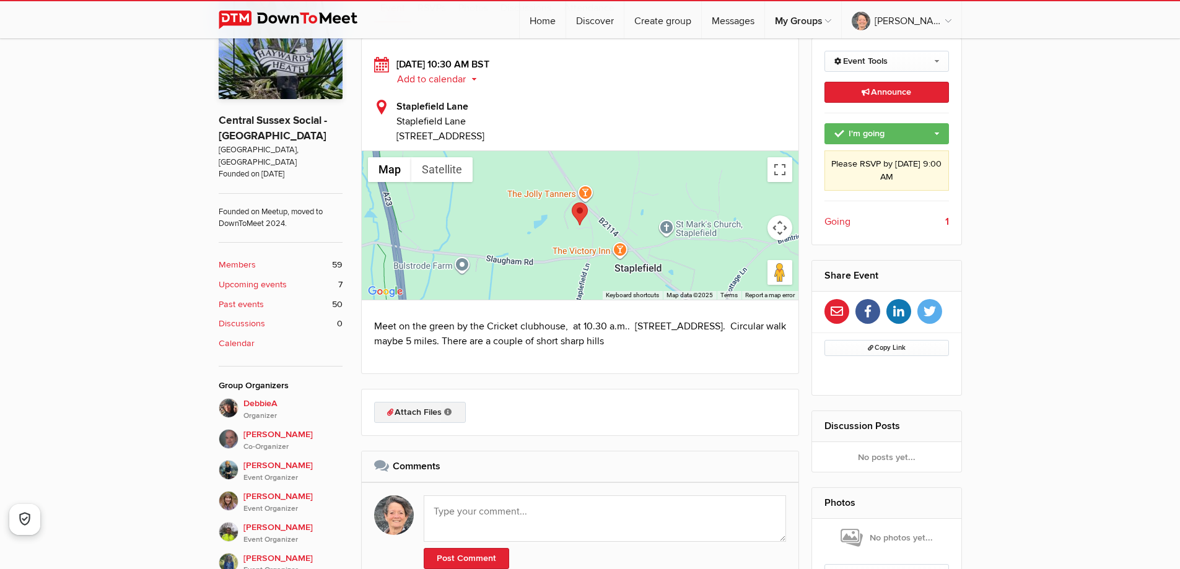
click at [426, 408] on link "Attach Files Organizers can attach event-related files either before or after t…" at bounding box center [420, 412] width 92 height 21
type input "C:\fakepath\staple.JPG"
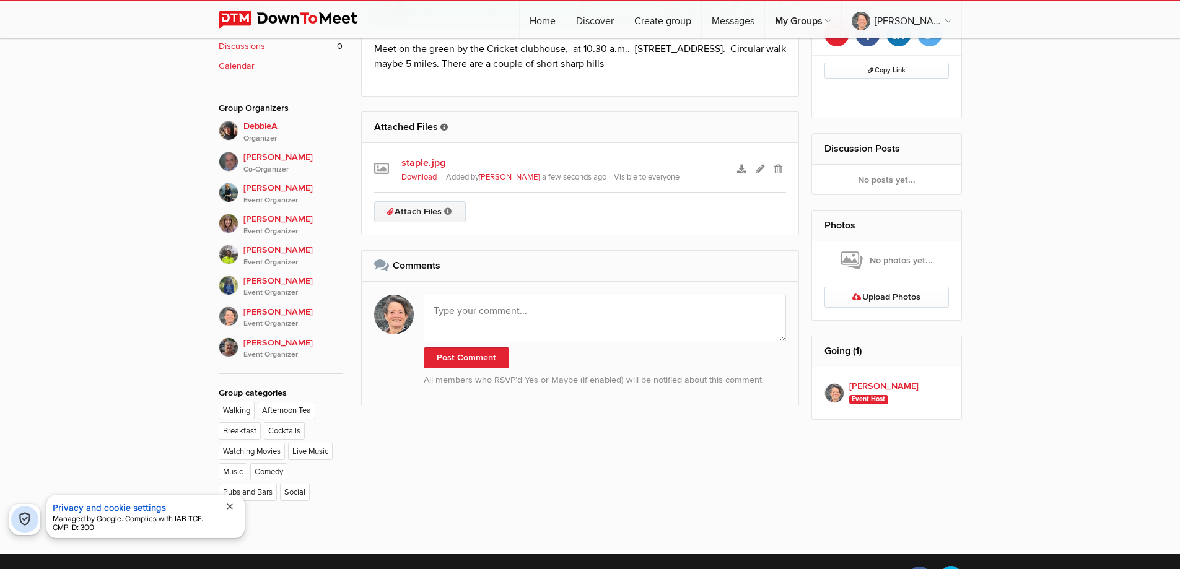
scroll to position [540, 0]
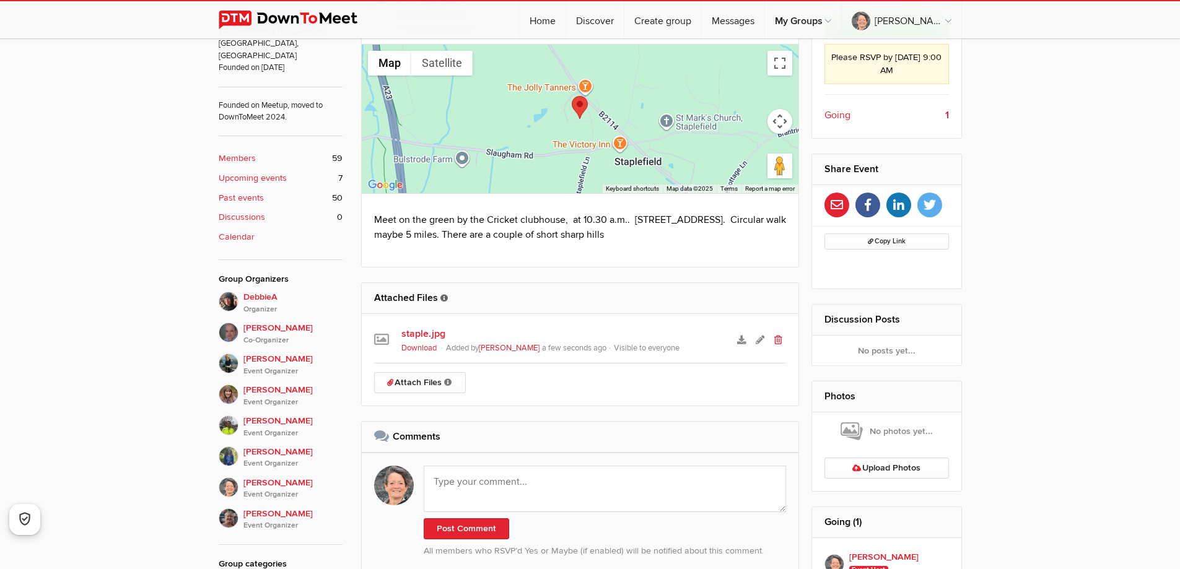
click at [781, 339] on icon at bounding box center [778, 340] width 8 height 9
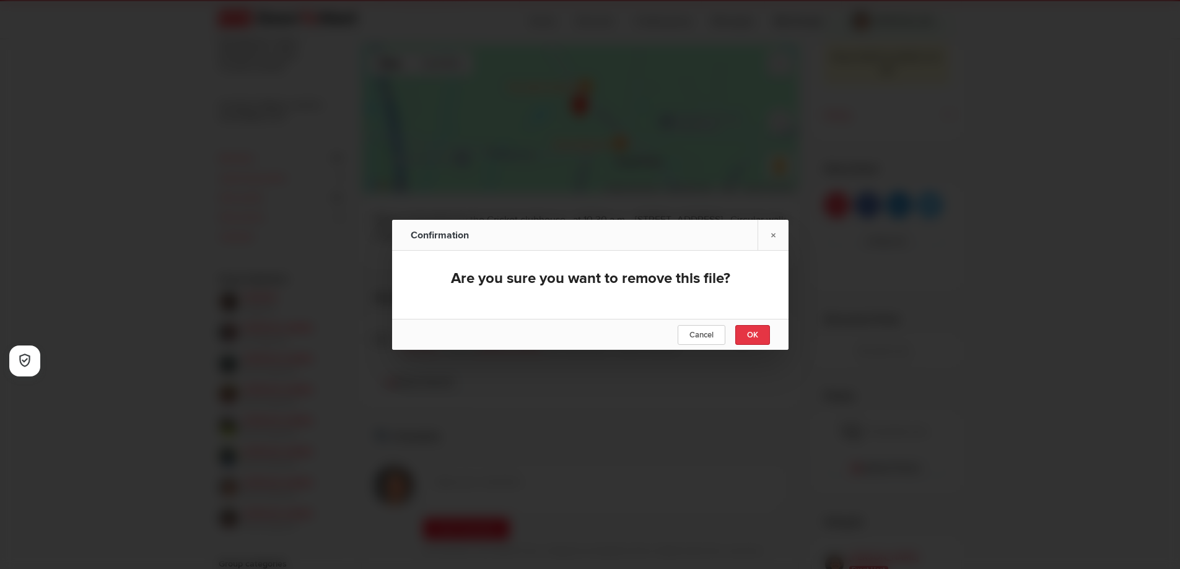
click at [754, 330] on span "OK" at bounding box center [752, 335] width 11 height 10
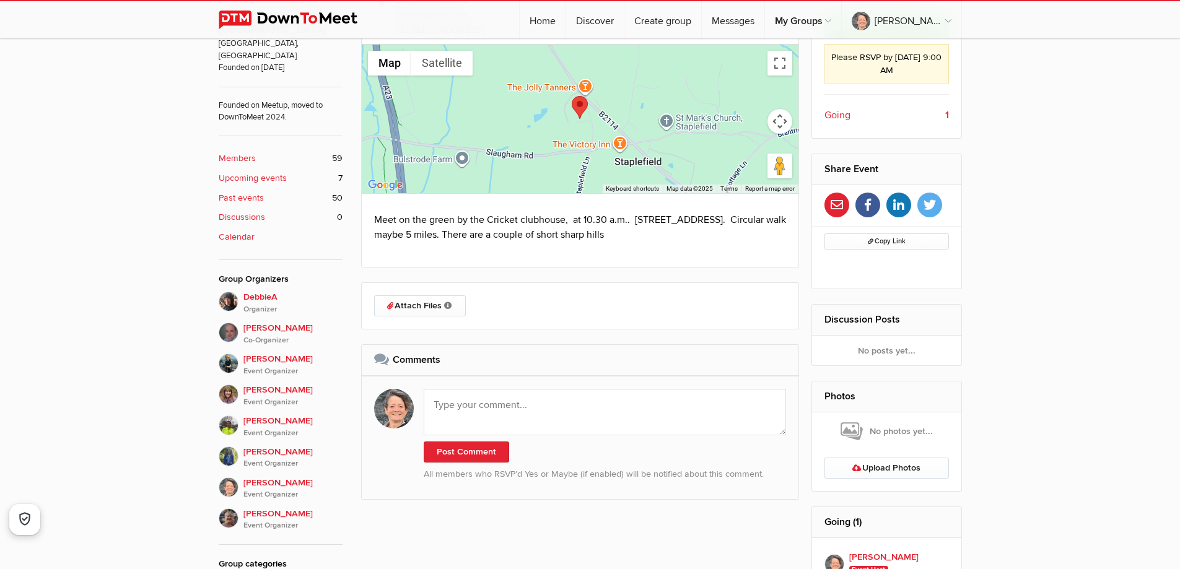
scroll to position [292, 0]
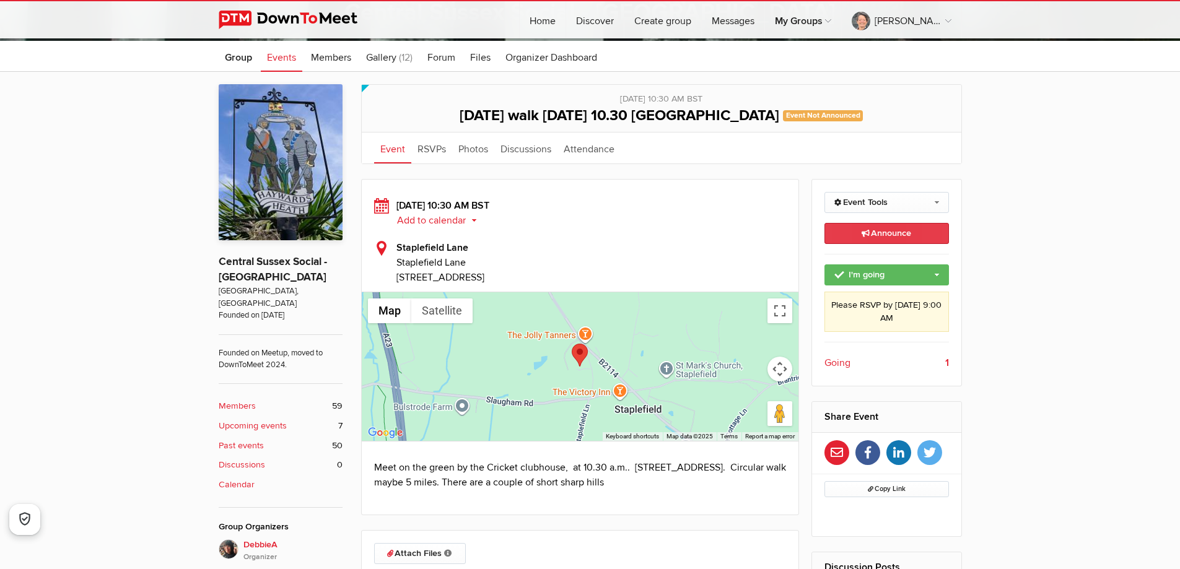
click at [885, 239] on link "Announce This announcement goes out to all group members. Additionally, three e…" at bounding box center [886, 233] width 125 height 21
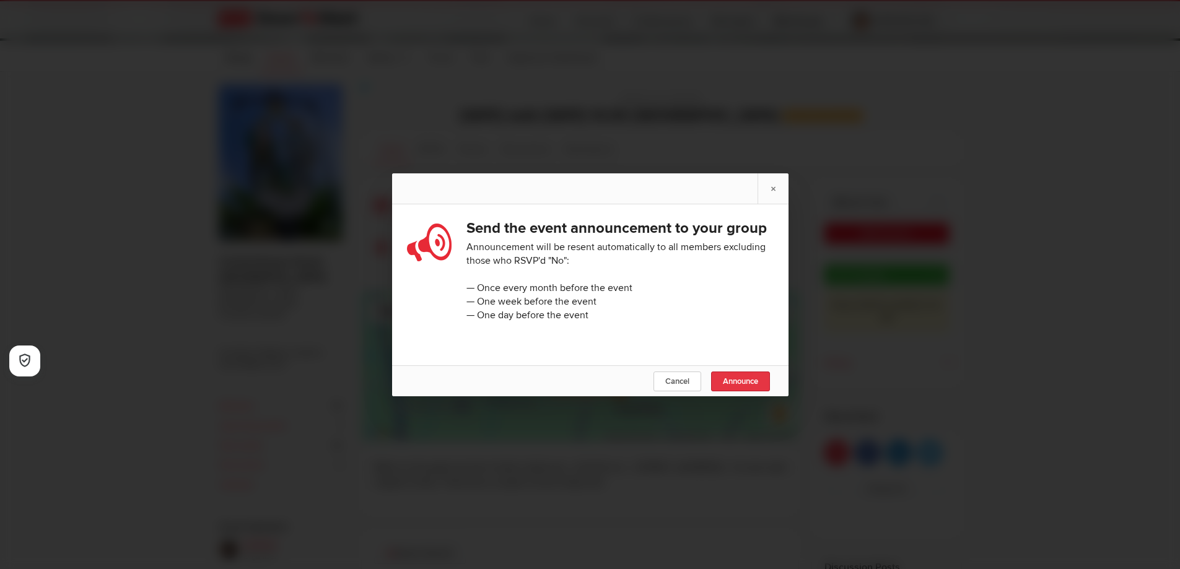
click at [740, 387] on span "Announce" at bounding box center [740, 382] width 35 height 10
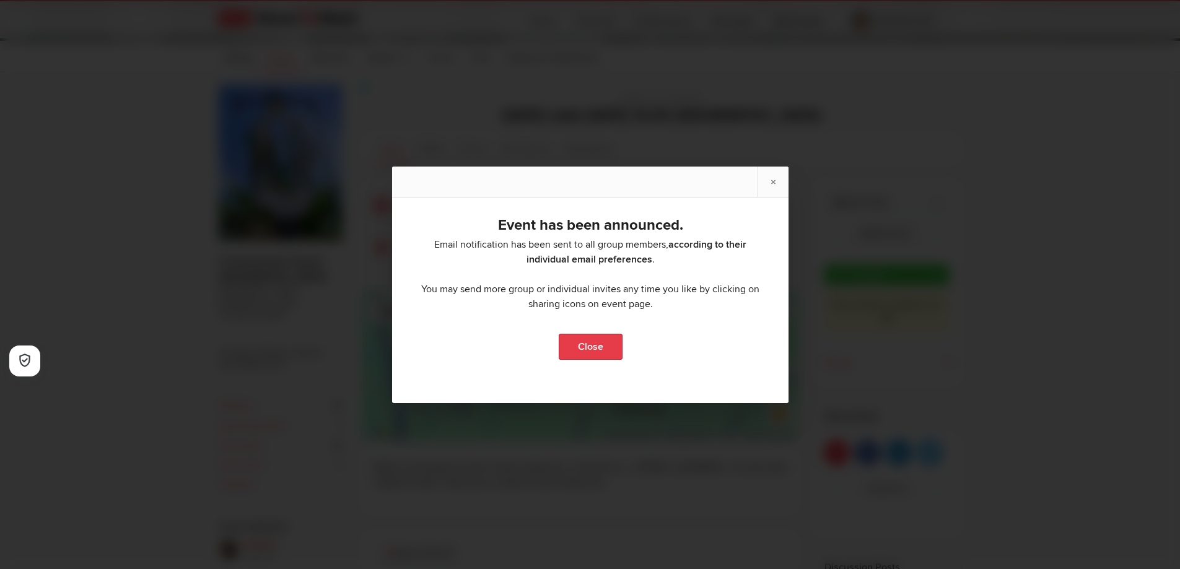
click at [584, 336] on link "Close" at bounding box center [590, 347] width 64 height 26
